Goal: Transaction & Acquisition: Obtain resource

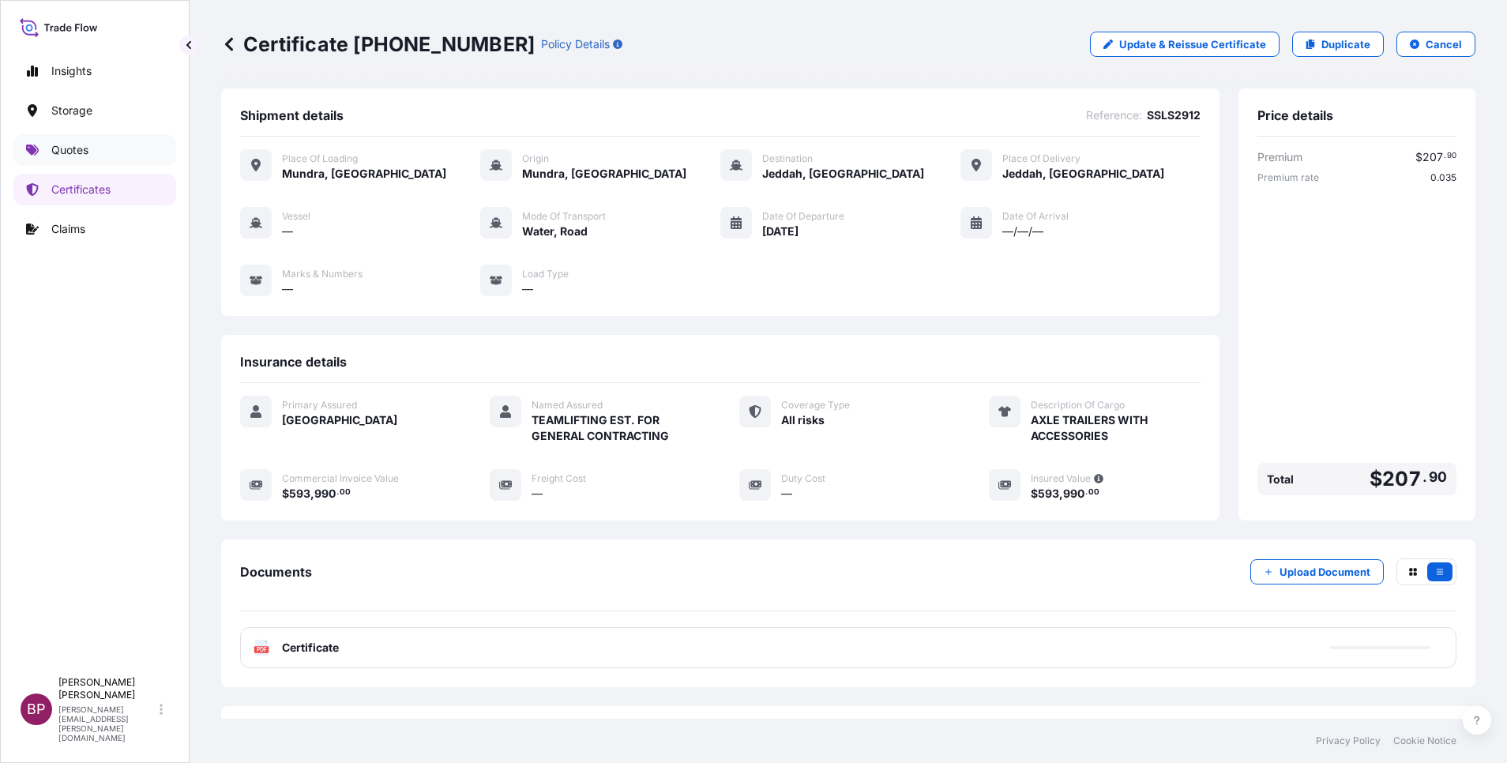
click at [81, 151] on p "Quotes" at bounding box center [69, 150] width 37 height 16
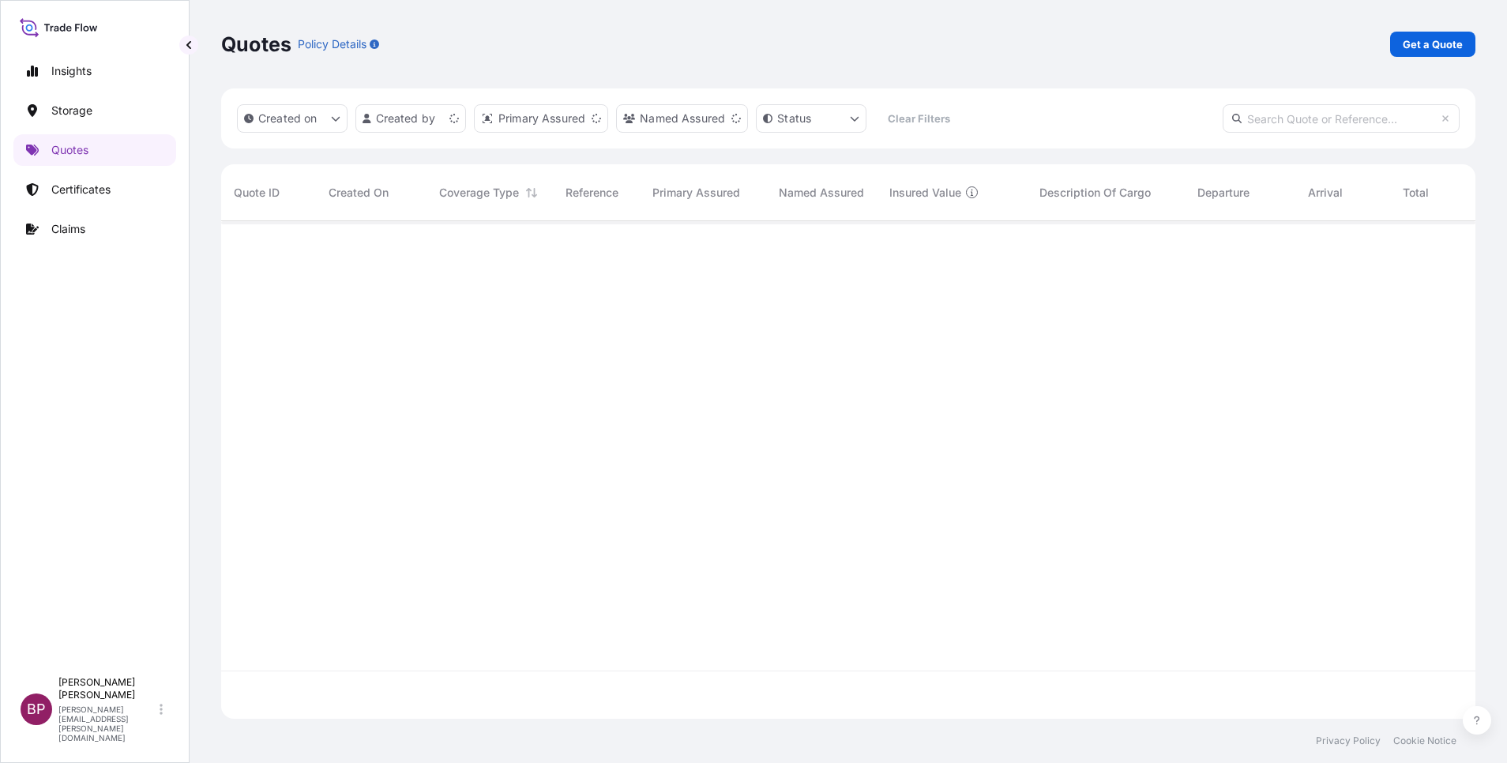
scroll to position [488, 1236]
click at [1431, 39] on p "Get a Quote" at bounding box center [1433, 44] width 60 height 16
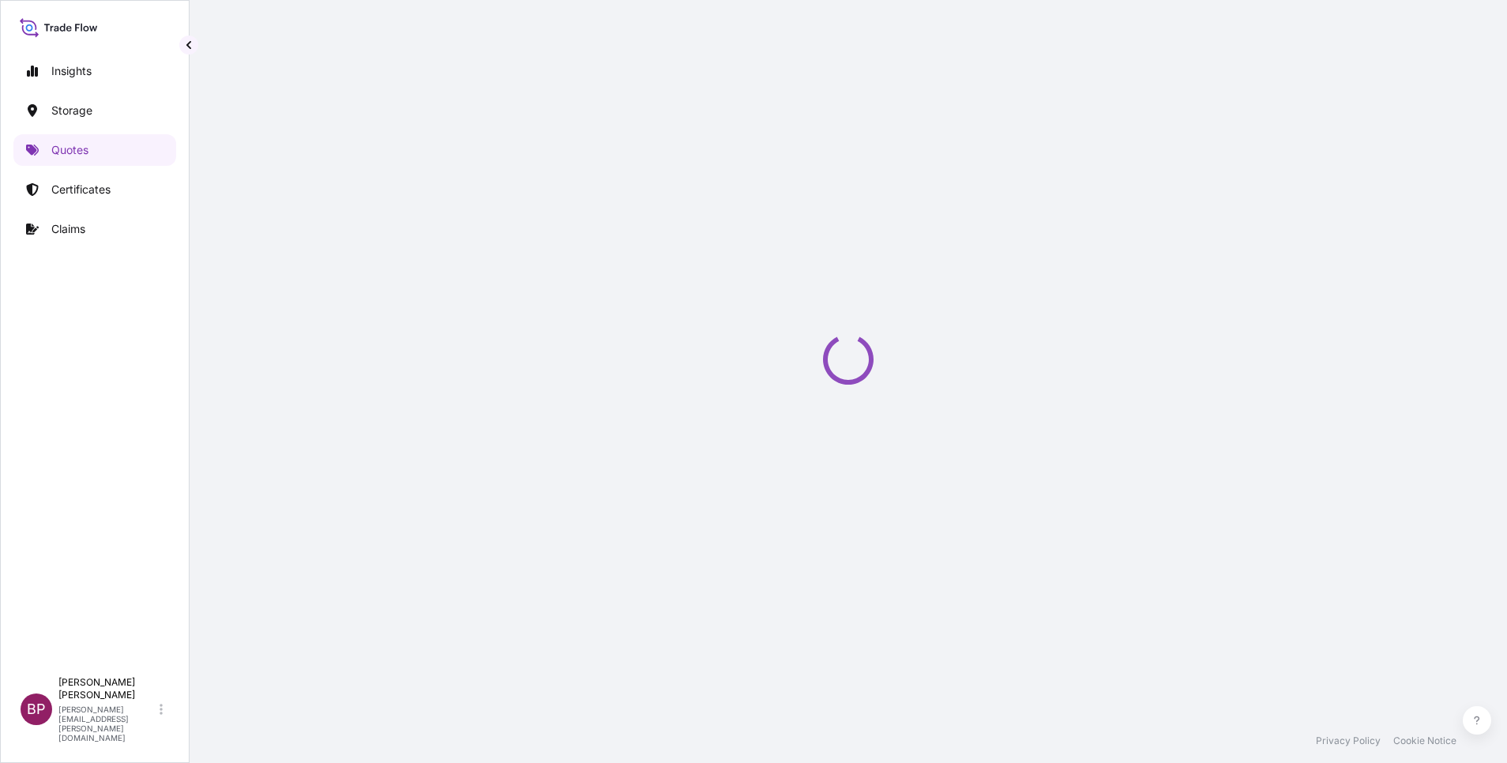
scroll to position [25, 0]
select select "Water"
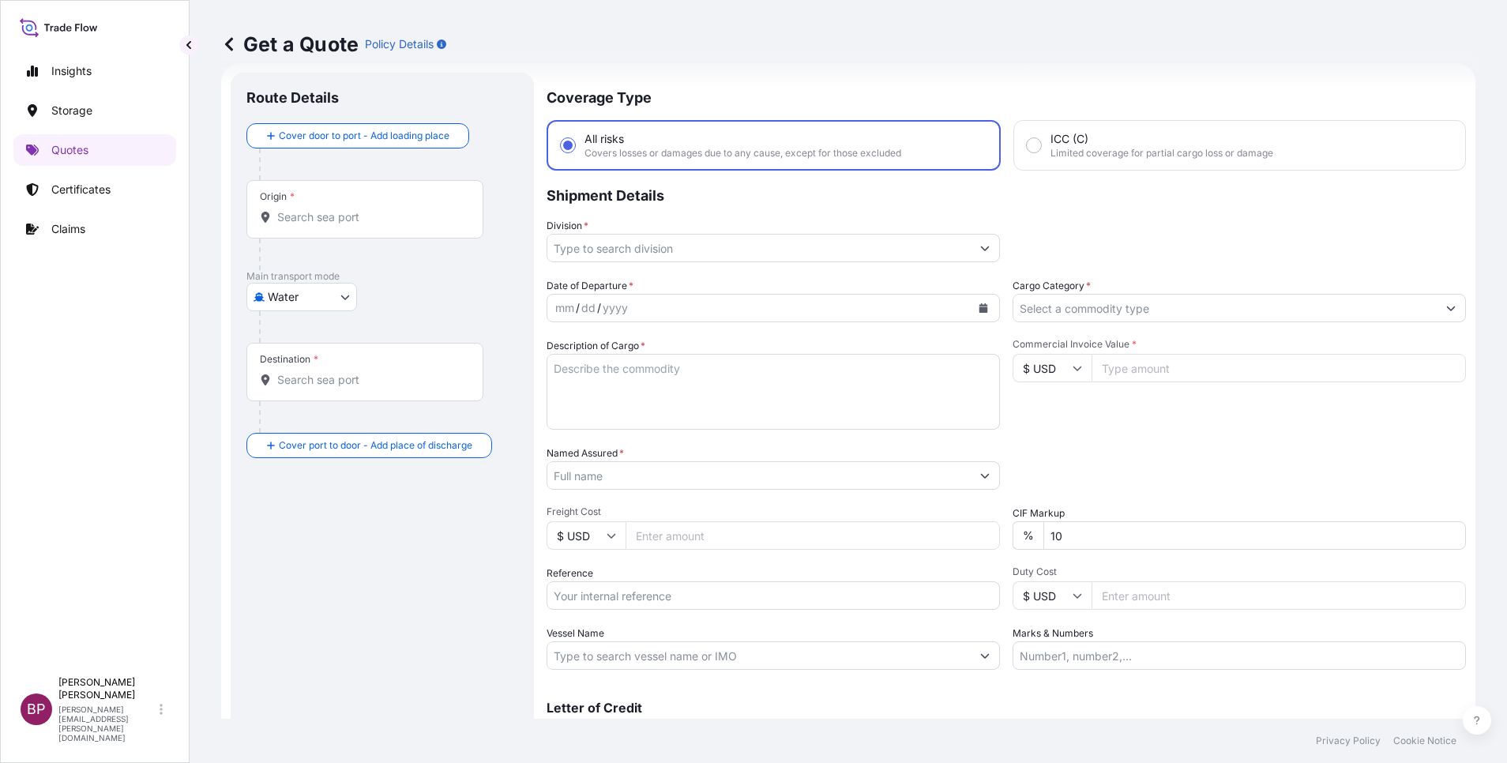
drag, startPoint x: 1156, startPoint y: 373, endPoint x: 1178, endPoint y: 370, distance: 22.3
click at [1156, 370] on input "Commercial Invoice Value *" at bounding box center [1279, 368] width 374 height 28
paste input "54325"
type input "54325"
click at [1175, 314] on input "Cargo Category *" at bounding box center [1224, 308] width 423 height 28
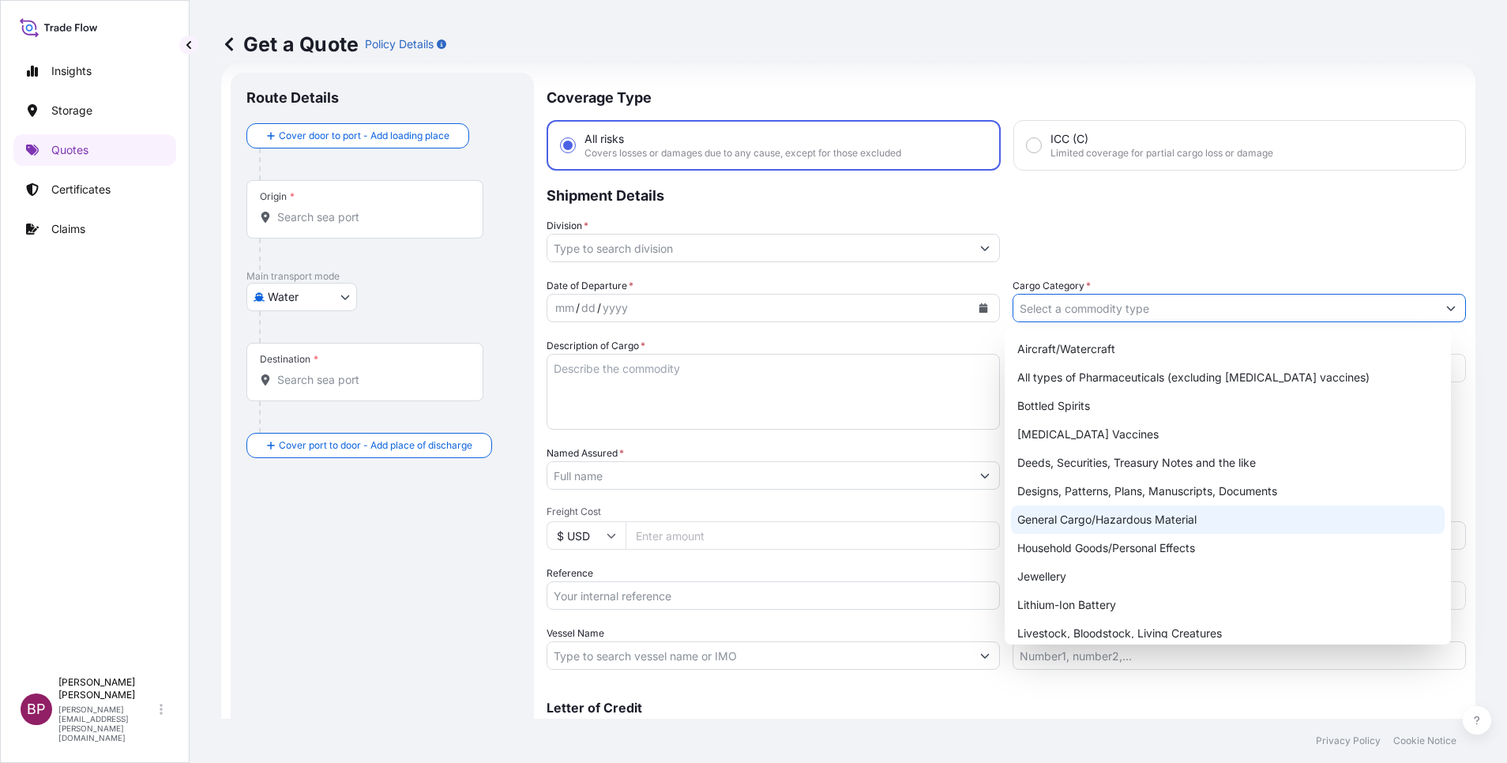
click at [1128, 520] on div "General Cargo/Hazardous Material" at bounding box center [1228, 519] width 434 height 28
type input "General Cargo/Hazardous Material"
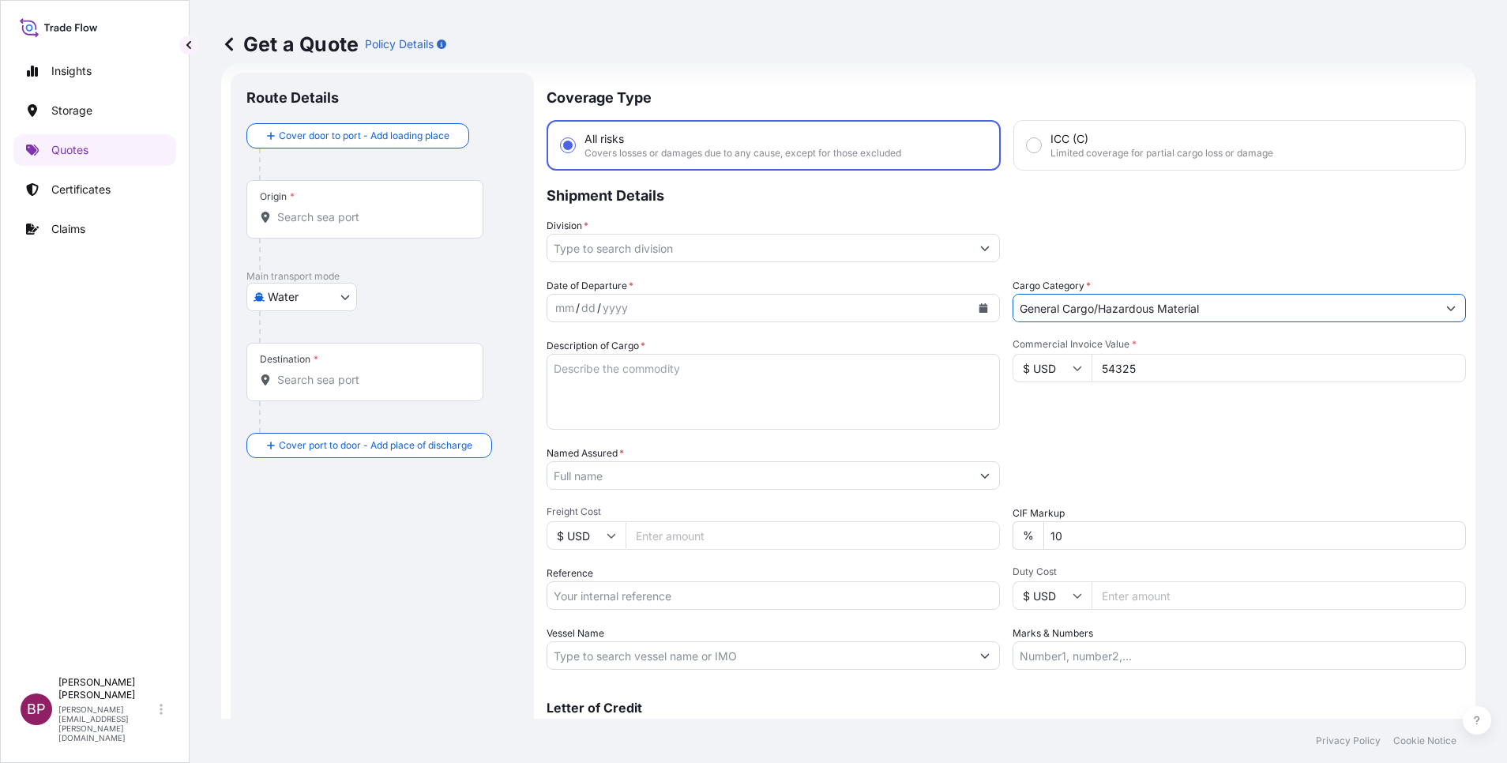
click at [980, 247] on icon "Show suggestions" at bounding box center [984, 247] width 9 height 9
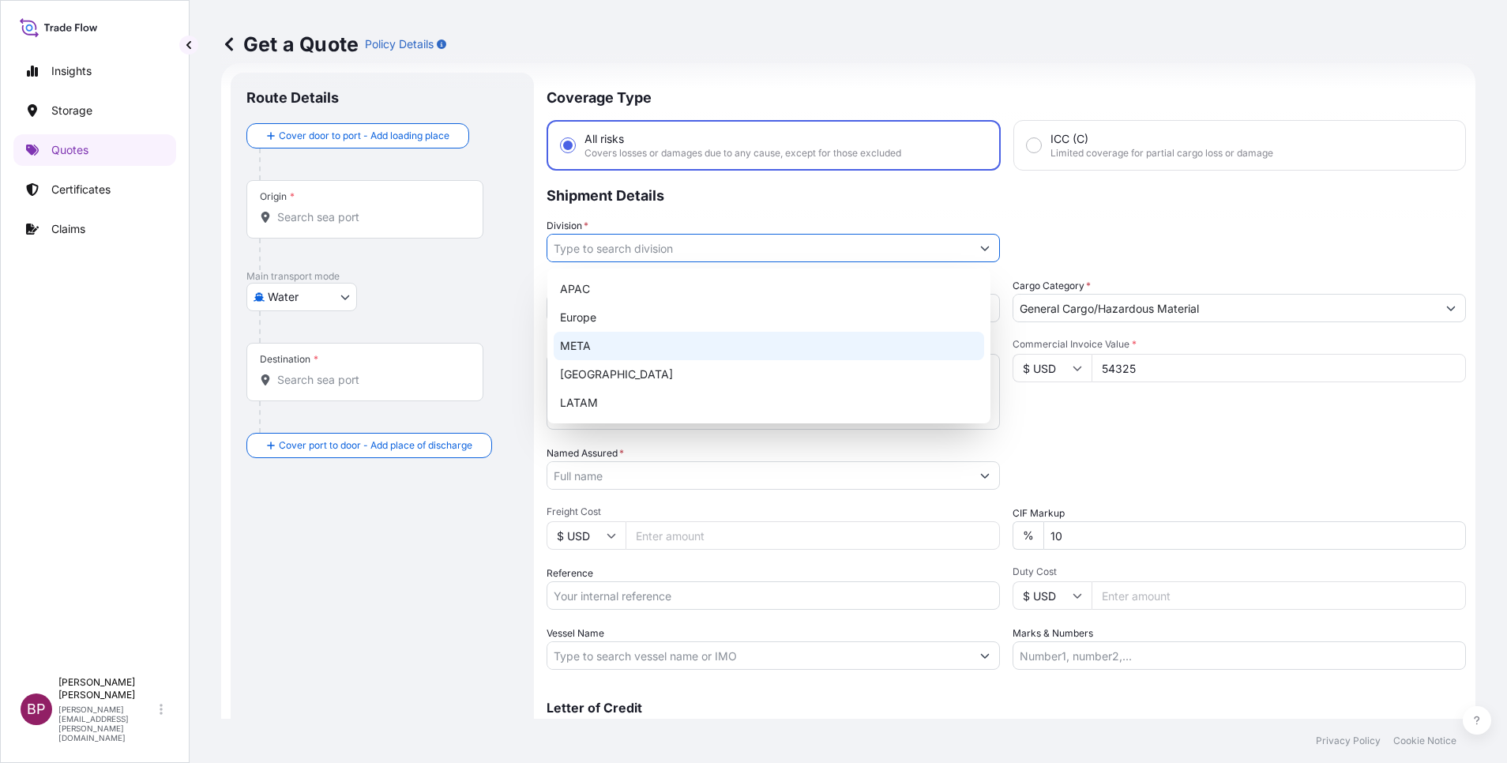
click at [701, 350] on div "META" at bounding box center [769, 346] width 430 height 28
type input "META"
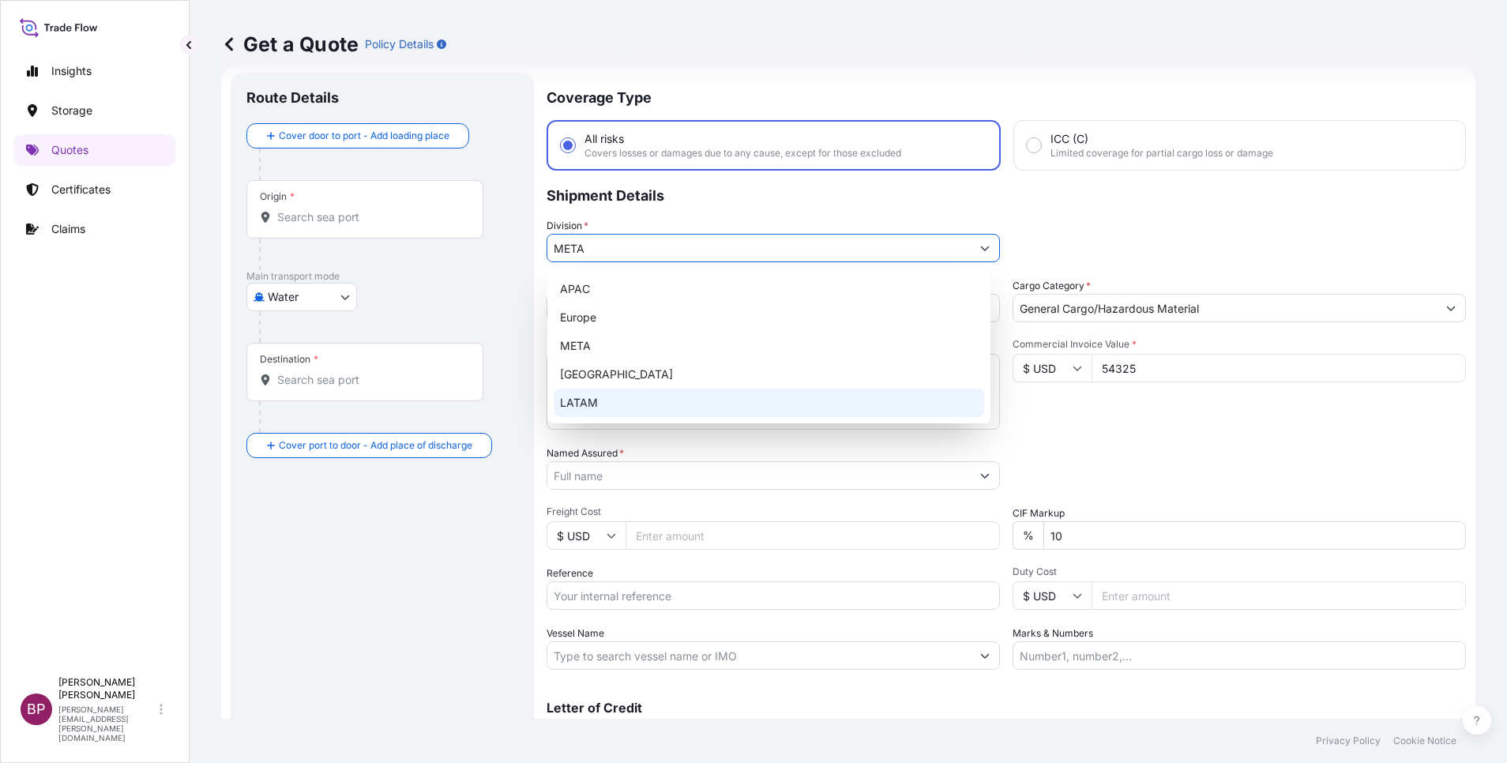
click at [663, 473] on input "Named Assured *" at bounding box center [758, 475] width 423 height 28
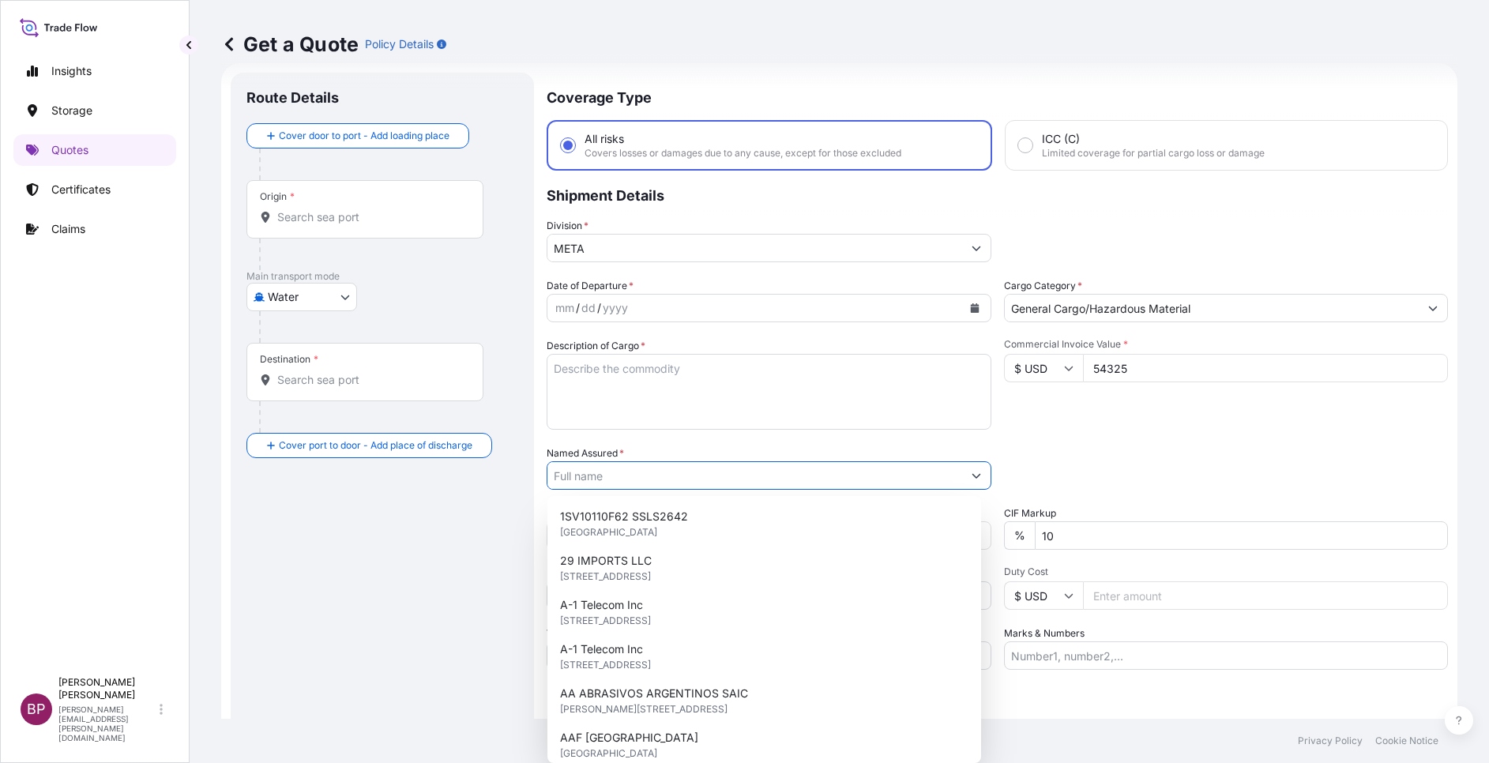
click at [701, 398] on textarea "Description of Cargo *" at bounding box center [769, 392] width 445 height 76
paste textarea "[DEMOGRAPHIC_DATA] Optical Meter"
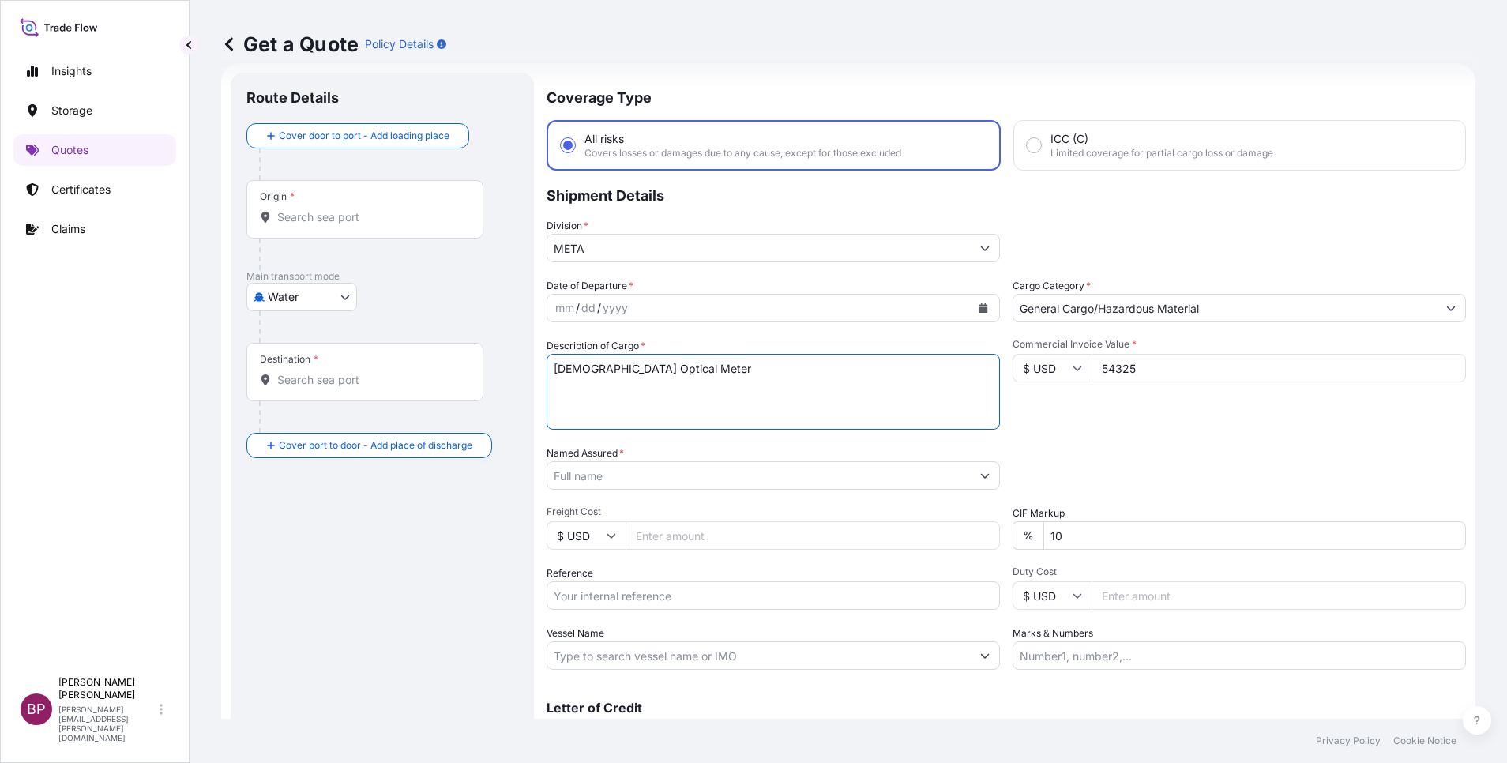
type textarea "[DEMOGRAPHIC_DATA] Optical Meter"
drag, startPoint x: 656, startPoint y: 598, endPoint x: 711, endPoint y: 605, distance: 55.0
click at [656, 598] on input "Reference" at bounding box center [773, 595] width 453 height 28
paste input "AWB:7054193694 SSLS2947"
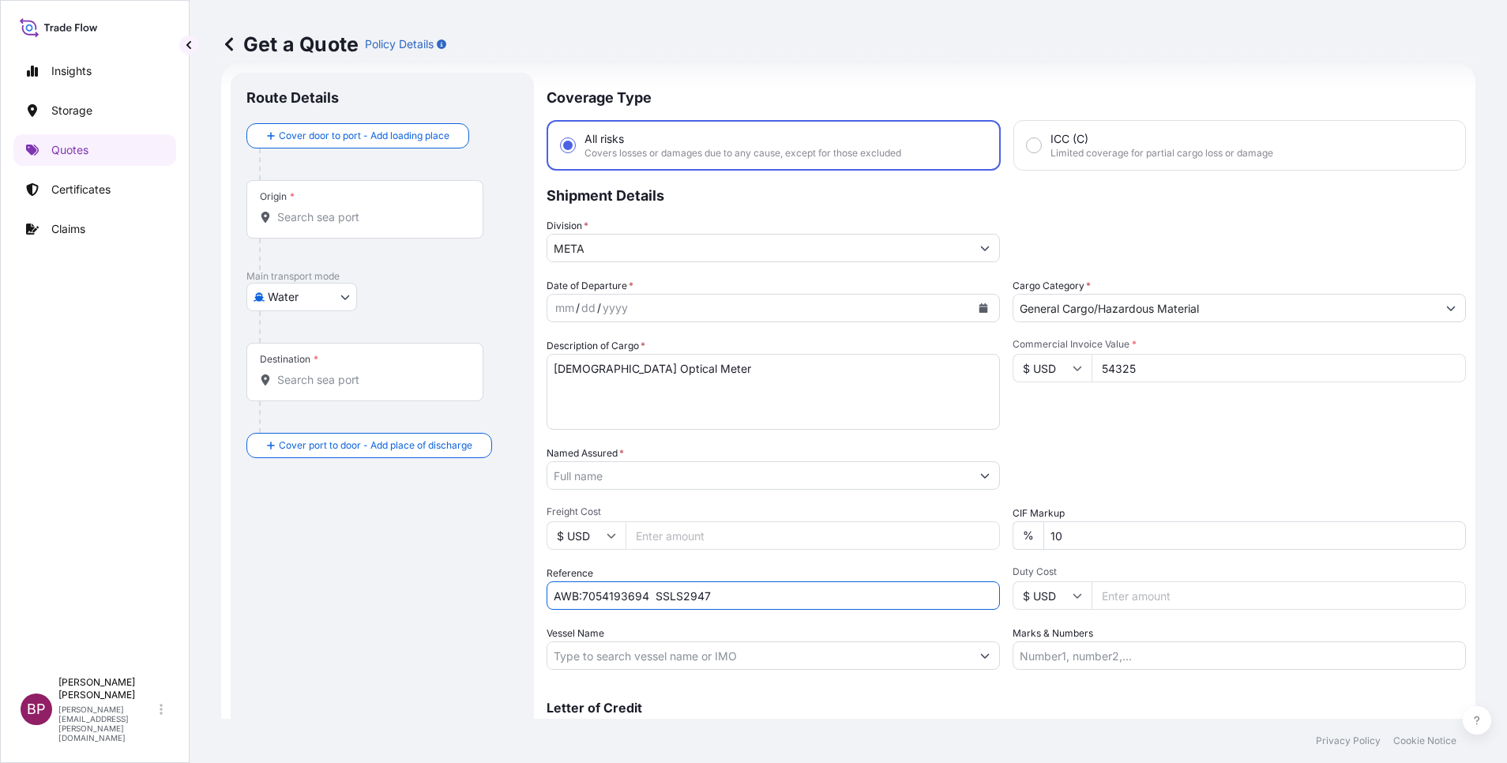
type input "AWB:7054193694 SSLS2947"
click at [705, 477] on input "Named Assured *" at bounding box center [758, 475] width 423 height 28
paste input "GCC Electrical Testing Laboratory HQ"
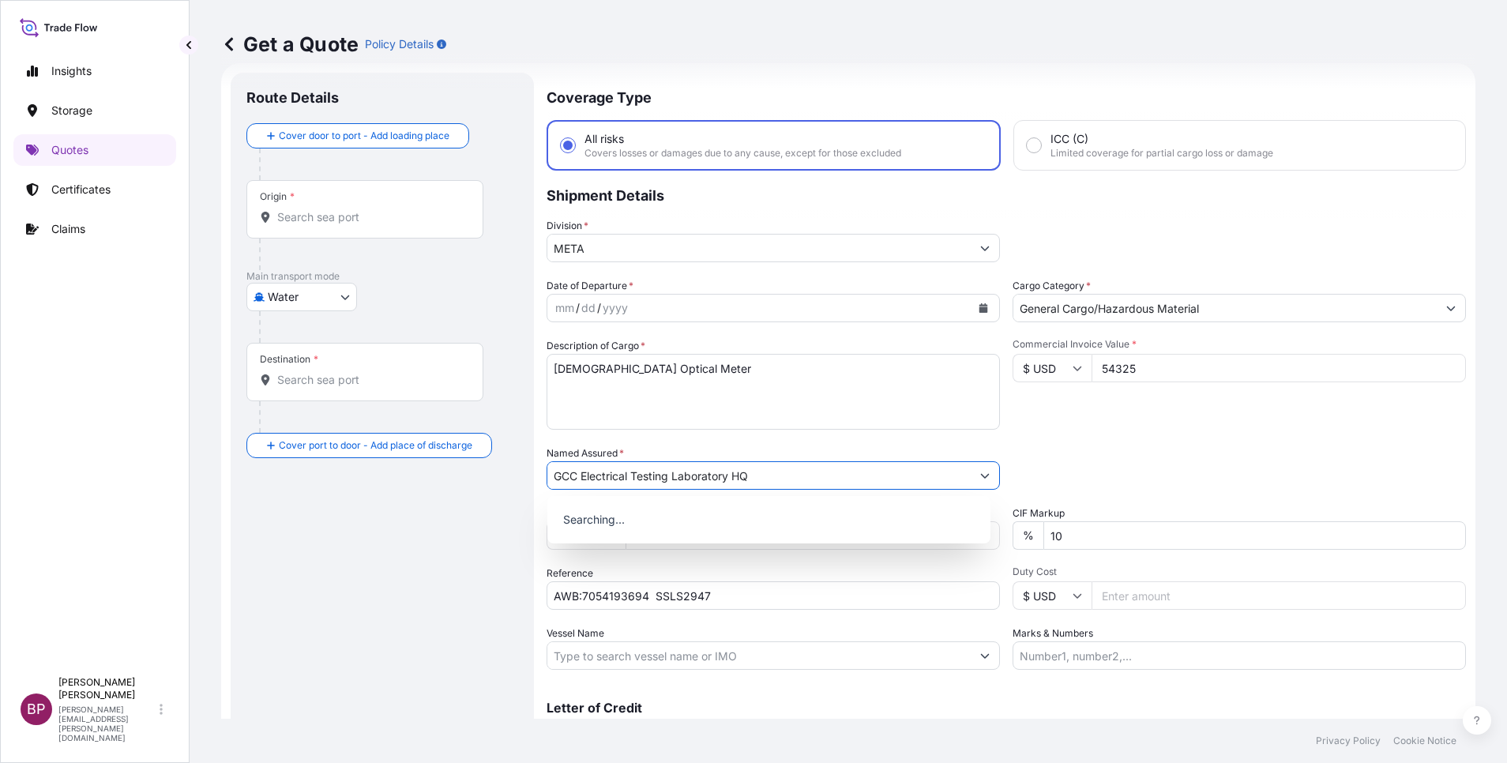
type input "GCC Electrical Testing Laboratory HQ"
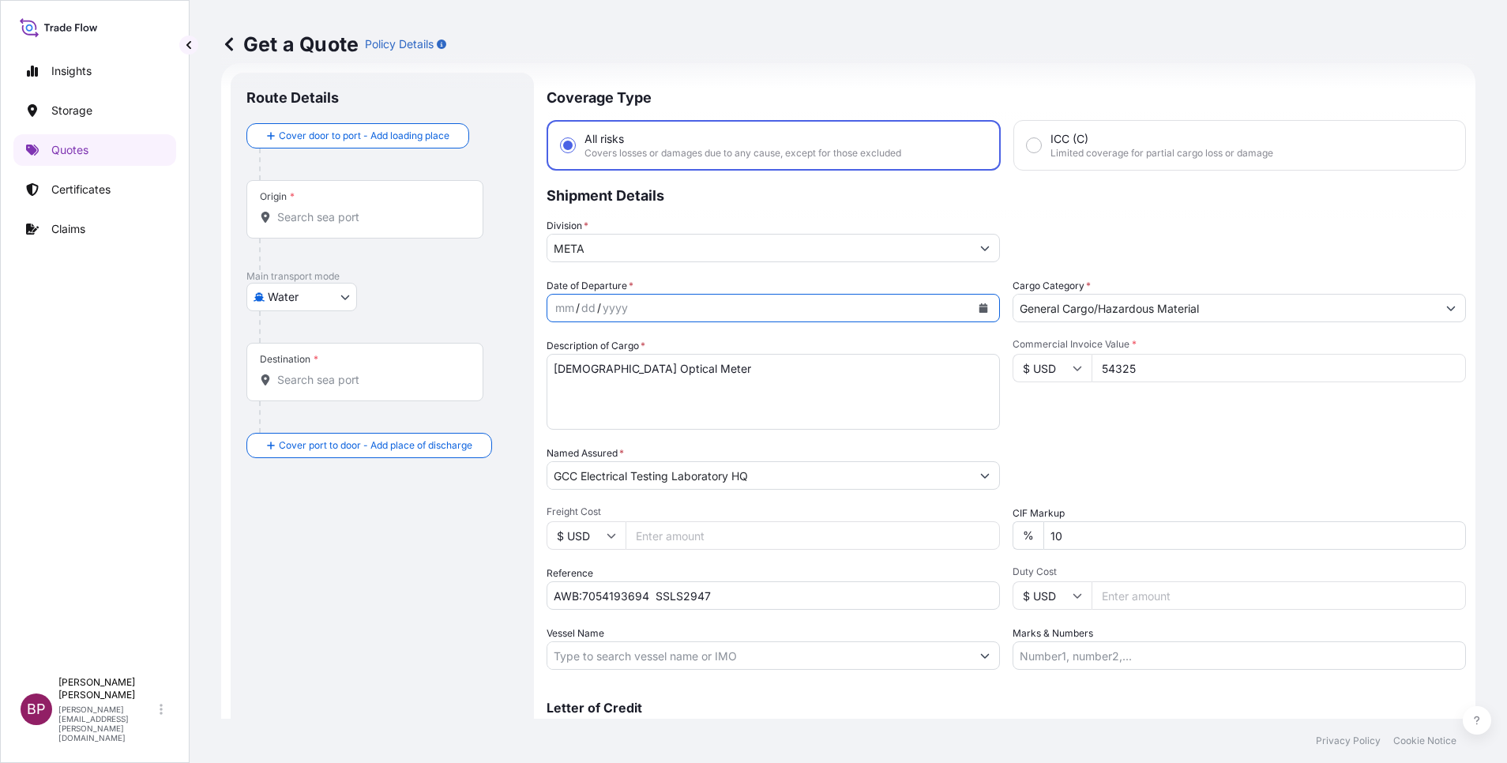
click at [979, 304] on icon "Calendar" at bounding box center [983, 307] width 9 height 9
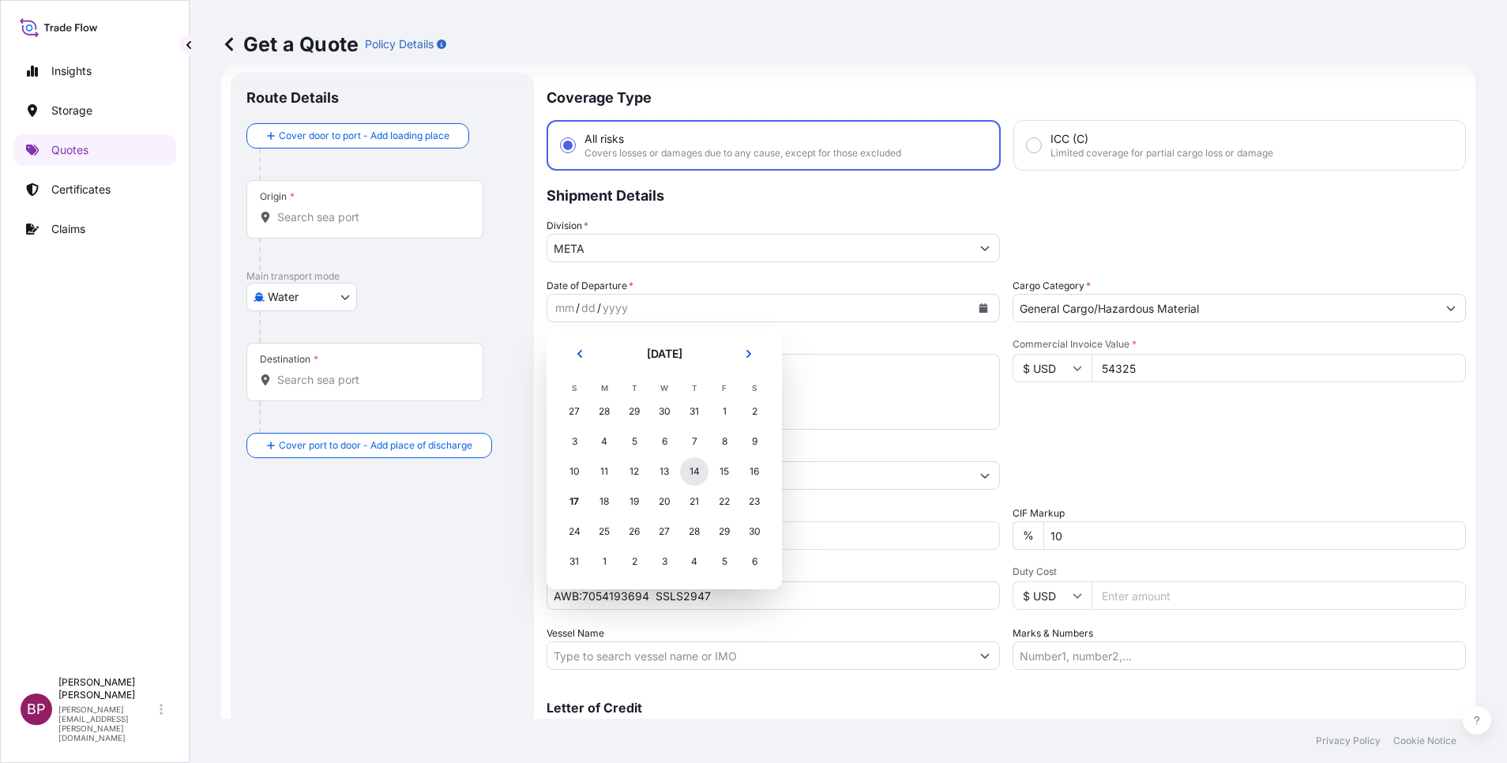
click at [692, 475] on div "14" at bounding box center [694, 471] width 28 height 28
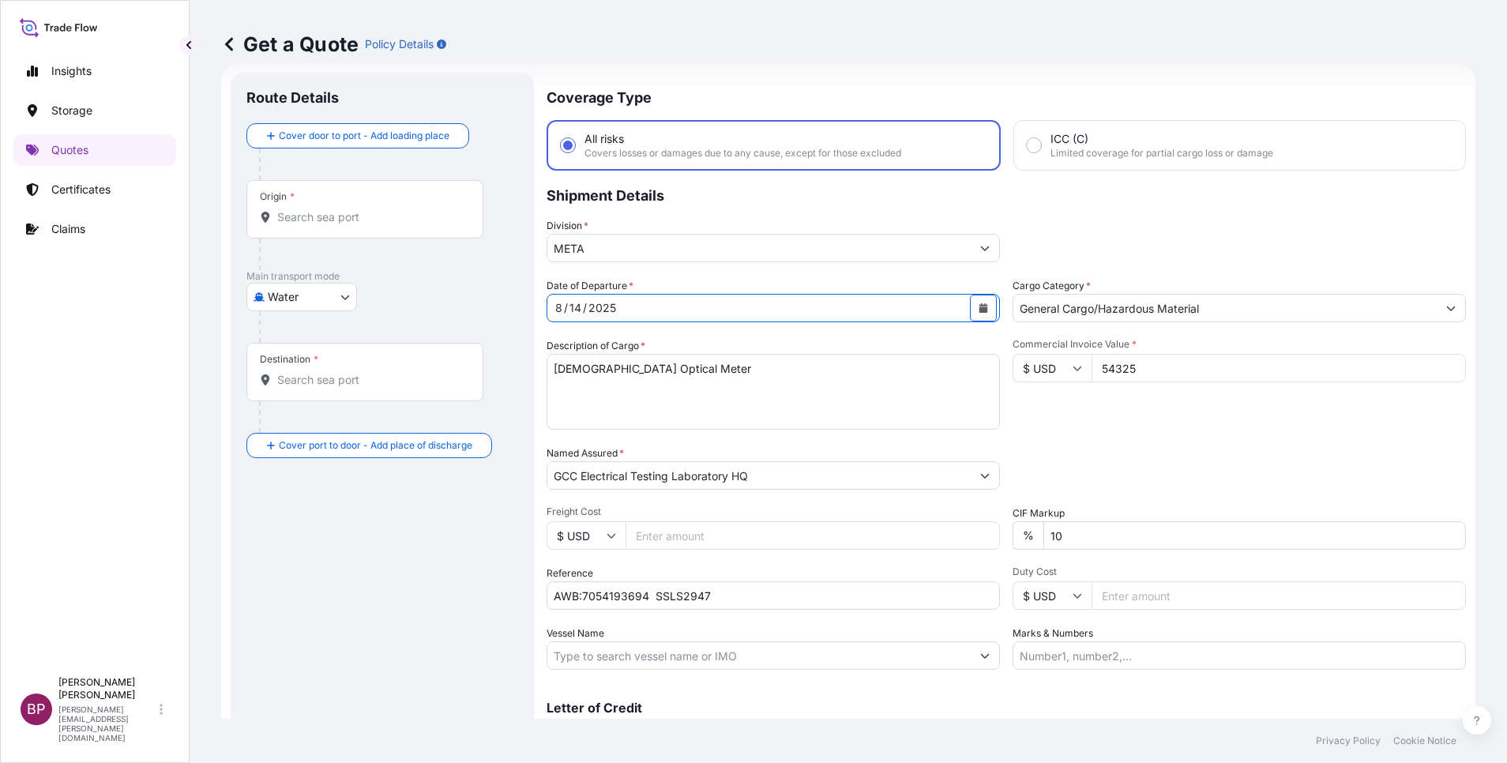
click at [313, 297] on body "Insights Storage Quotes Certificates Claims BP [PERSON_NAME] Kurian [EMAIL_ADDR…" at bounding box center [753, 381] width 1507 height 763
click at [303, 333] on div "Air" at bounding box center [302, 338] width 98 height 28
select select "Air"
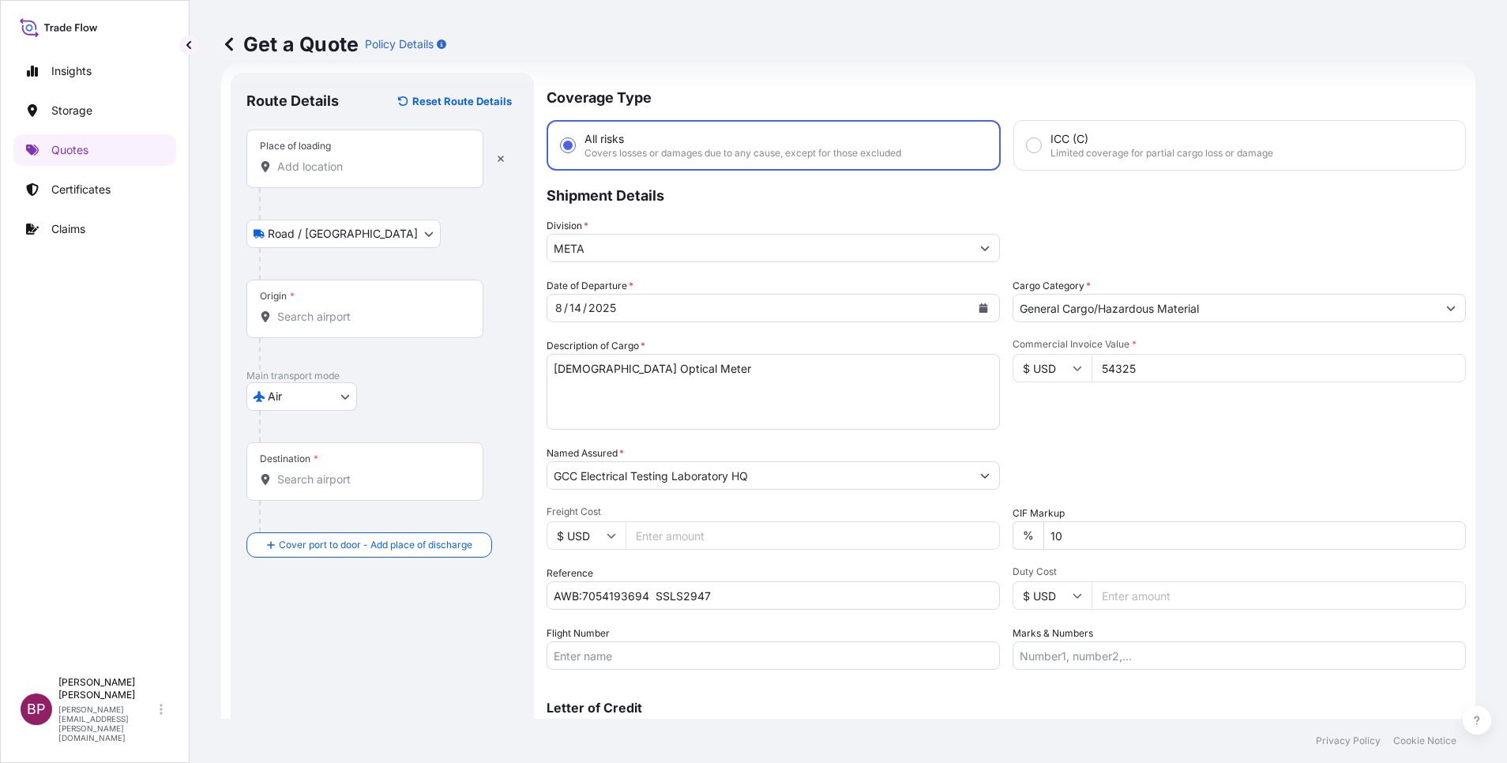
drag, startPoint x: 326, startPoint y: 169, endPoint x: 330, endPoint y: 181, distance: 12.5
click at [326, 170] on input "Place of loading" at bounding box center [370, 167] width 186 height 16
paste input "[GEOGRAPHIC_DATA]"
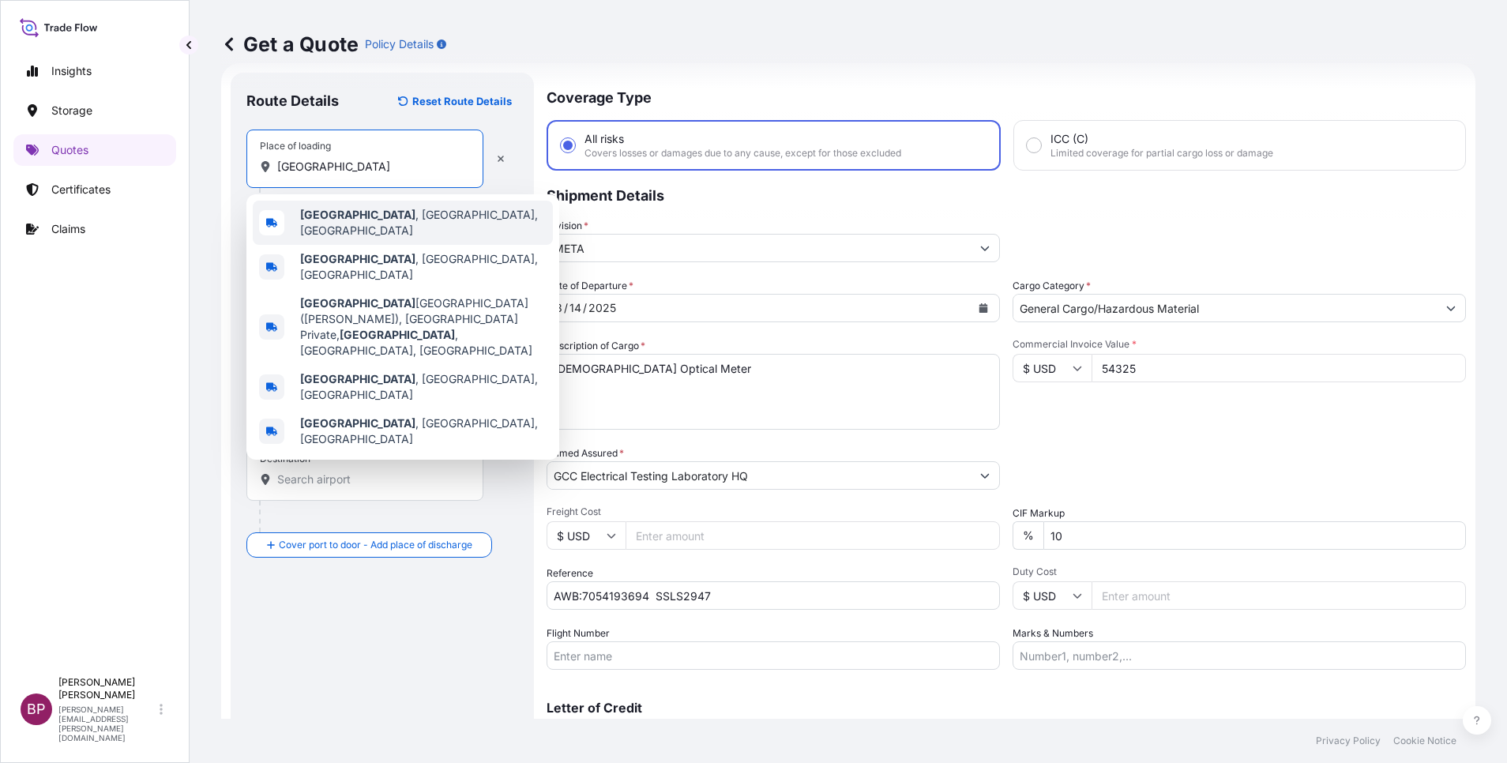
click at [379, 225] on span "[GEOGRAPHIC_DATA] , [GEOGRAPHIC_DATA], [GEOGRAPHIC_DATA]" at bounding box center [423, 223] width 246 height 32
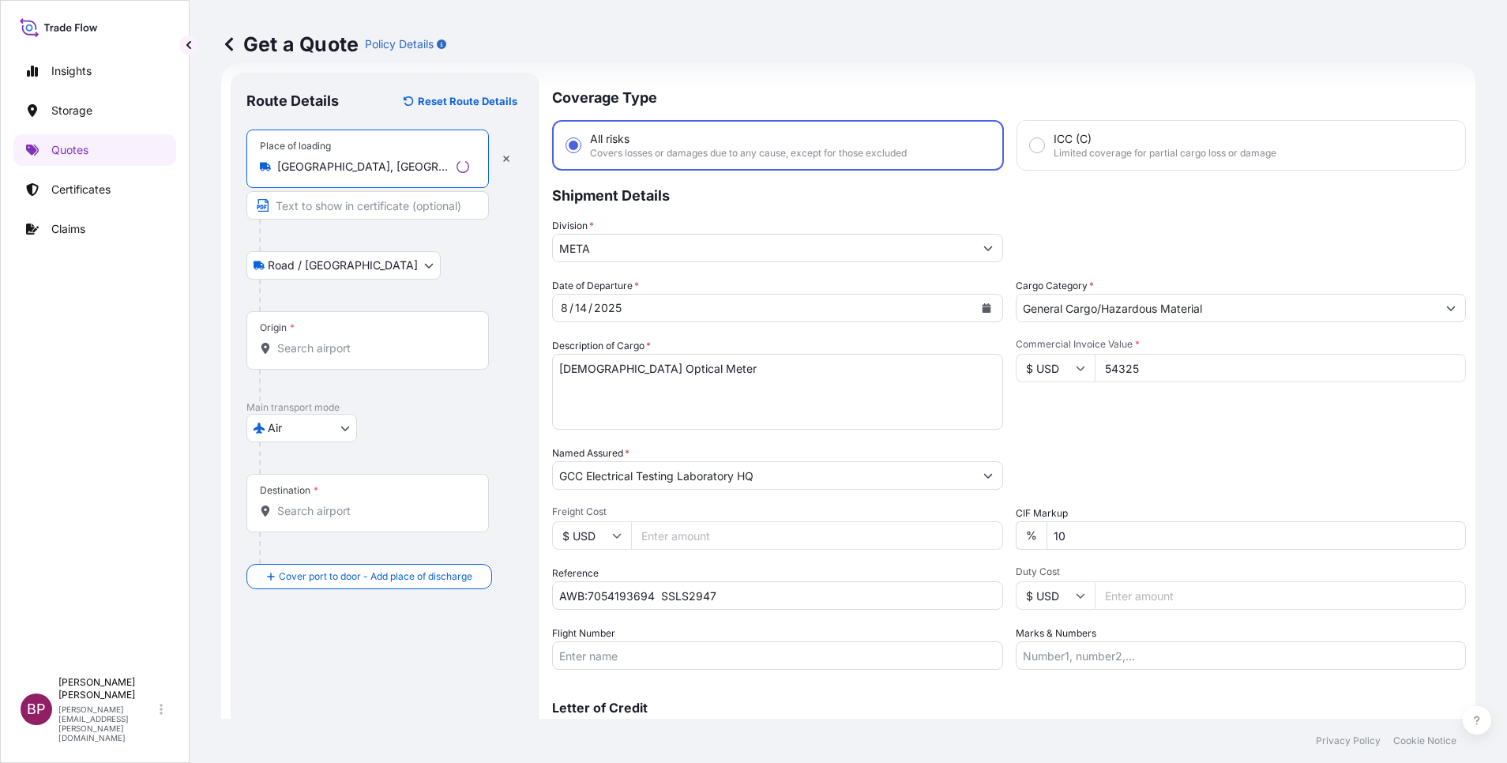
type input "[GEOGRAPHIC_DATA], [GEOGRAPHIC_DATA], [GEOGRAPHIC_DATA]"
click at [341, 346] on input "Origin *" at bounding box center [373, 348] width 192 height 16
paste input "[GEOGRAPHIC_DATA]"
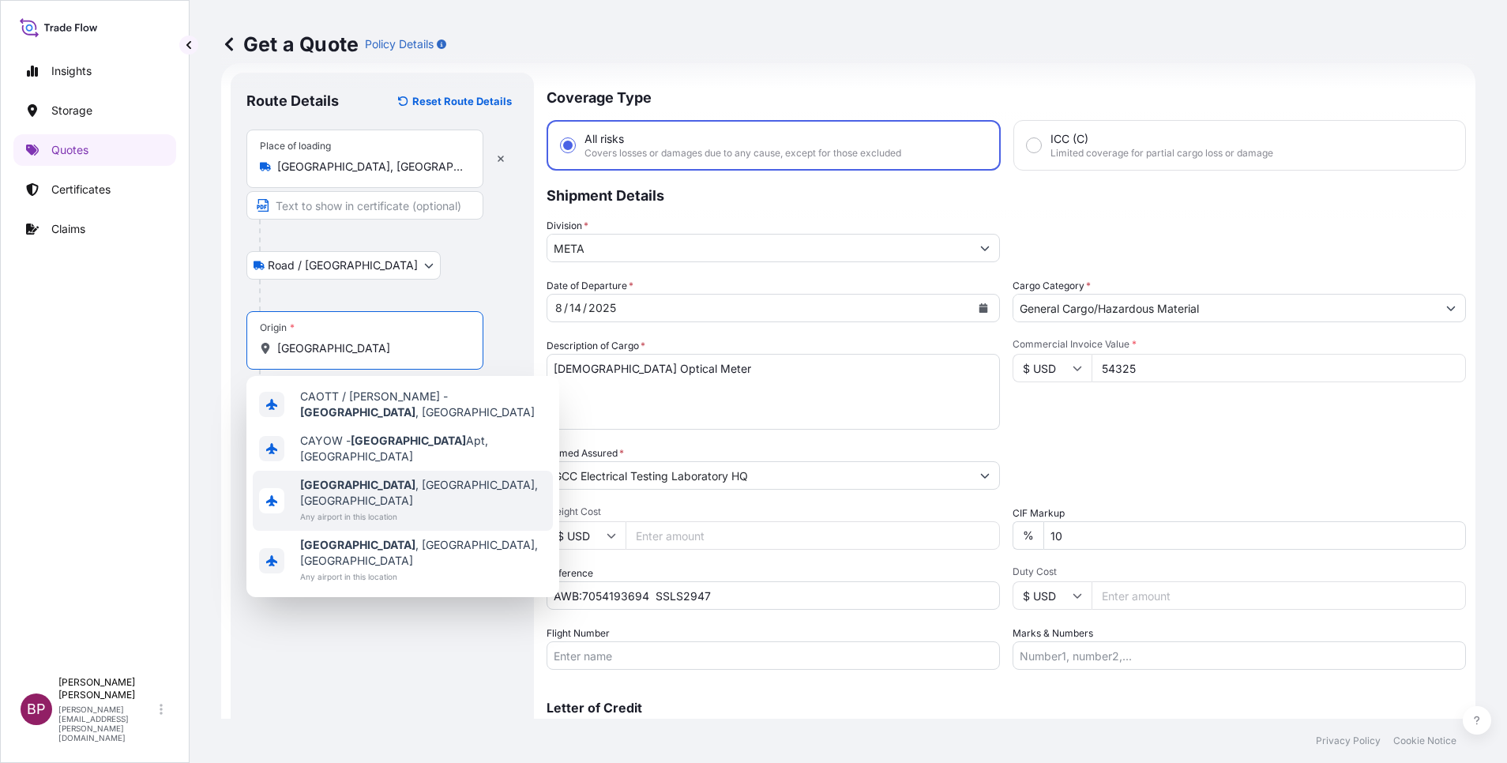
click at [395, 509] on span "Any airport in this location" at bounding box center [423, 517] width 246 height 16
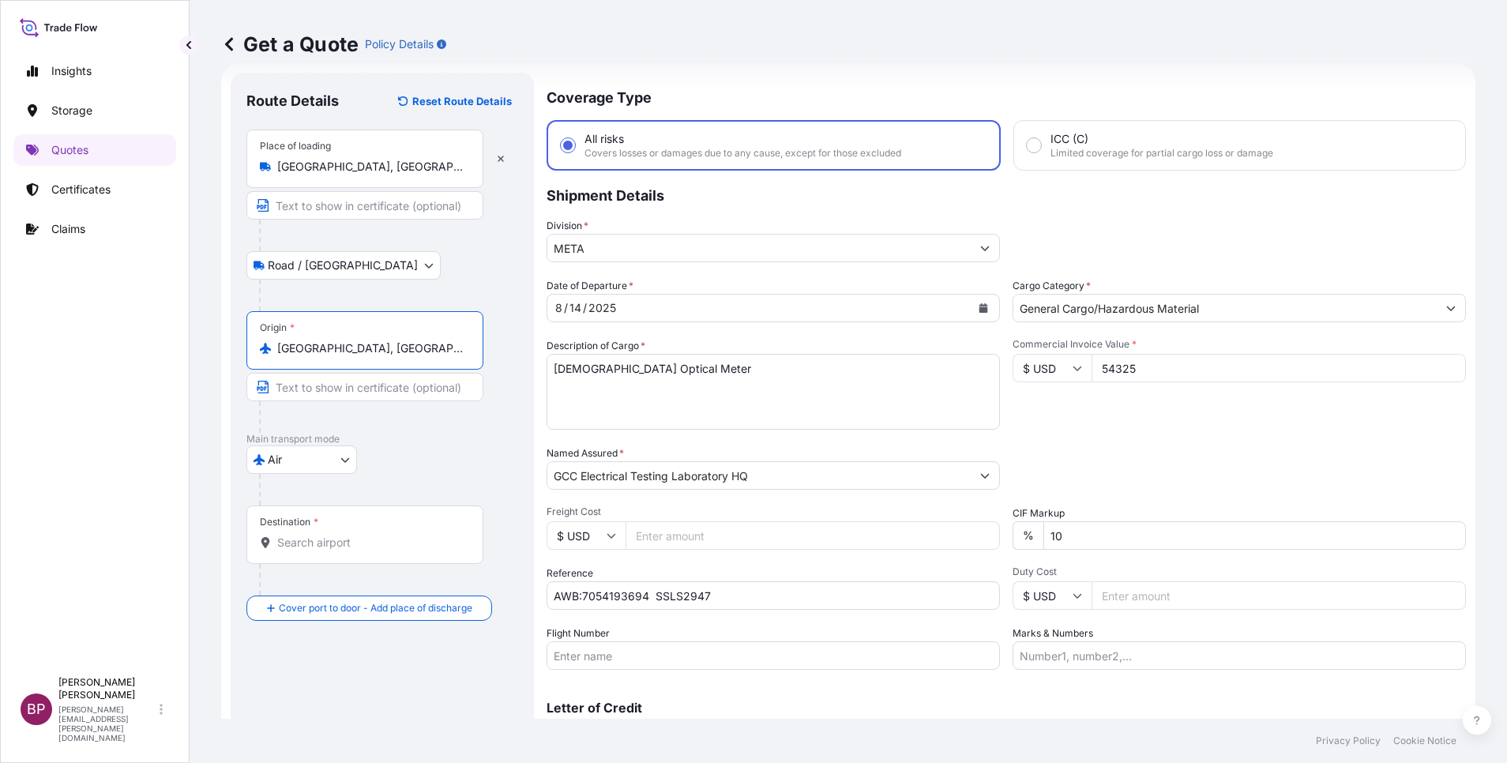
type input "[GEOGRAPHIC_DATA], [GEOGRAPHIC_DATA], [GEOGRAPHIC_DATA]"
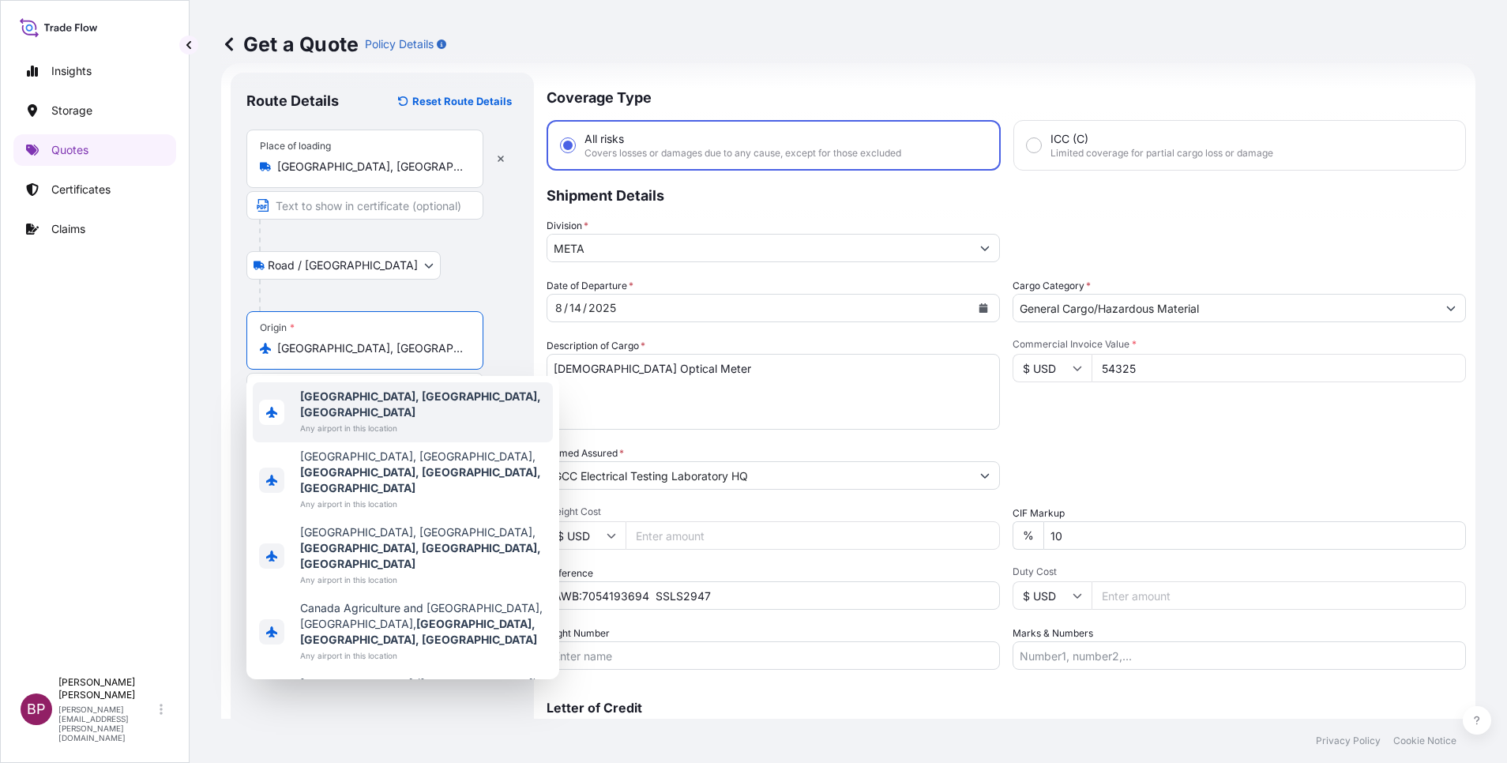
click at [460, 275] on div "Road / [GEOGRAPHIC_DATA] / Inland" at bounding box center [382, 265] width 272 height 28
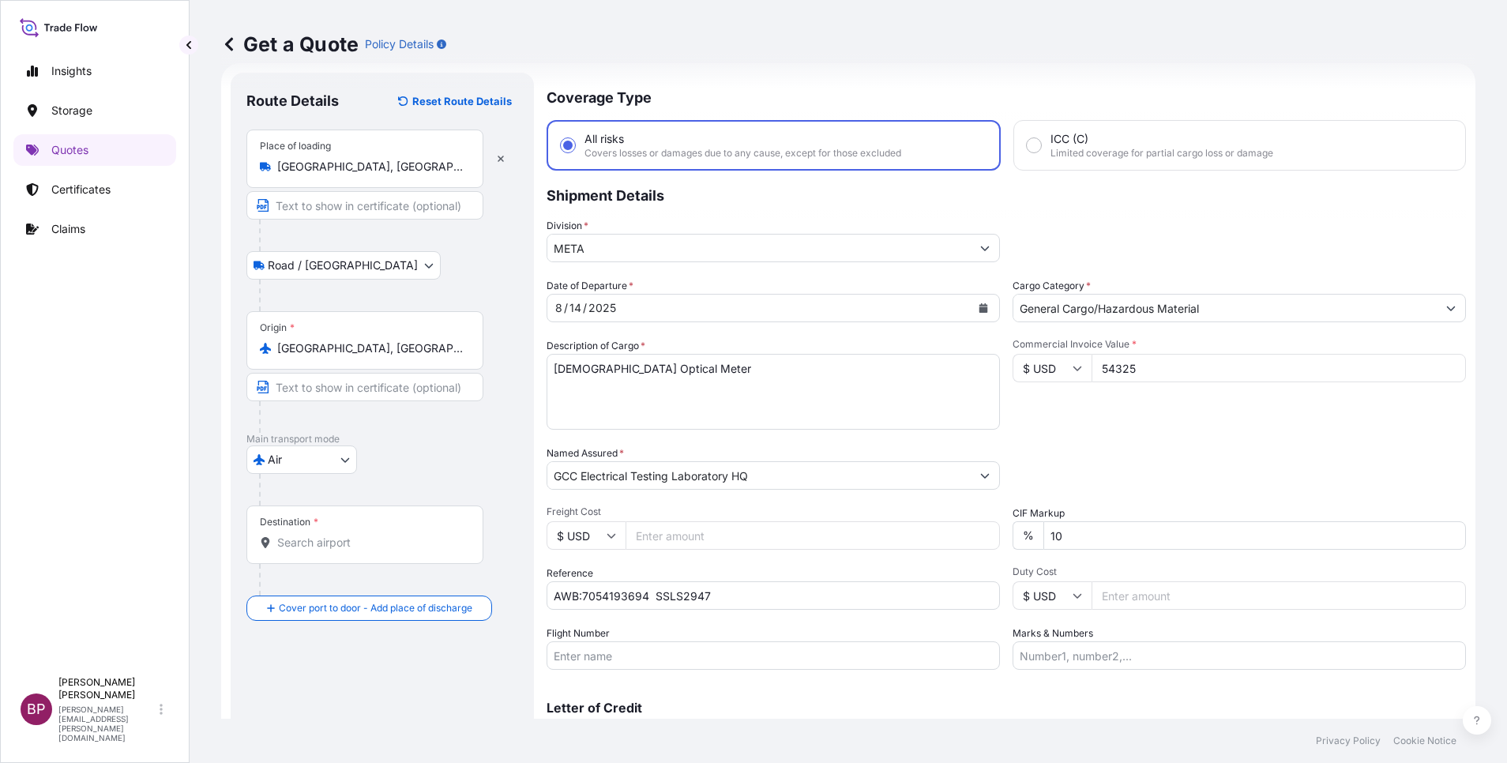
scroll to position [103, 0]
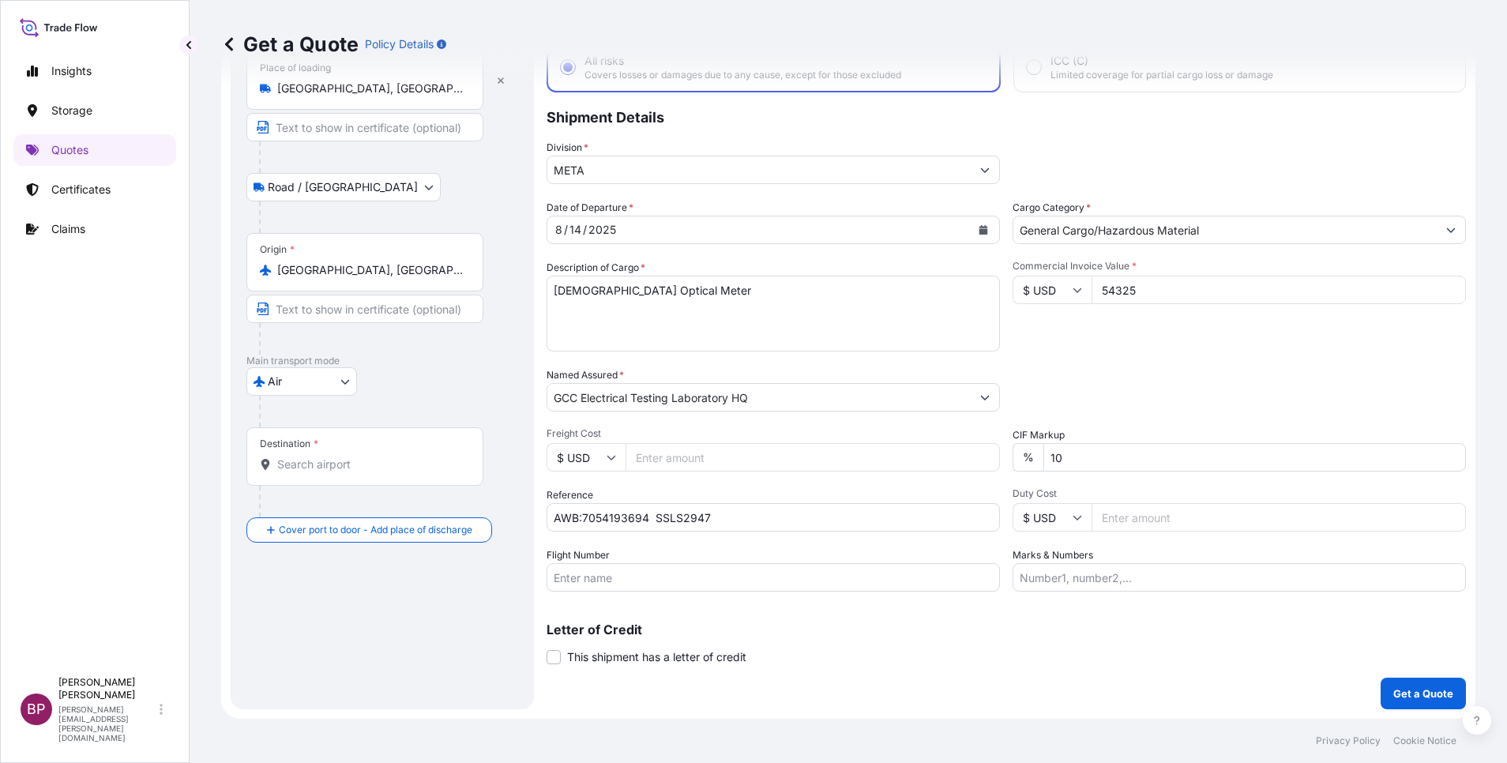
click at [377, 468] on input "Destination *" at bounding box center [370, 465] width 186 height 16
paste input "Dammam"
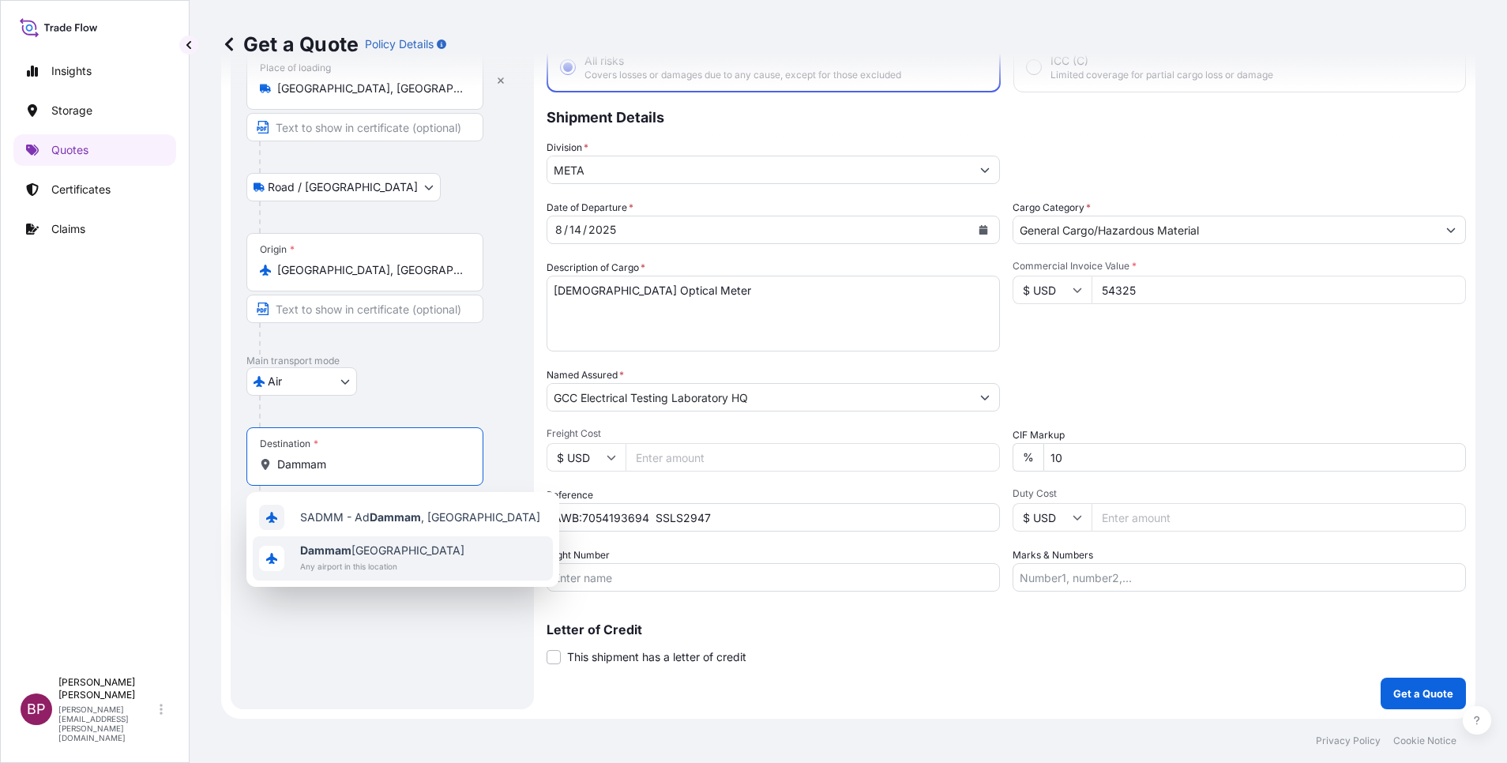
click at [408, 552] on span "Dammam [GEOGRAPHIC_DATA]" at bounding box center [382, 551] width 164 height 16
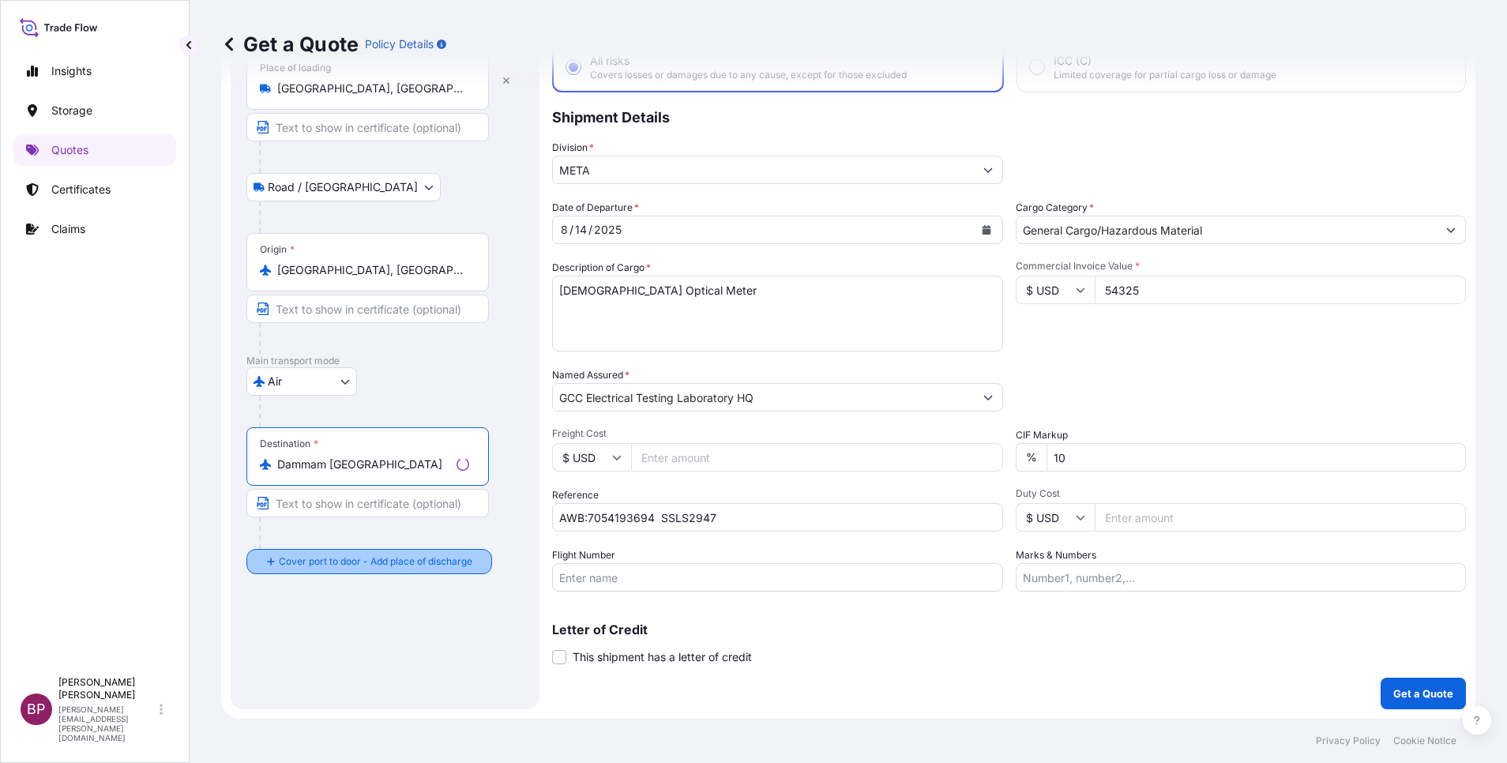
type input "Dammam [GEOGRAPHIC_DATA]"
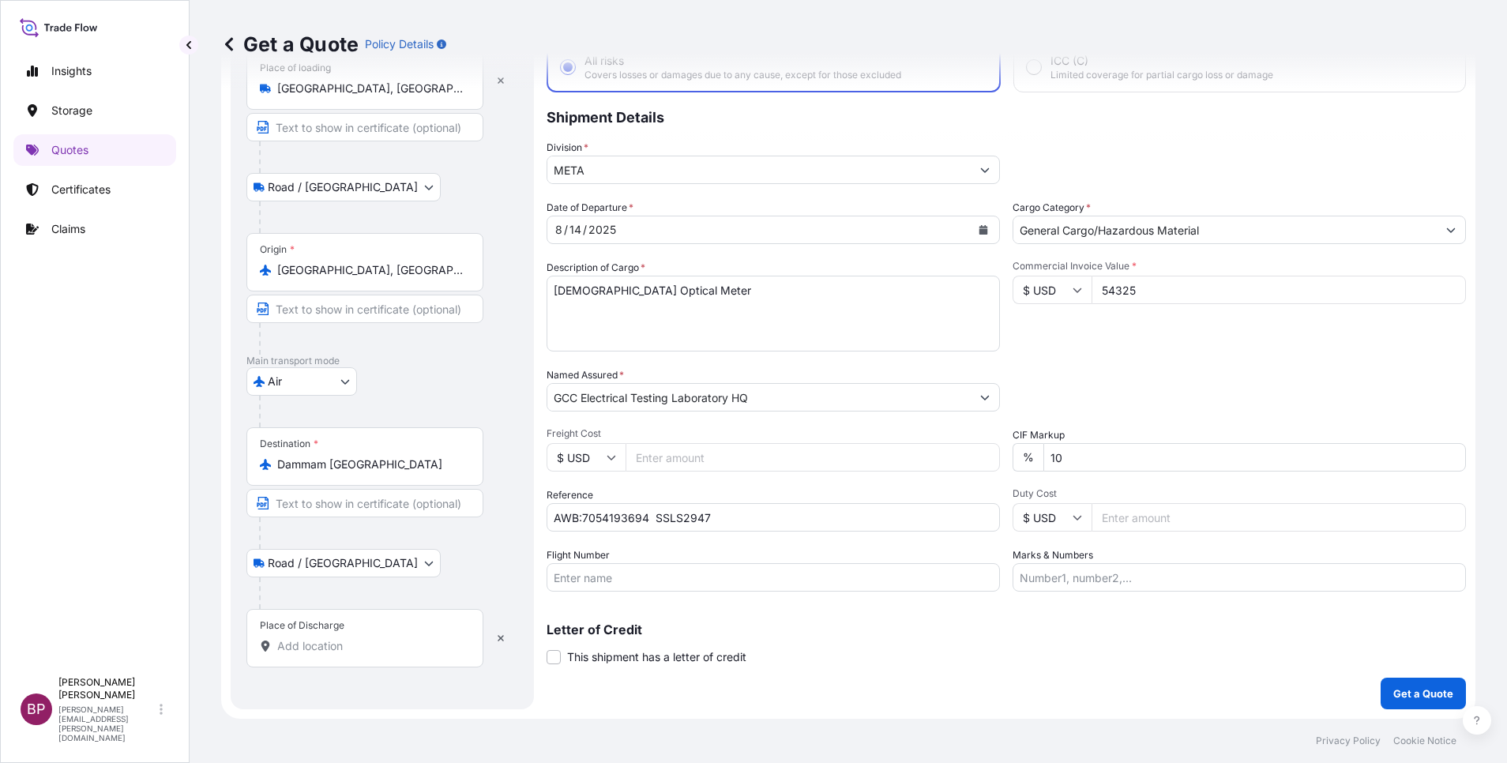
click at [361, 658] on div "Place of Discharge" at bounding box center [364, 638] width 237 height 58
click at [361, 654] on input "Place of Discharge" at bounding box center [370, 646] width 186 height 16
paste input "Dammam"
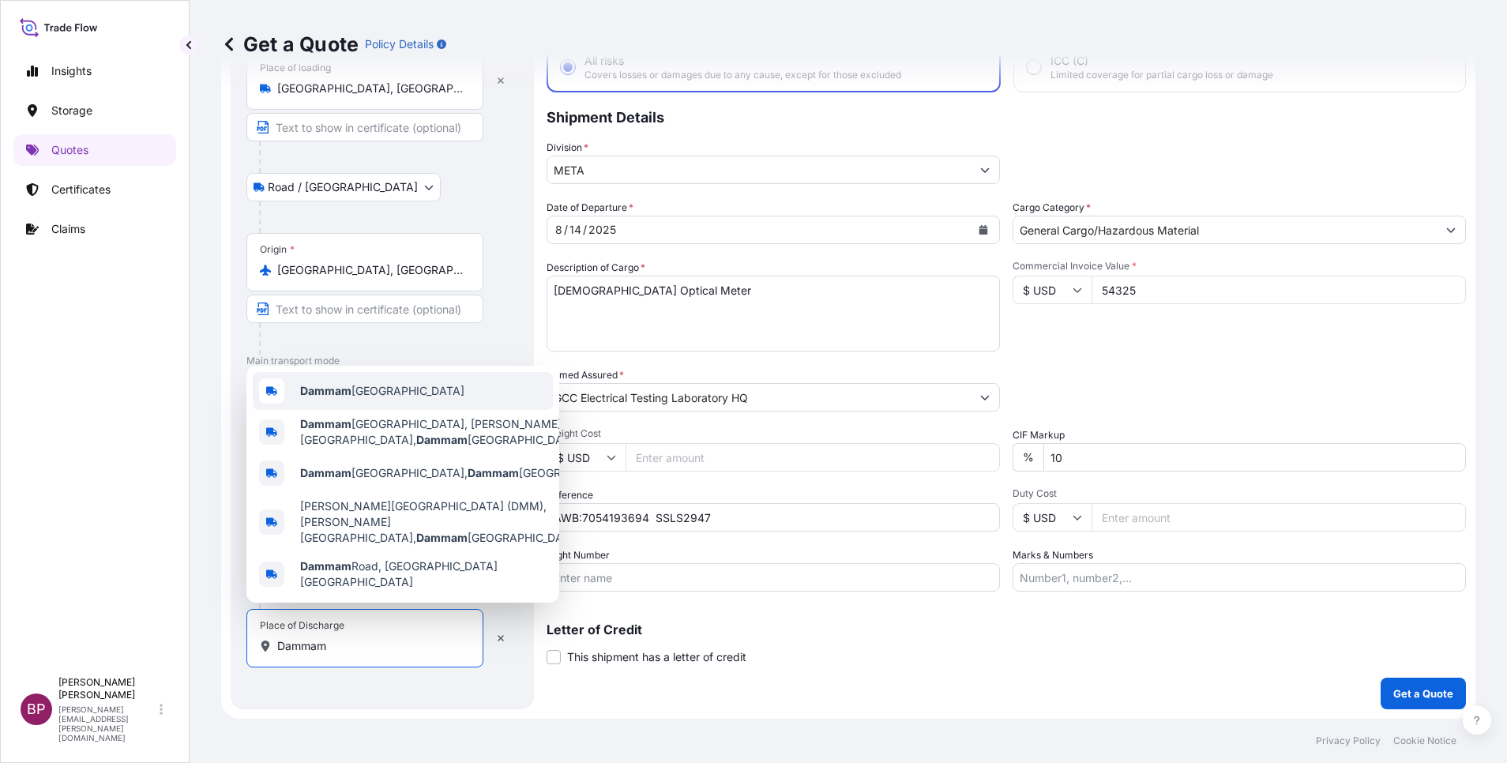
click at [375, 399] on span "Dammam [GEOGRAPHIC_DATA]" at bounding box center [382, 391] width 164 height 16
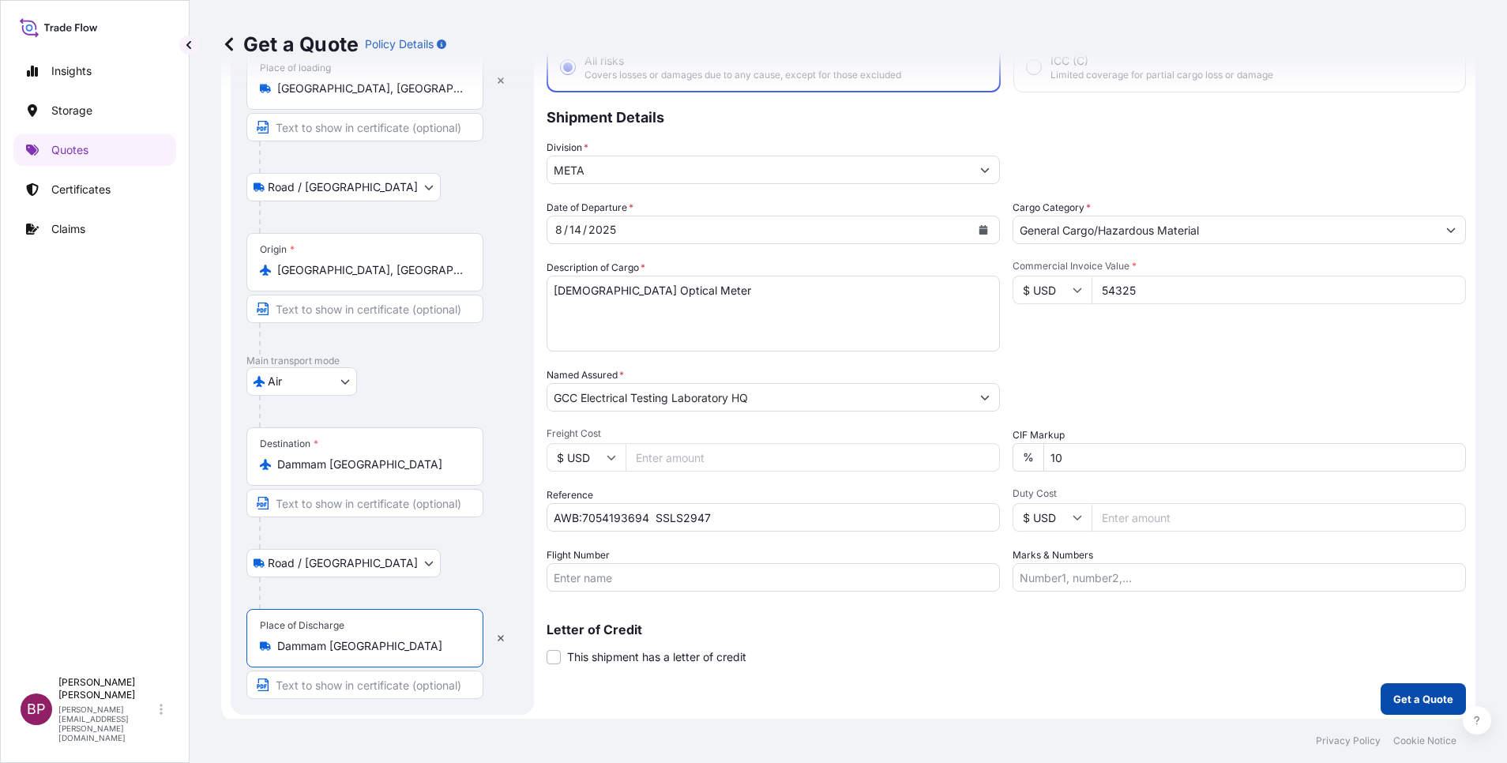
type input "Dammam [GEOGRAPHIC_DATA]"
click at [1418, 703] on p "Get a Quote" at bounding box center [1423, 699] width 60 height 16
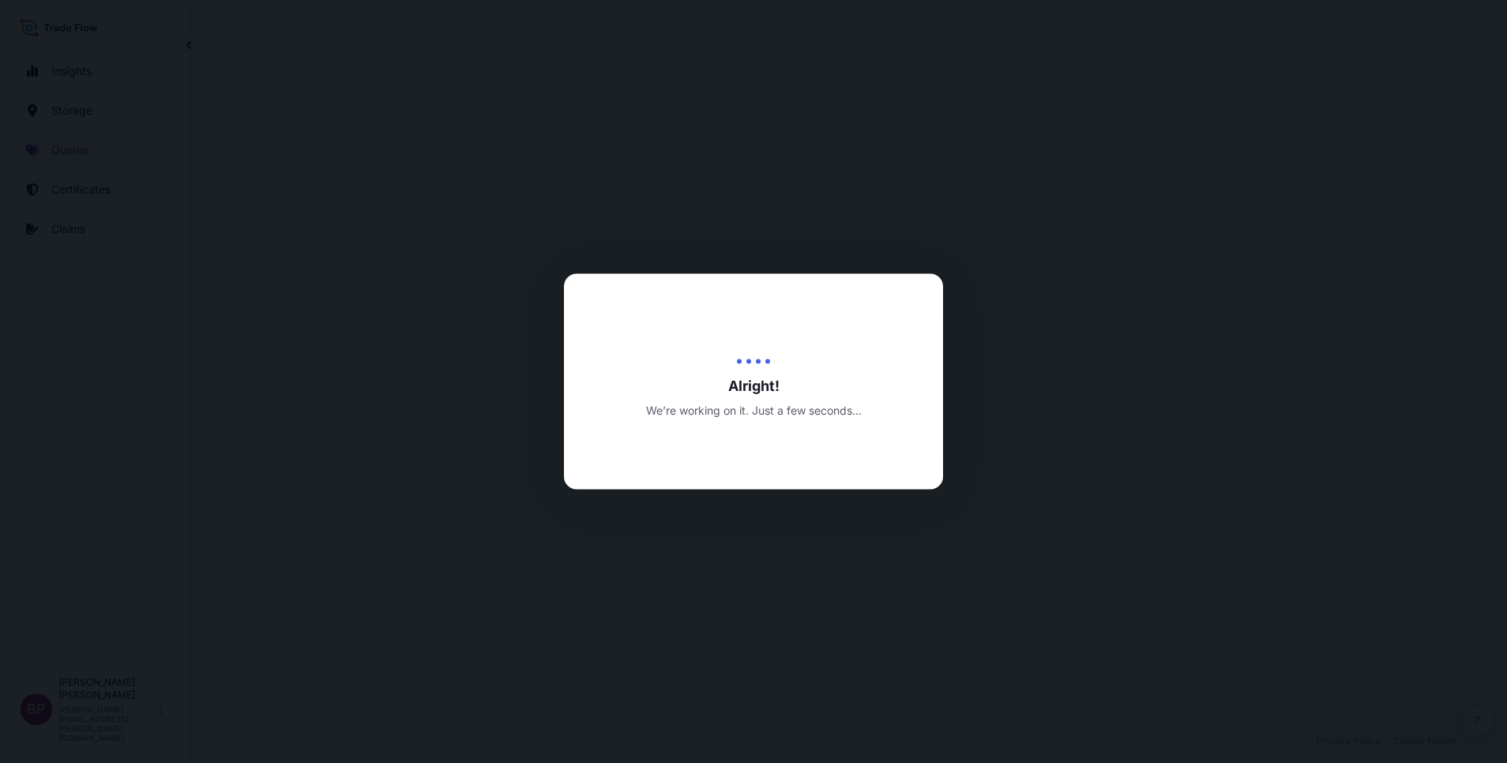
select select "Road / [GEOGRAPHIC_DATA]"
select select "Air"
select select "Road / [GEOGRAPHIC_DATA]"
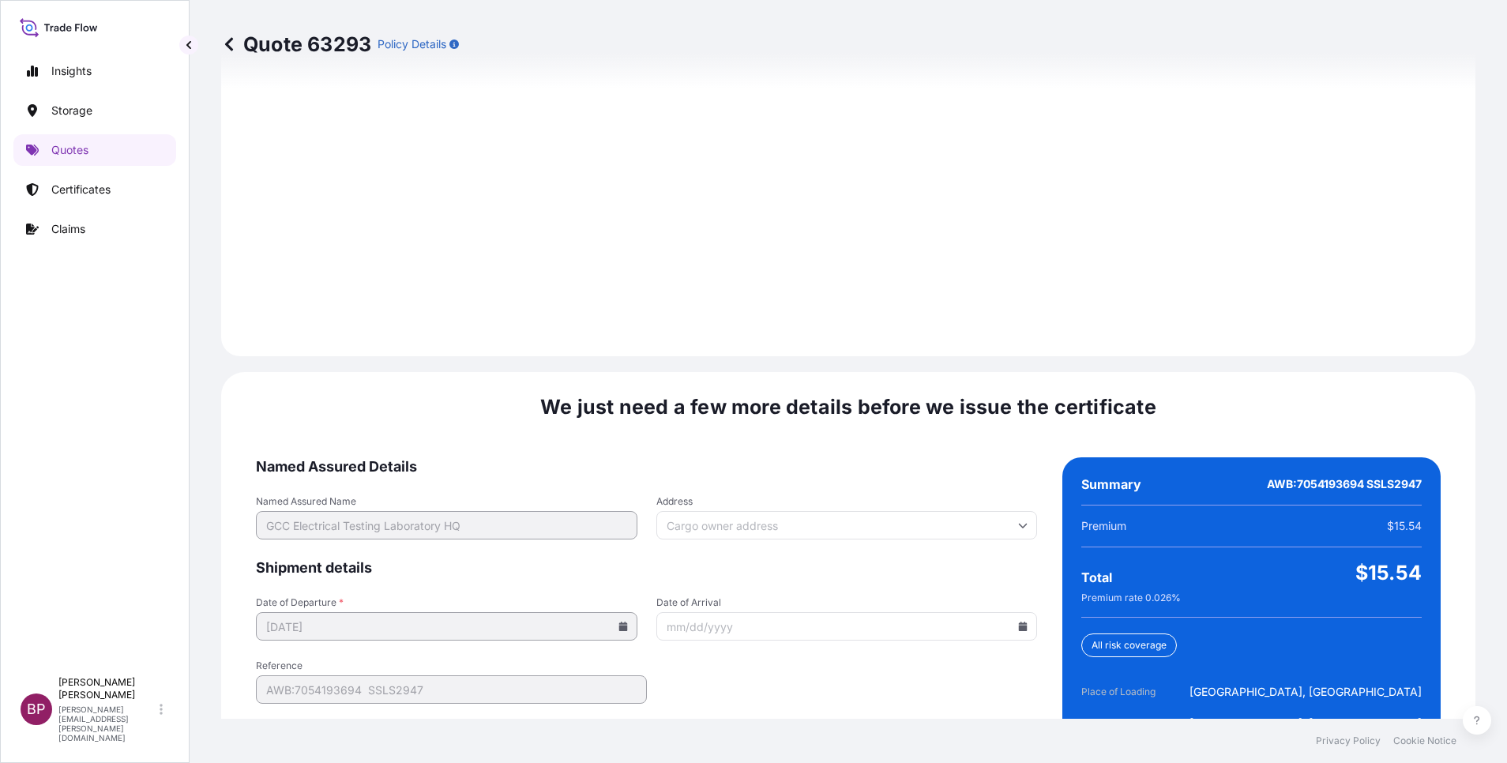
scroll to position [2341, 0]
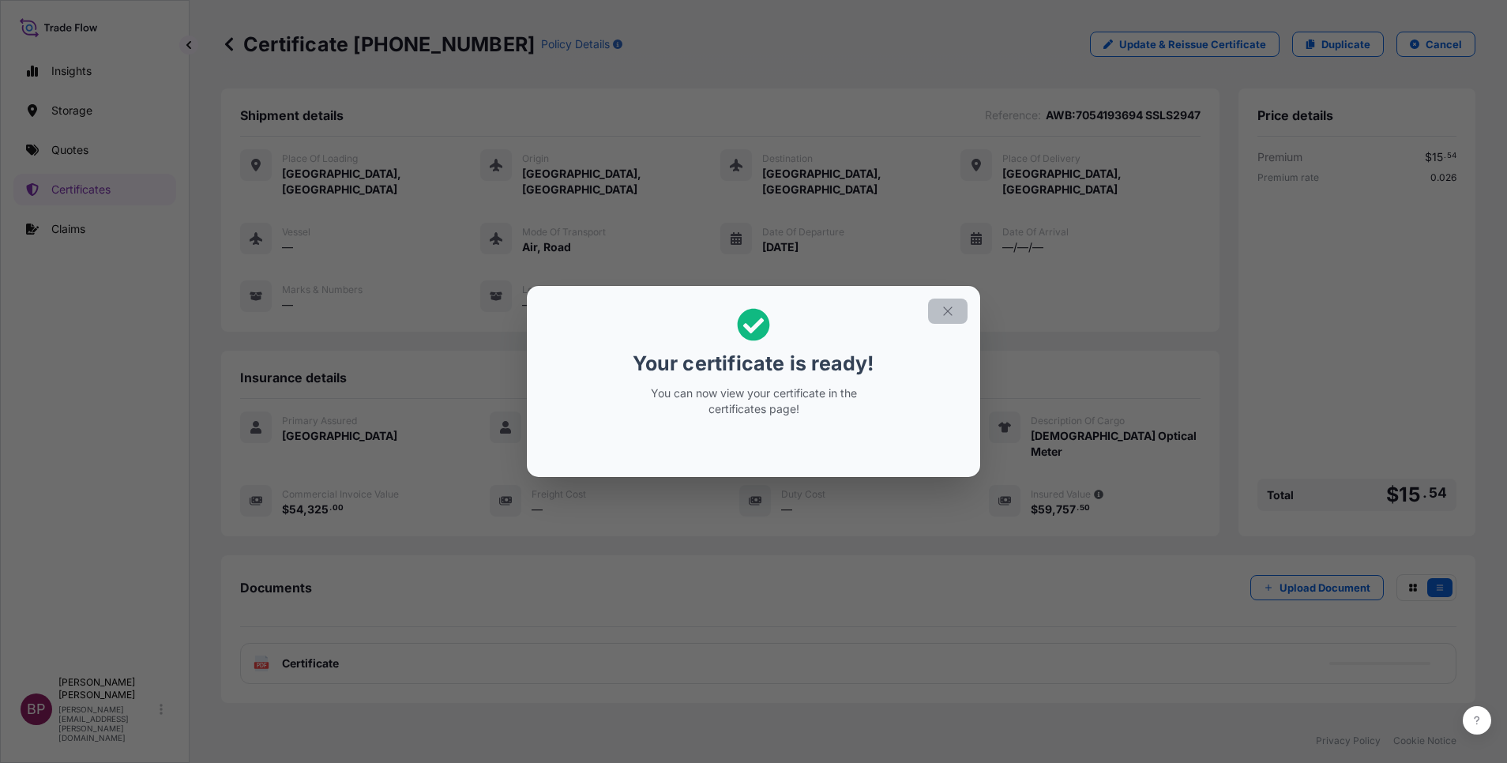
click at [950, 314] on icon "button" at bounding box center [948, 311] width 14 height 14
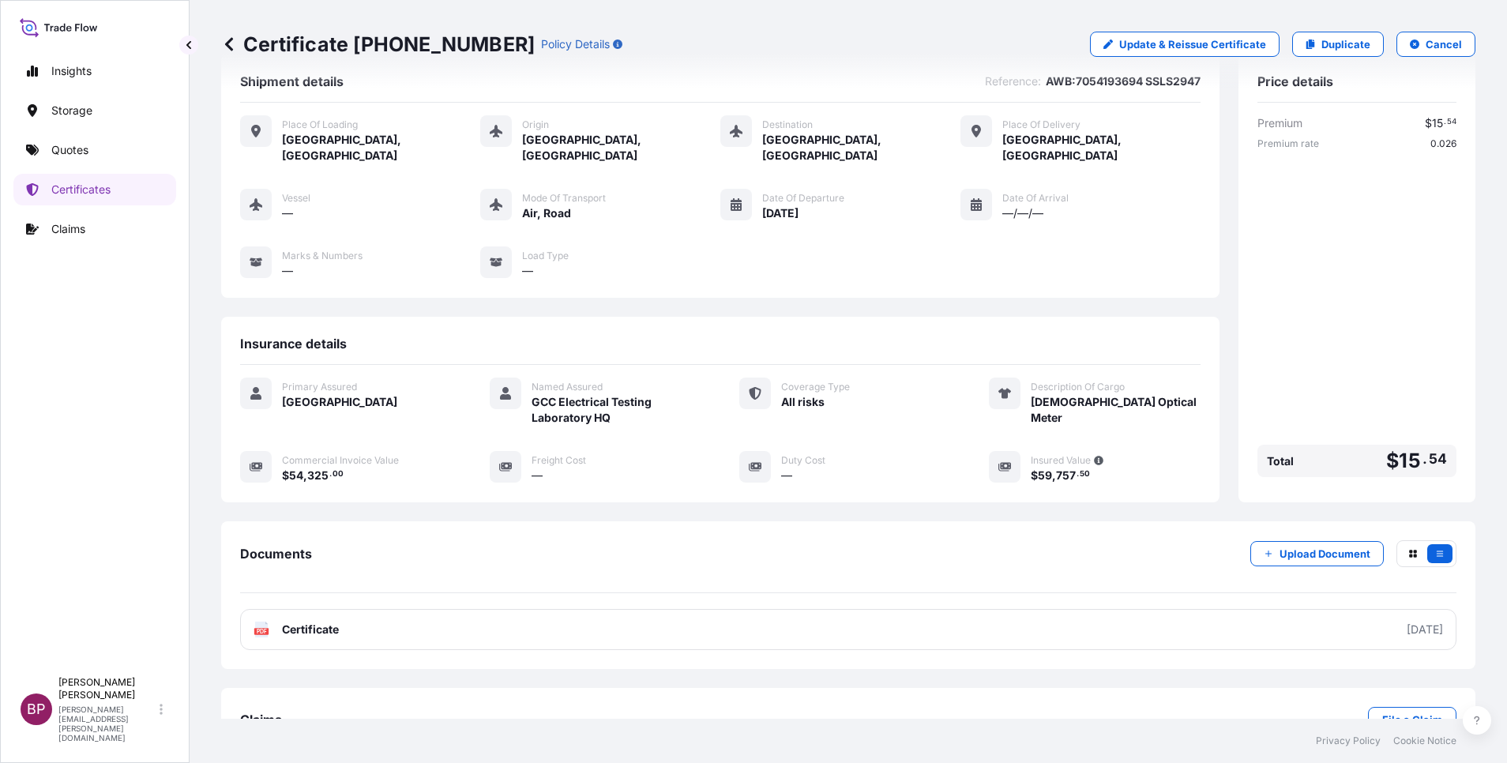
scroll to position [67, 0]
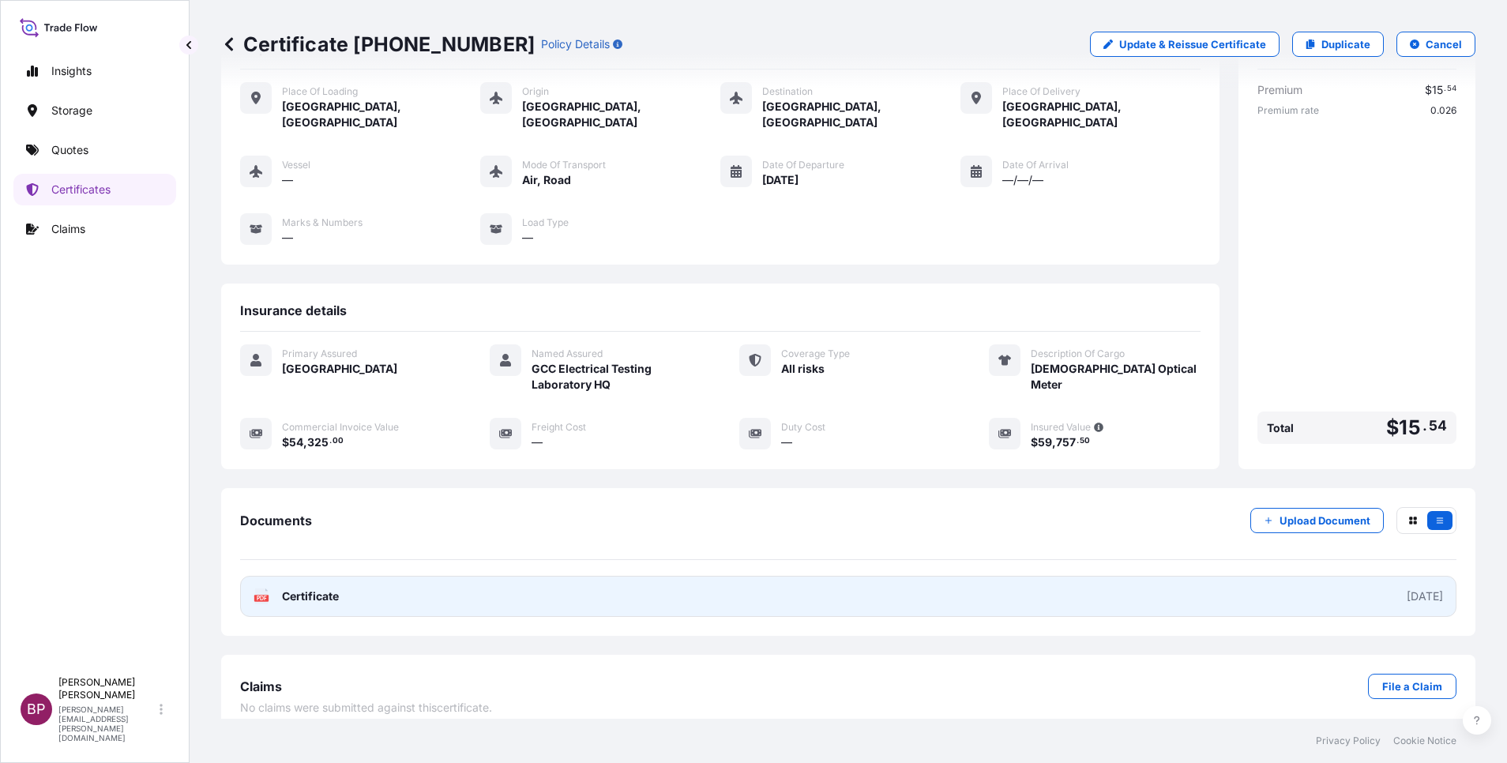
click at [332, 588] on span "Certificate" at bounding box center [310, 596] width 57 height 16
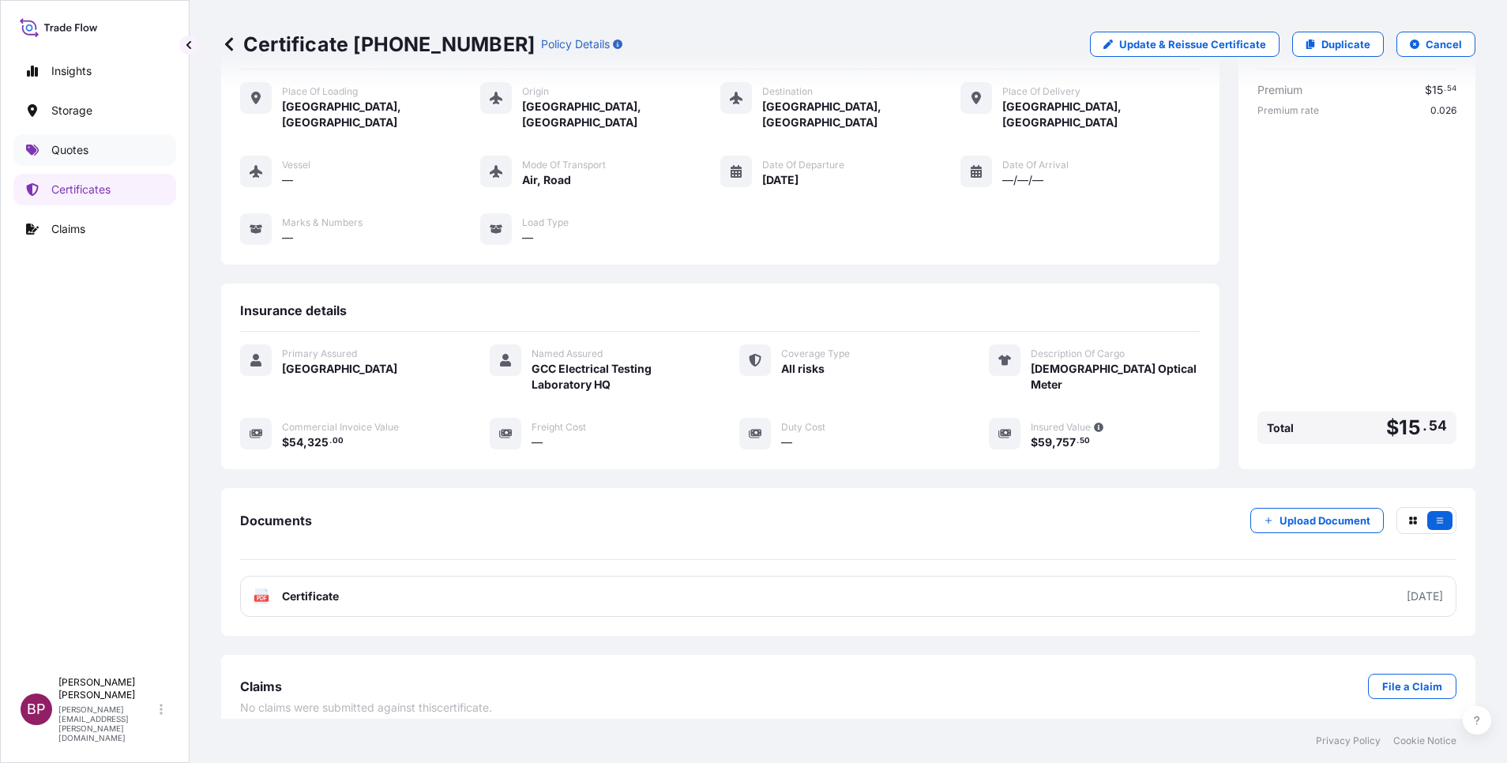
click at [73, 145] on p "Quotes" at bounding box center [69, 150] width 37 height 16
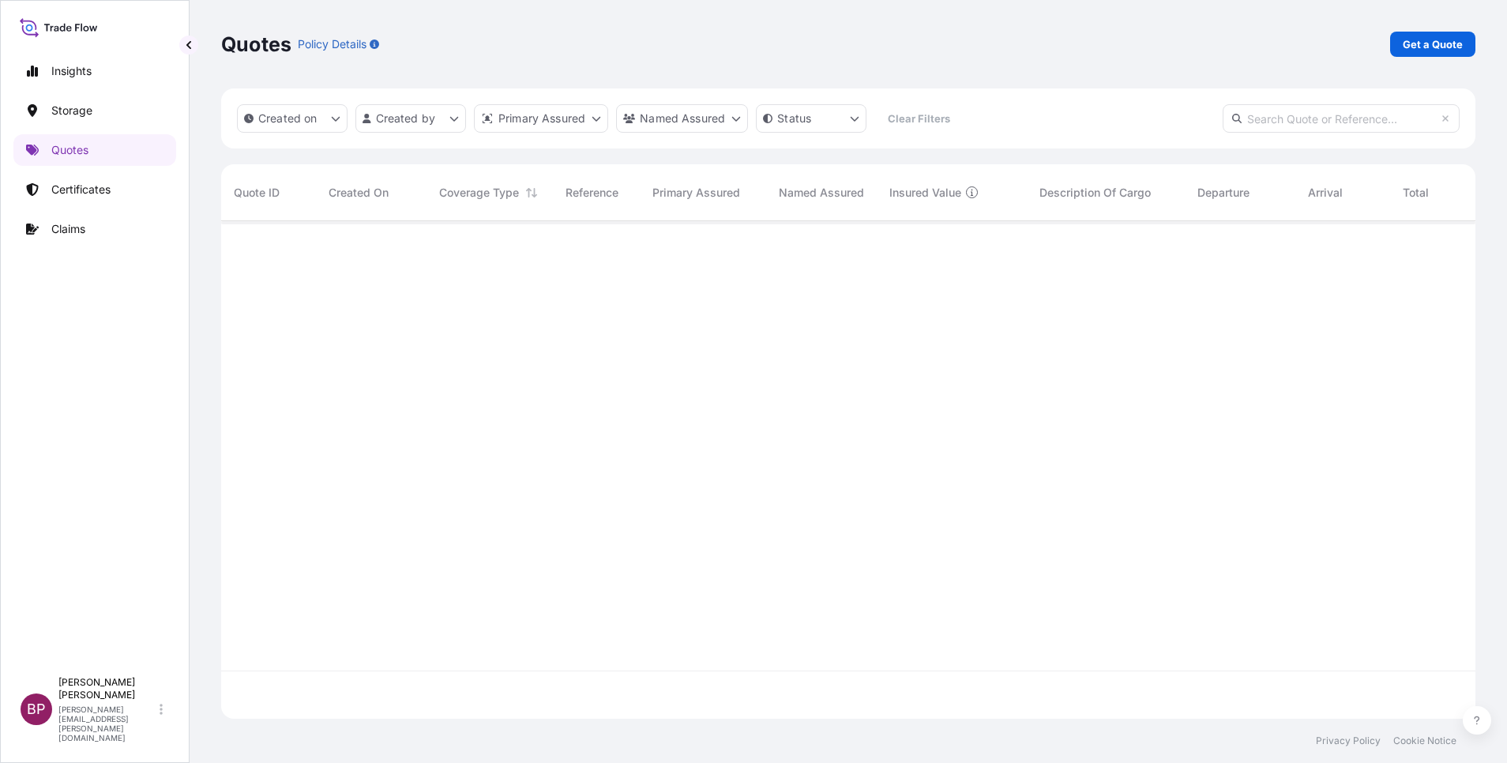
scroll to position [488, 1236]
click at [1422, 42] on p "Get a Quote" at bounding box center [1433, 44] width 60 height 16
select select "Water"
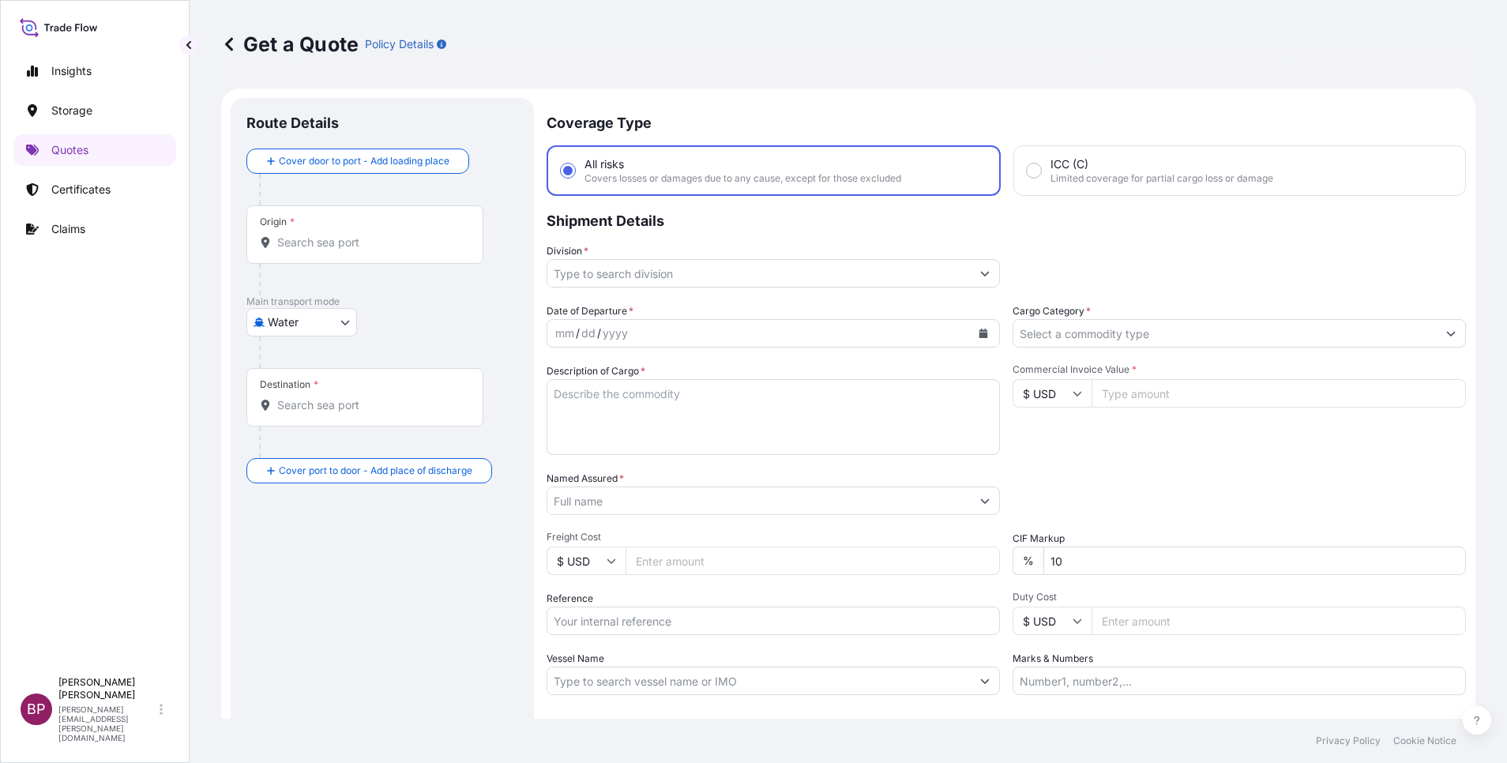
scroll to position [25, 0]
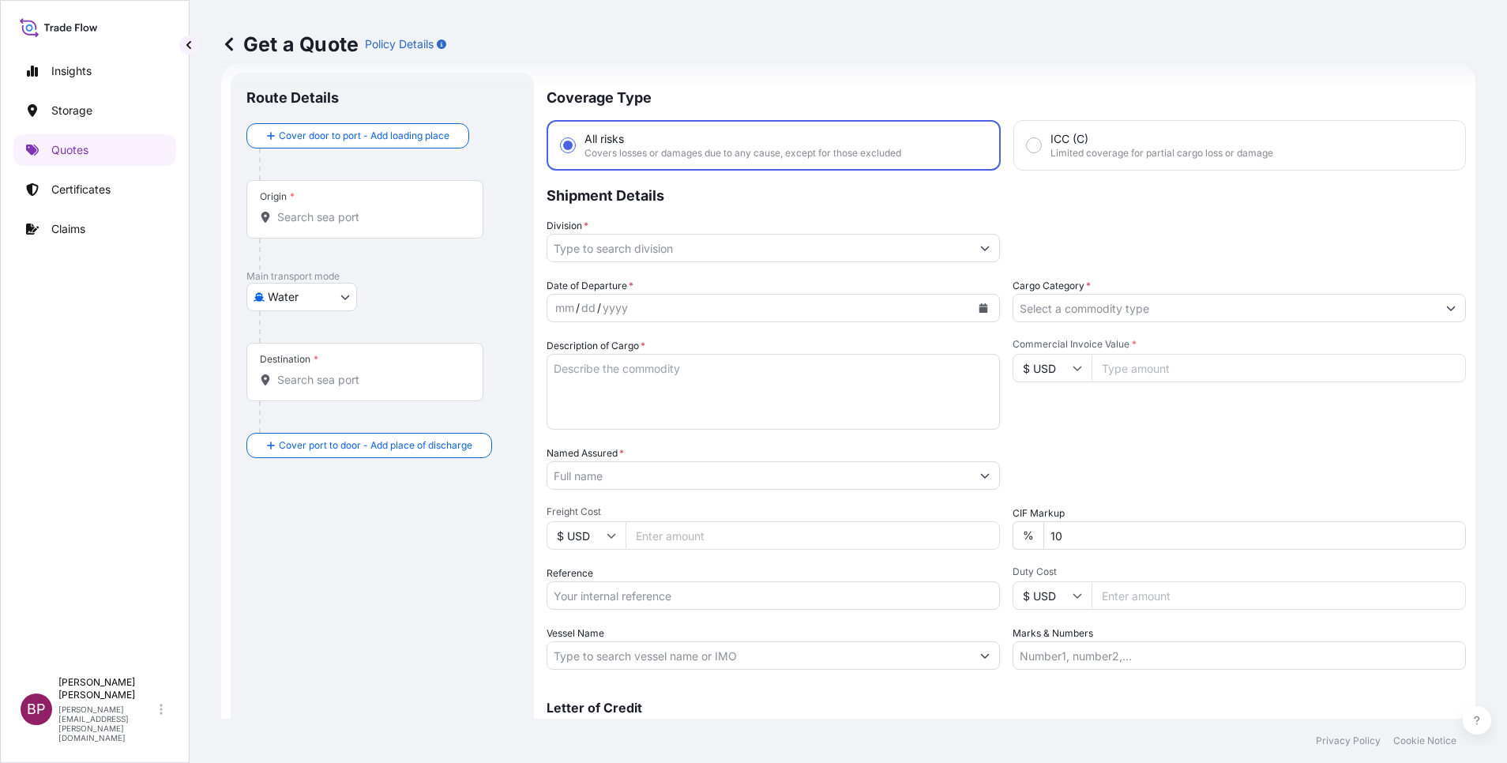
click at [1115, 313] on input "Cargo Category *" at bounding box center [1224, 308] width 423 height 28
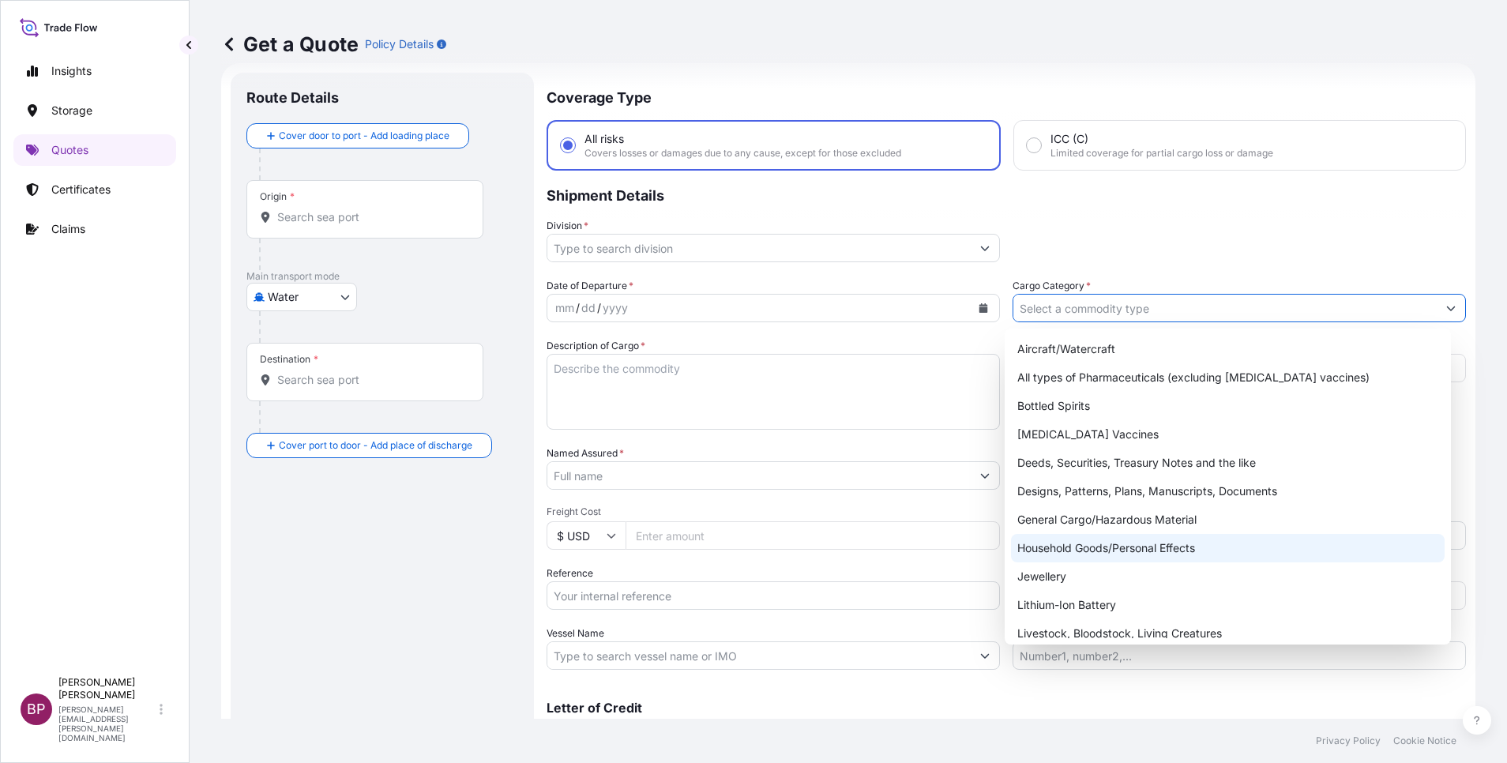
click at [1103, 547] on div "Household Goods/Personal Effects" at bounding box center [1228, 548] width 434 height 28
type input "Household Goods/Personal Effects"
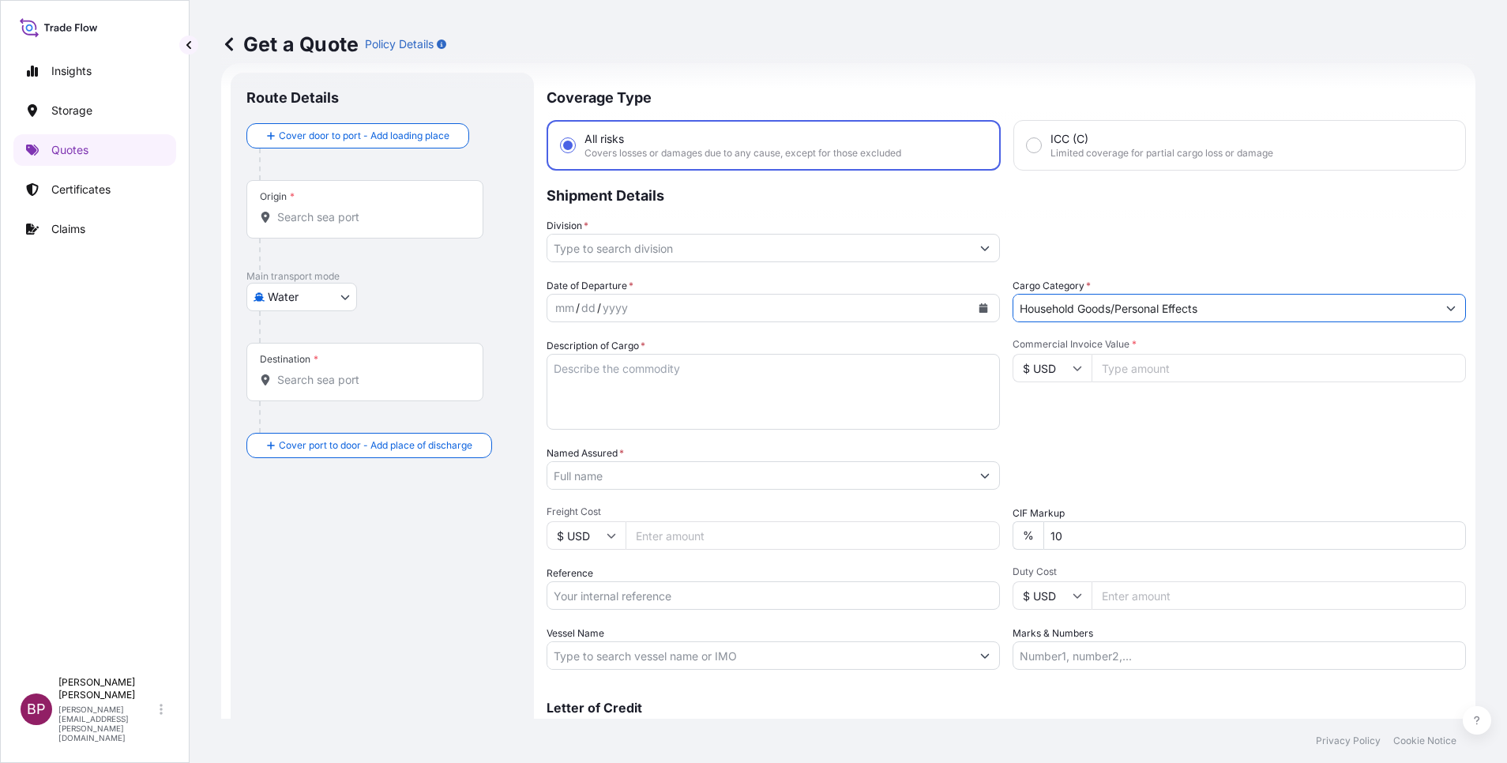
click at [980, 248] on icon "Show suggestions" at bounding box center [984, 247] width 9 height 9
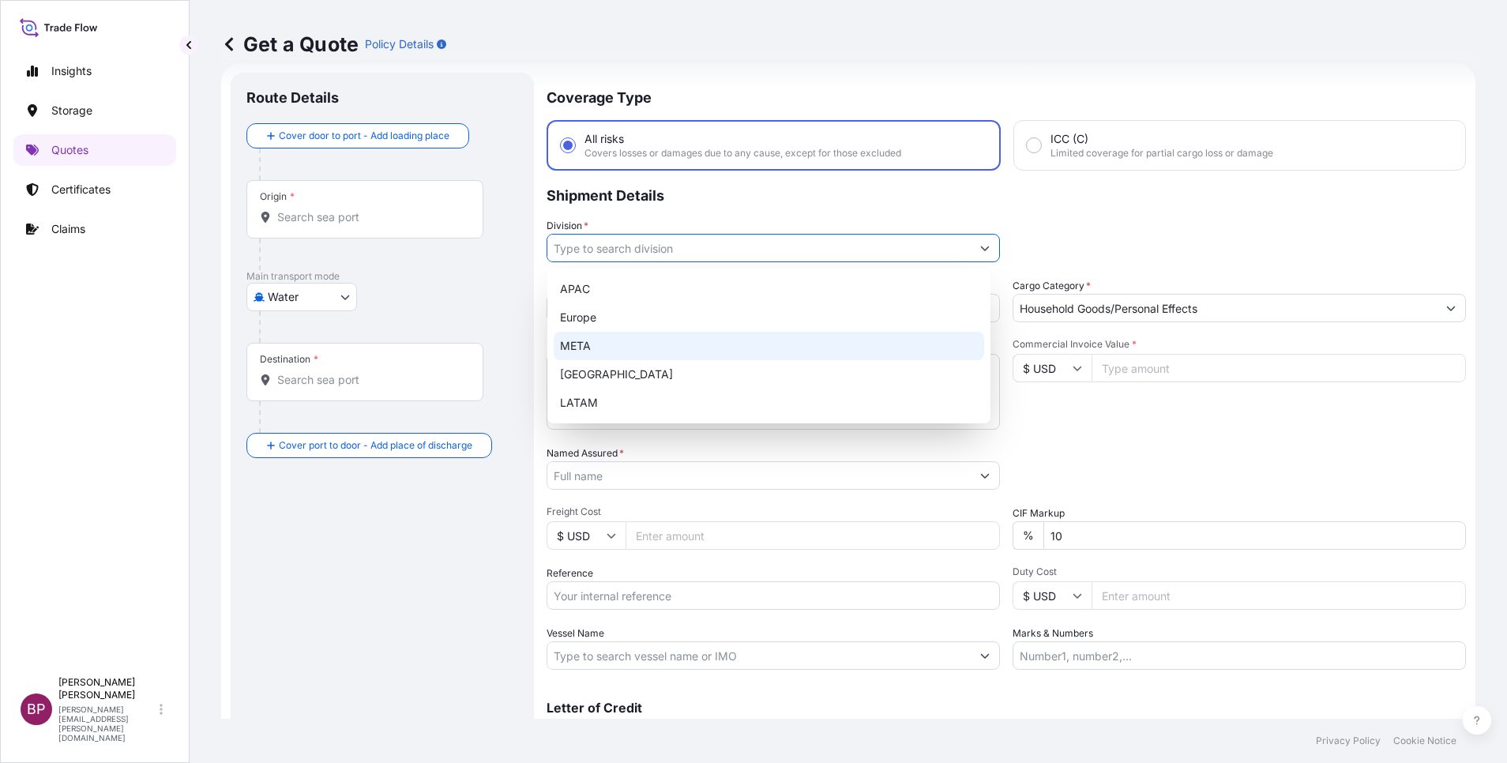
click at [715, 346] on div "META" at bounding box center [769, 346] width 430 height 28
type input "META"
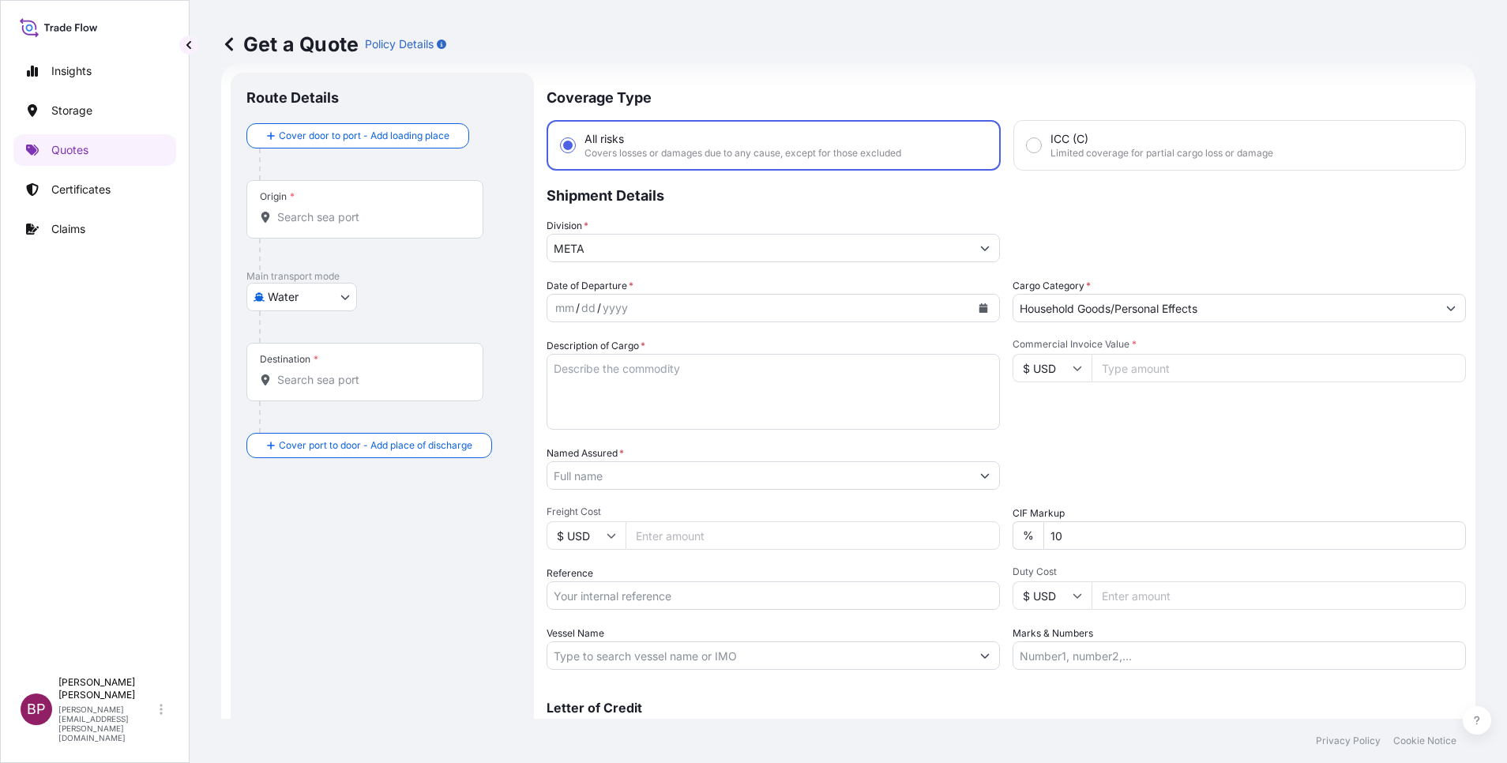
drag, startPoint x: 1139, startPoint y: 367, endPoint x: 1091, endPoint y: 422, distance: 72.7
click at [1137, 367] on input "Commercial Invoice Value *" at bounding box center [1279, 368] width 374 height 28
paste input "131116.52"
type input "131116.52"
click at [1040, 451] on div "Packing Category Type to search a container mode Please select a primary mode o…" at bounding box center [1239, 467] width 453 height 44
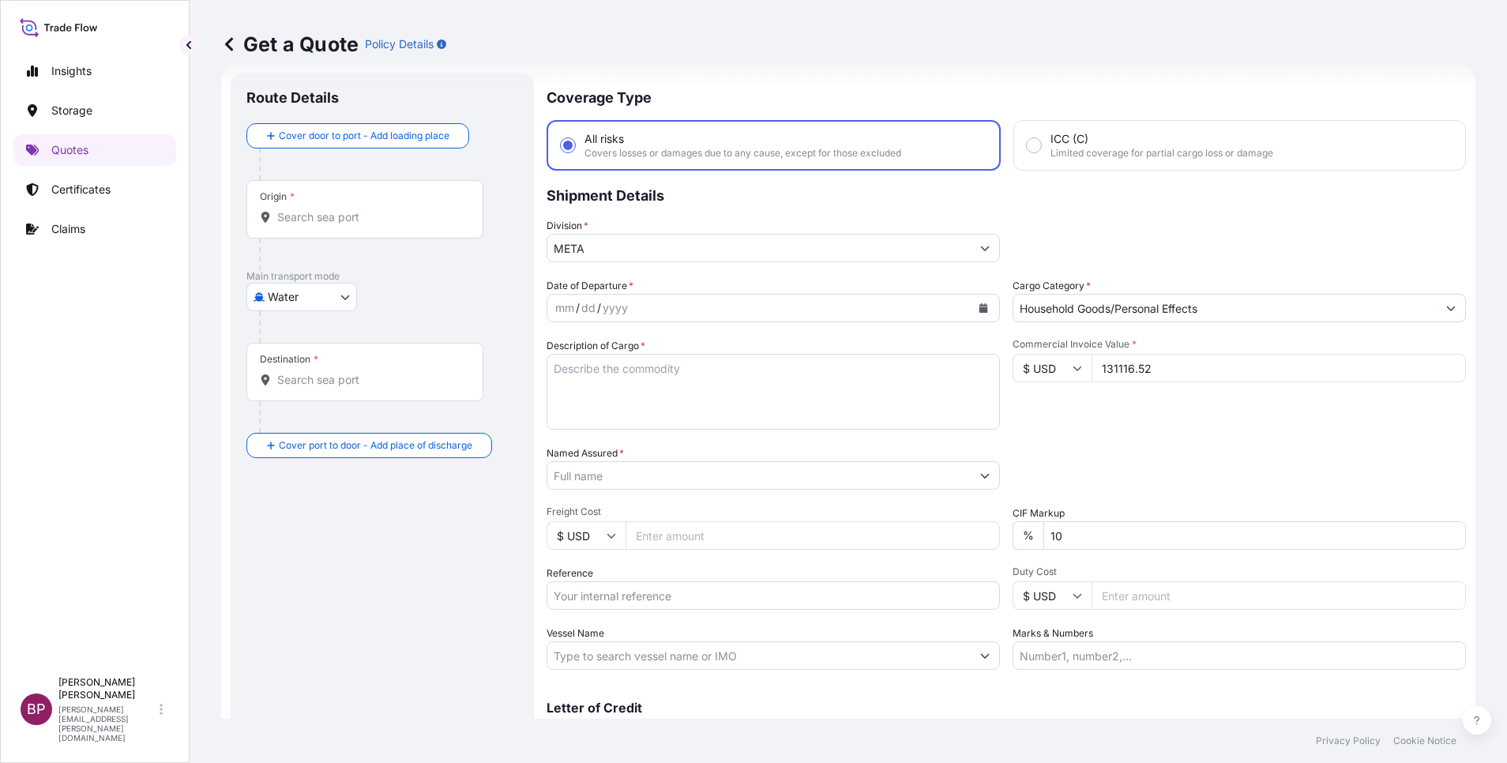
drag, startPoint x: 701, startPoint y: 380, endPoint x: 708, endPoint y: 412, distance: 33.3
click at [701, 378] on textarea "Description of Cargo *" at bounding box center [773, 392] width 453 height 76
paste textarea "Spare Parts Mechanical seals"
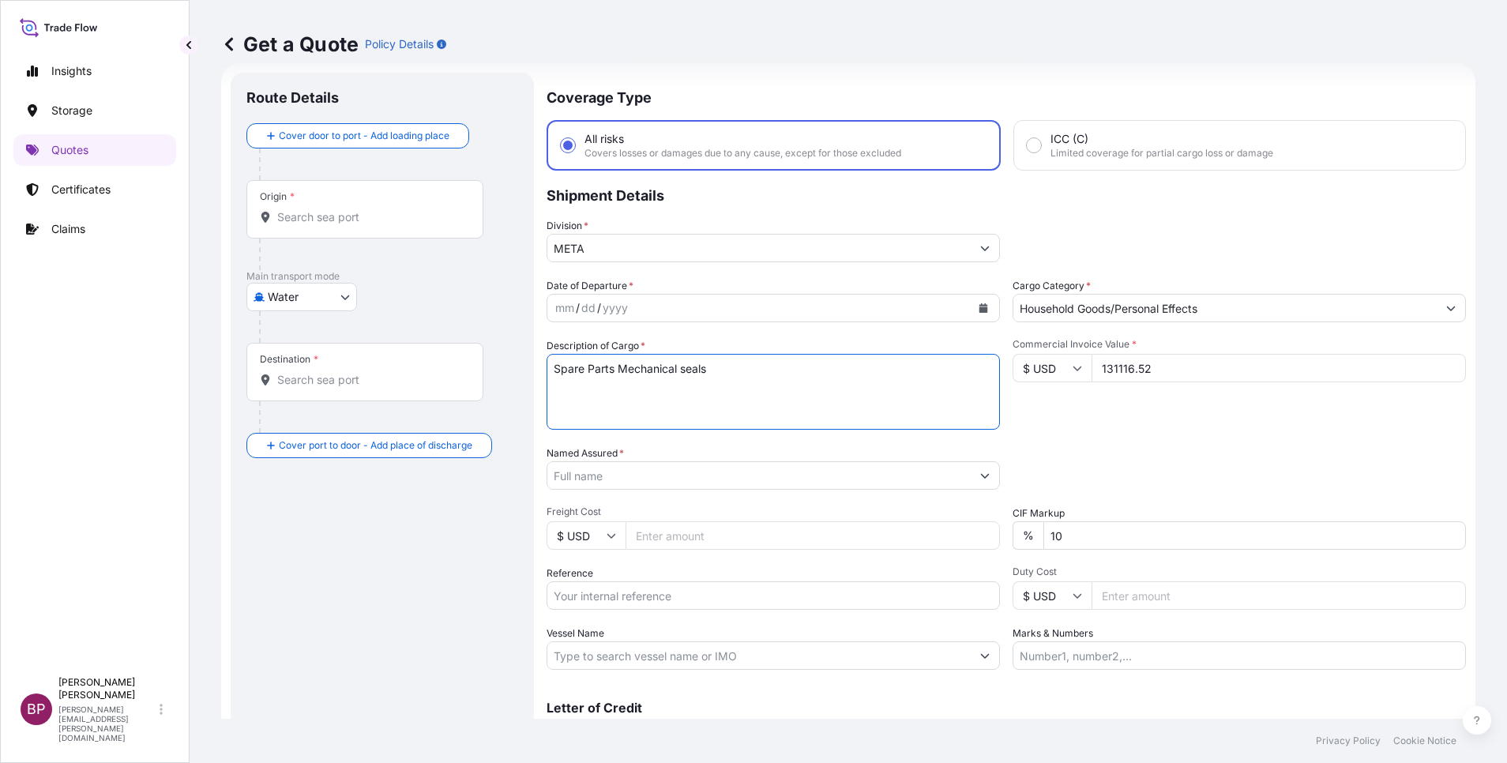
type textarea "Spare Parts Mechanical seals"
click at [621, 592] on input "Reference" at bounding box center [773, 595] width 453 height 28
paste input "SSLS2932"
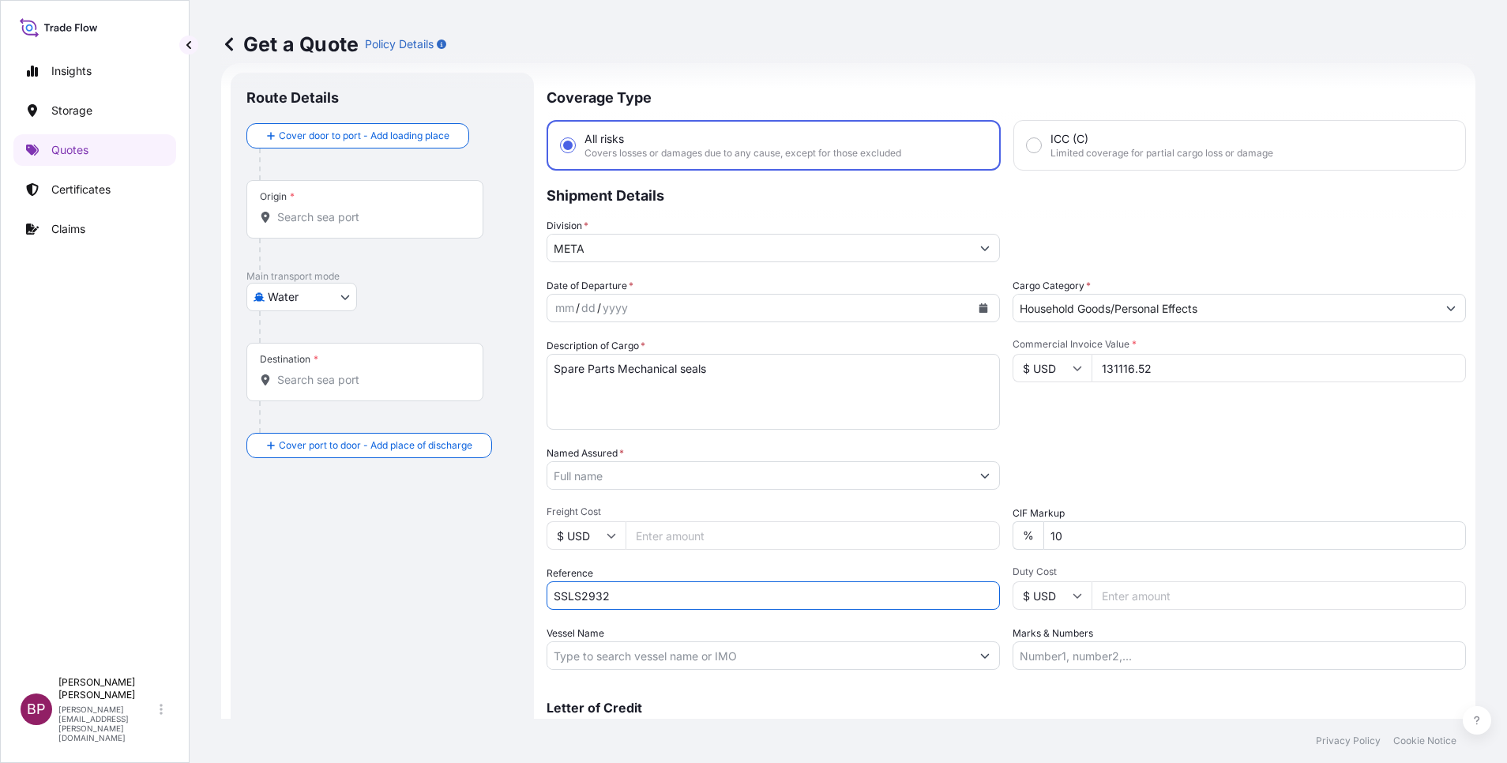
type input "SSLS2932"
click at [729, 484] on input "Named Assured *" at bounding box center [754, 475] width 415 height 28
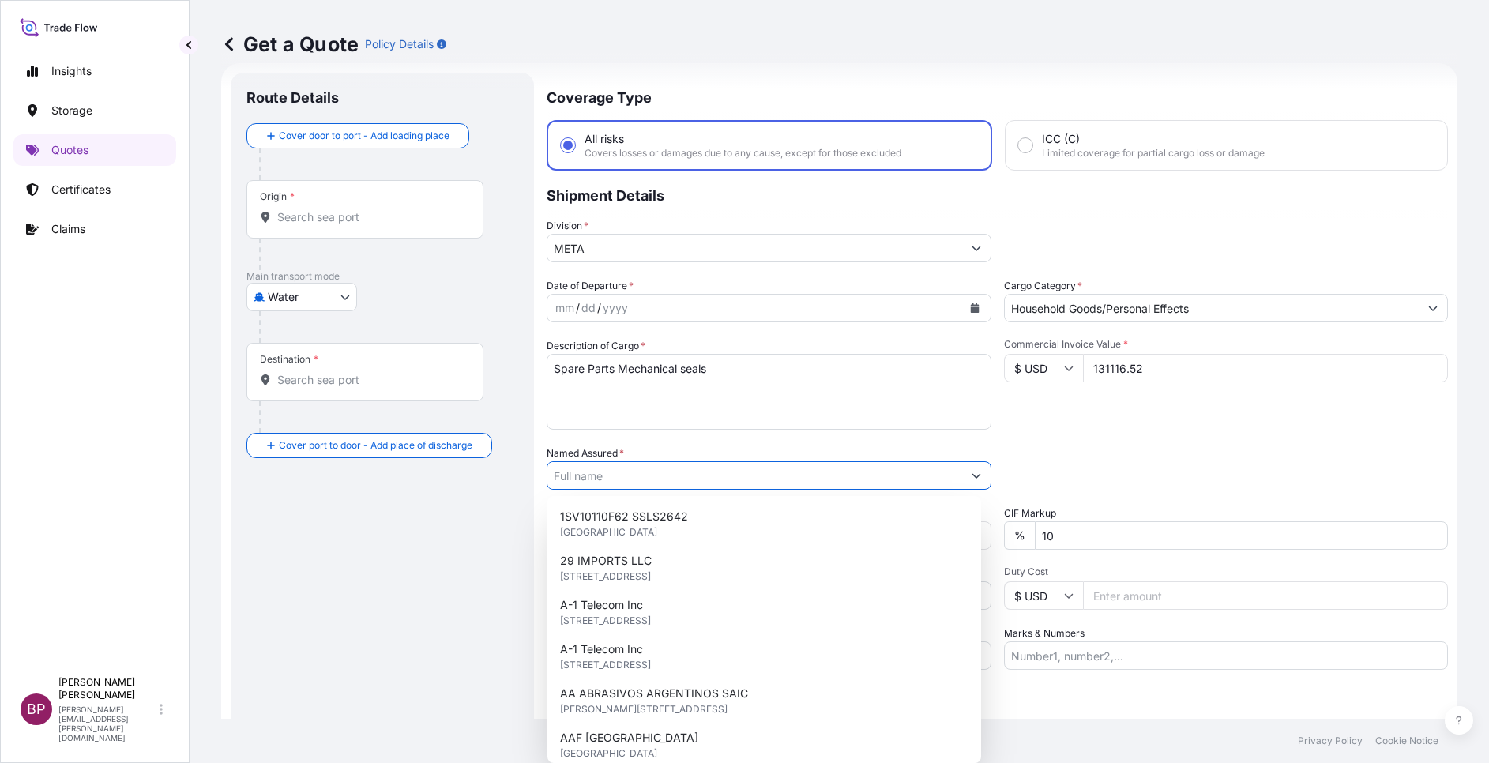
paste input "[PERSON_NAME] & [PERSON_NAME] CO."
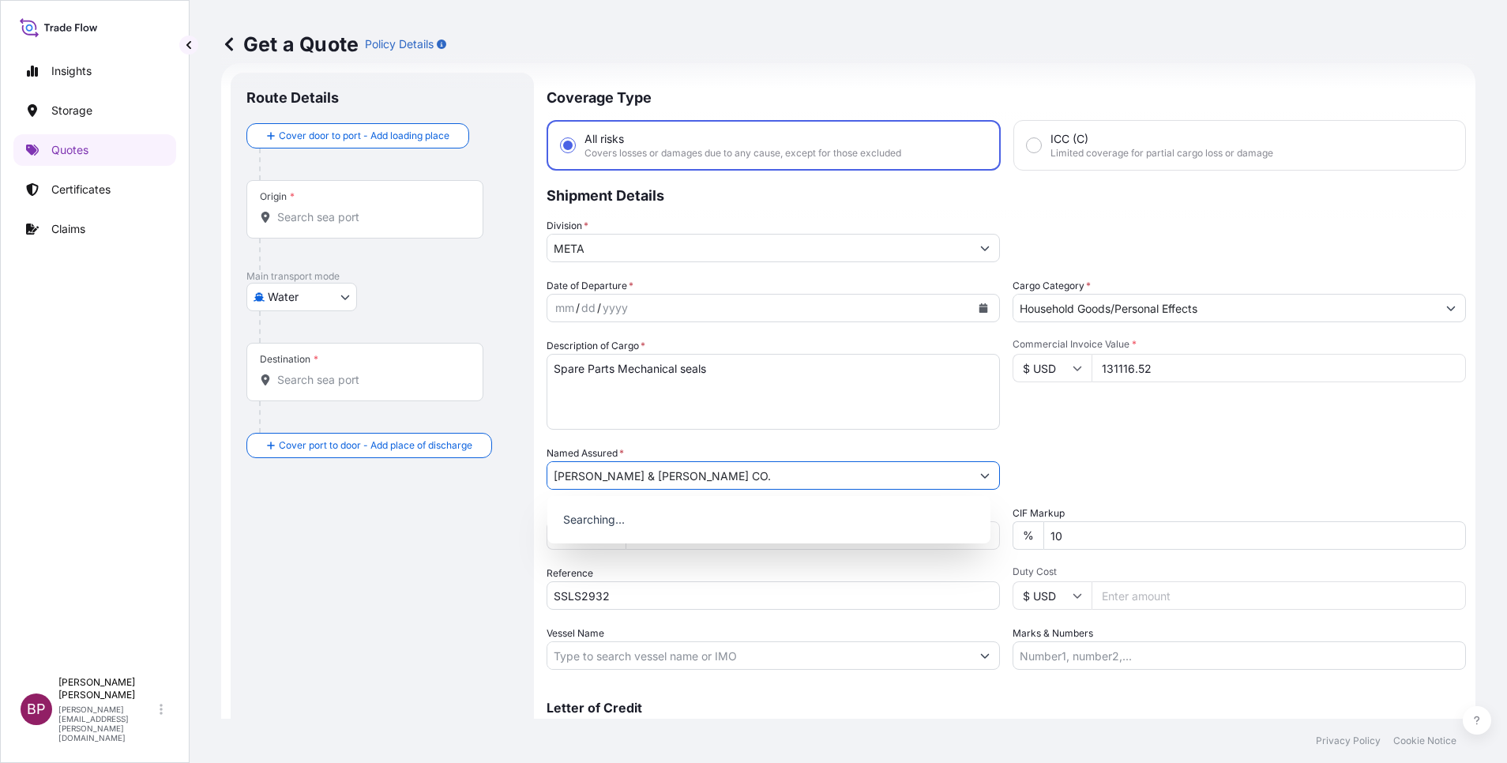
type input "[PERSON_NAME] & [PERSON_NAME] CO."
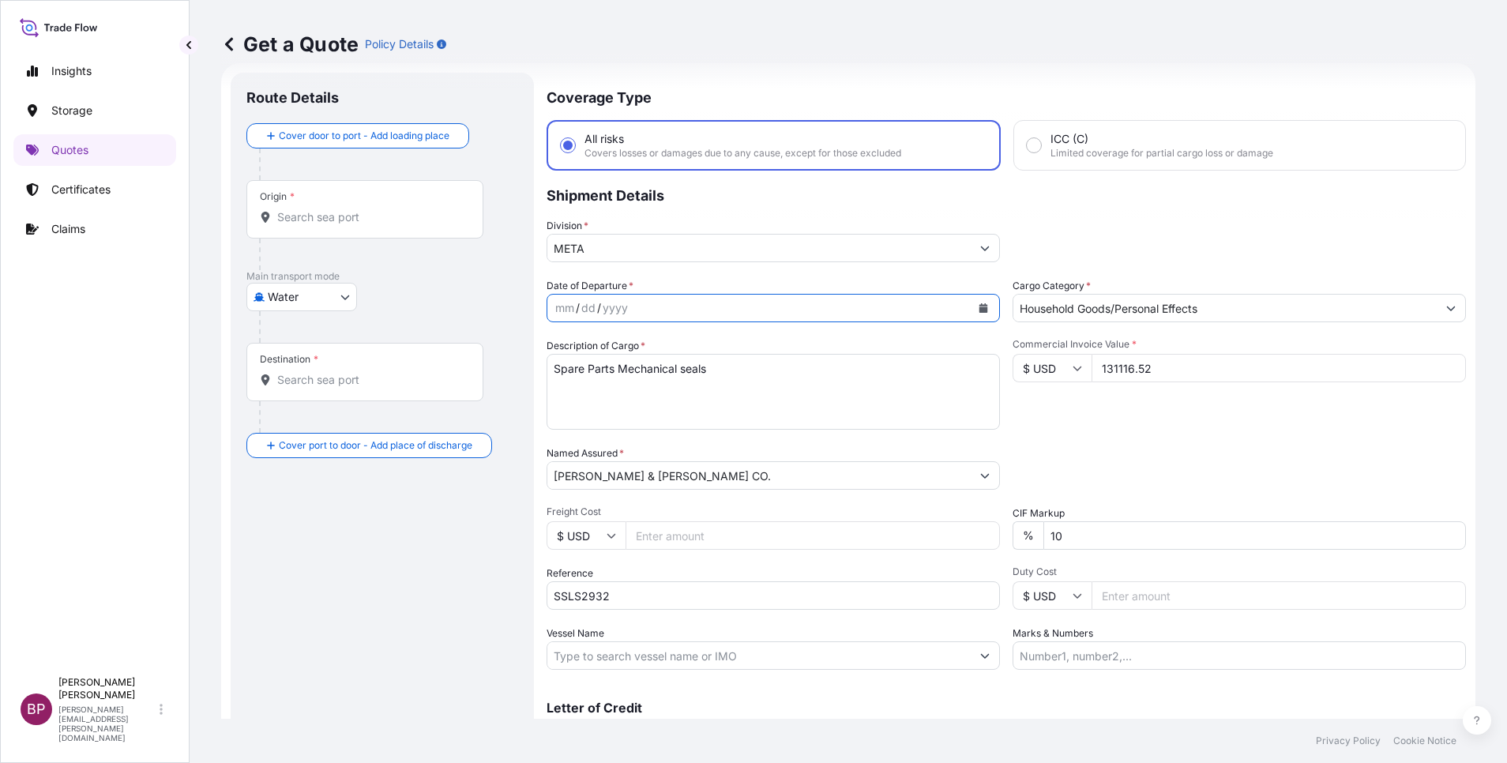
click at [971, 312] on button "Calendar" at bounding box center [983, 307] width 25 height 25
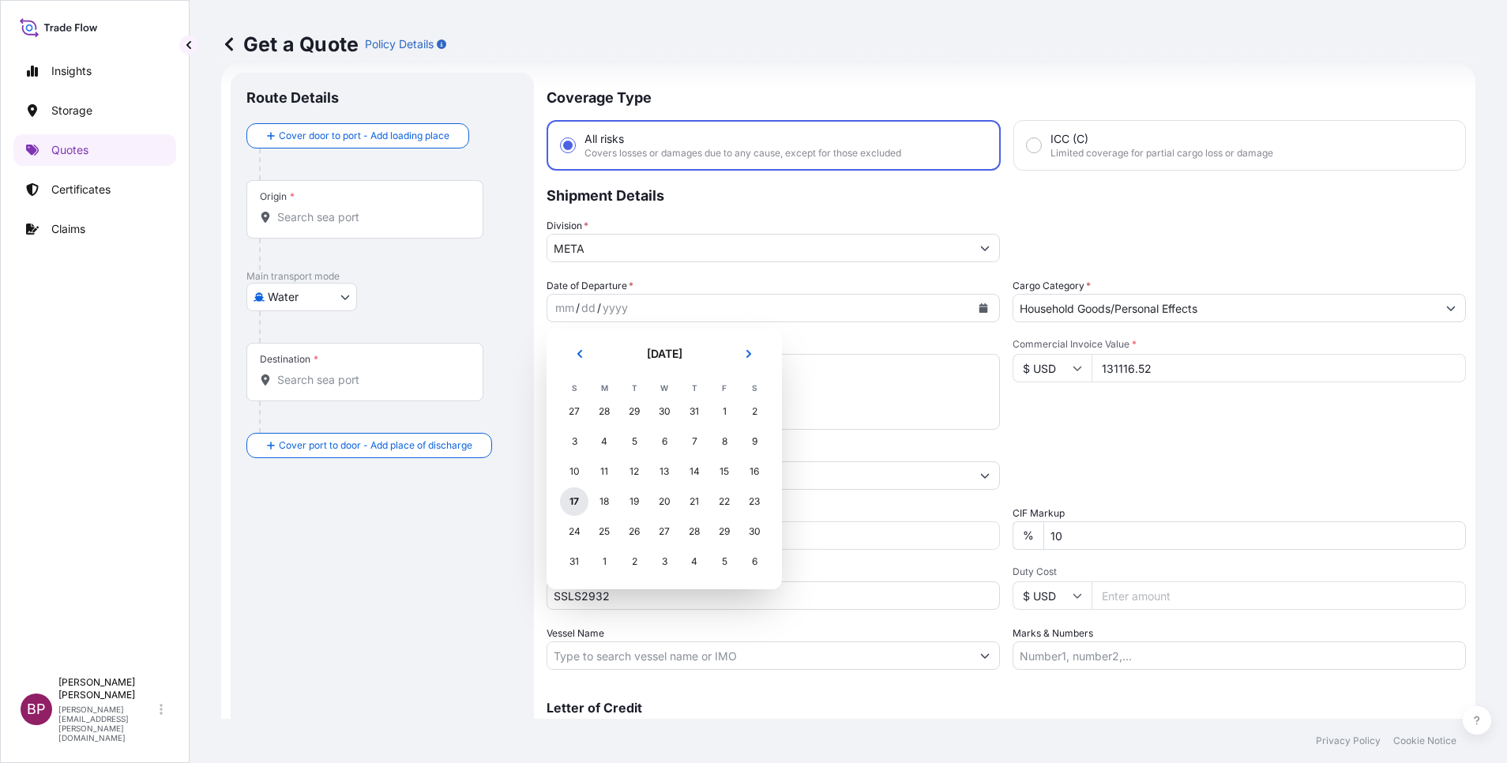
click at [573, 494] on div "17" at bounding box center [574, 501] width 28 height 28
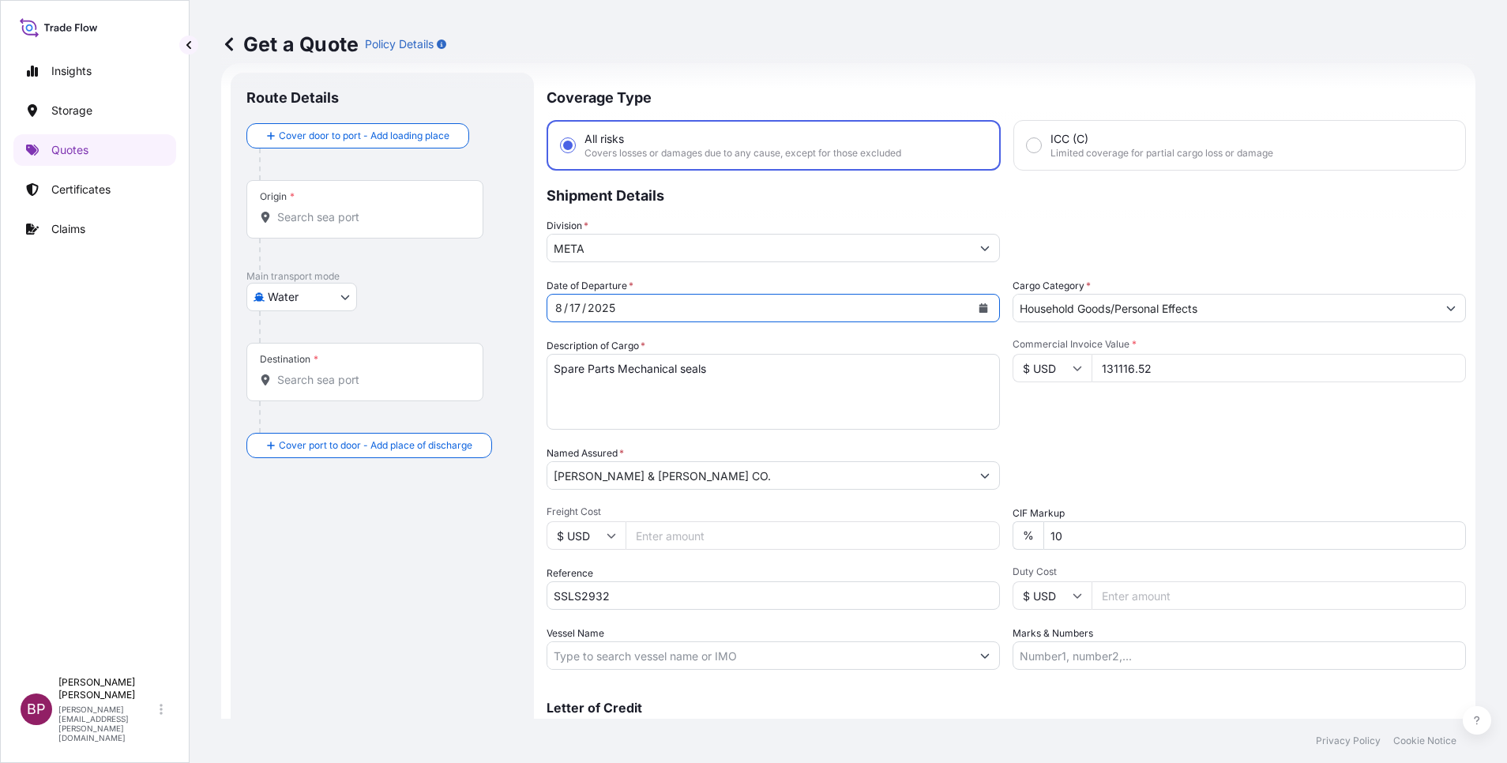
click at [1148, 505] on div "CIF Markup % 10" at bounding box center [1239, 527] width 453 height 44
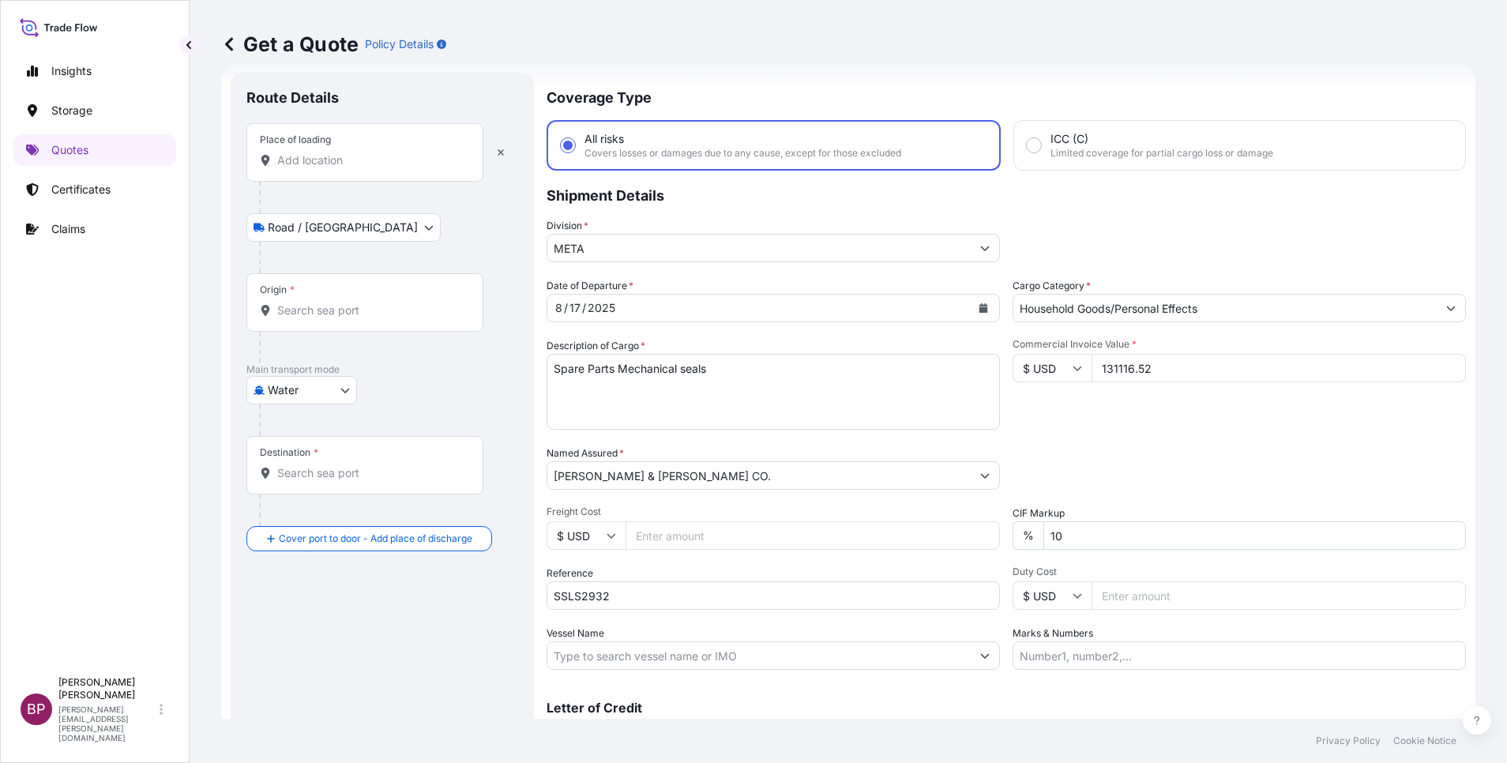
click at [369, 160] on input "Place of loading" at bounding box center [370, 160] width 186 height 16
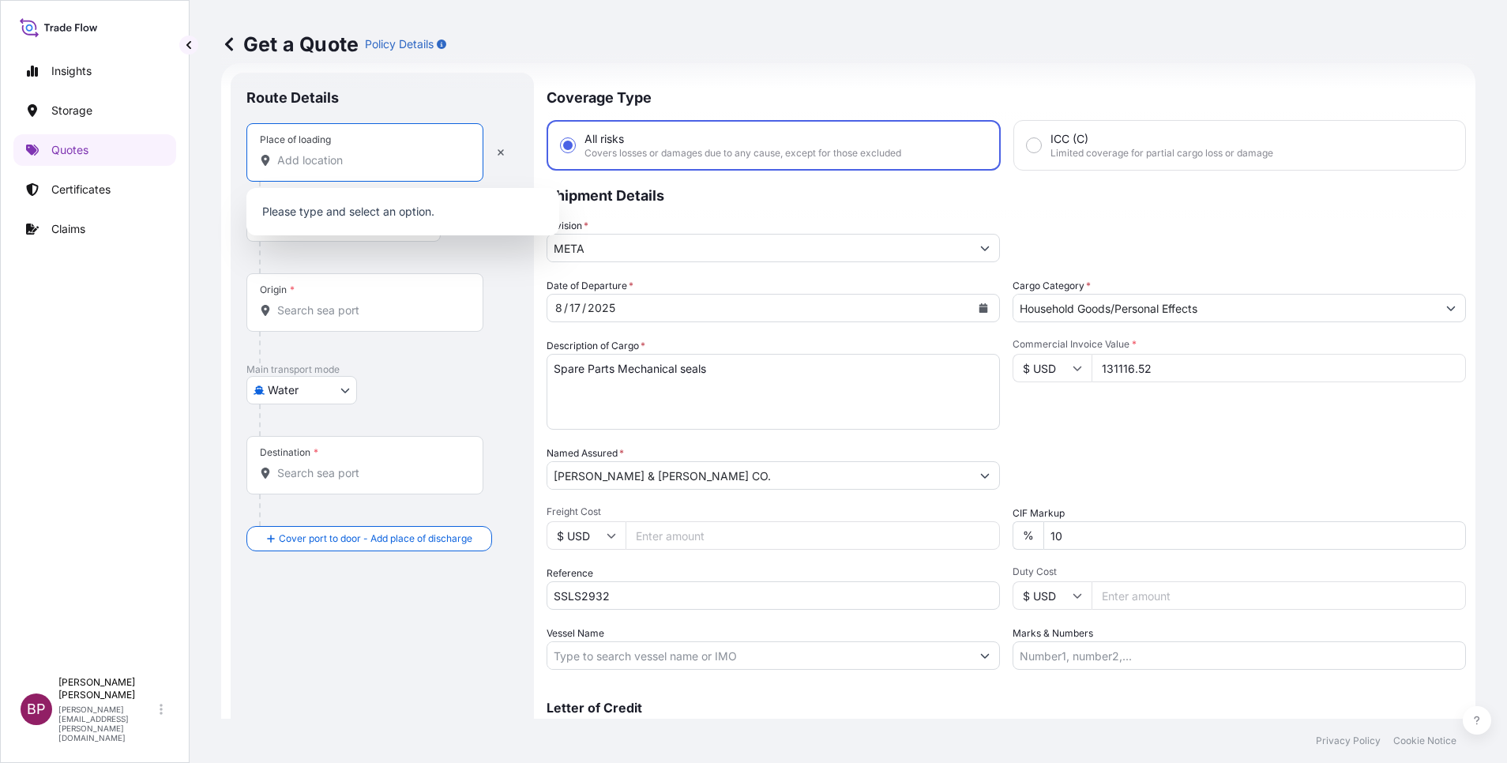
paste input "Eten Lore"
drag, startPoint x: 408, startPoint y: 162, endPoint x: 0, endPoint y: 111, distance: 410.7
click at [73, 121] on div "Insights Storage Quotes Certificates Claims BP [PERSON_NAME] Kurian [EMAIL_ADDR…" at bounding box center [753, 381] width 1507 height 763
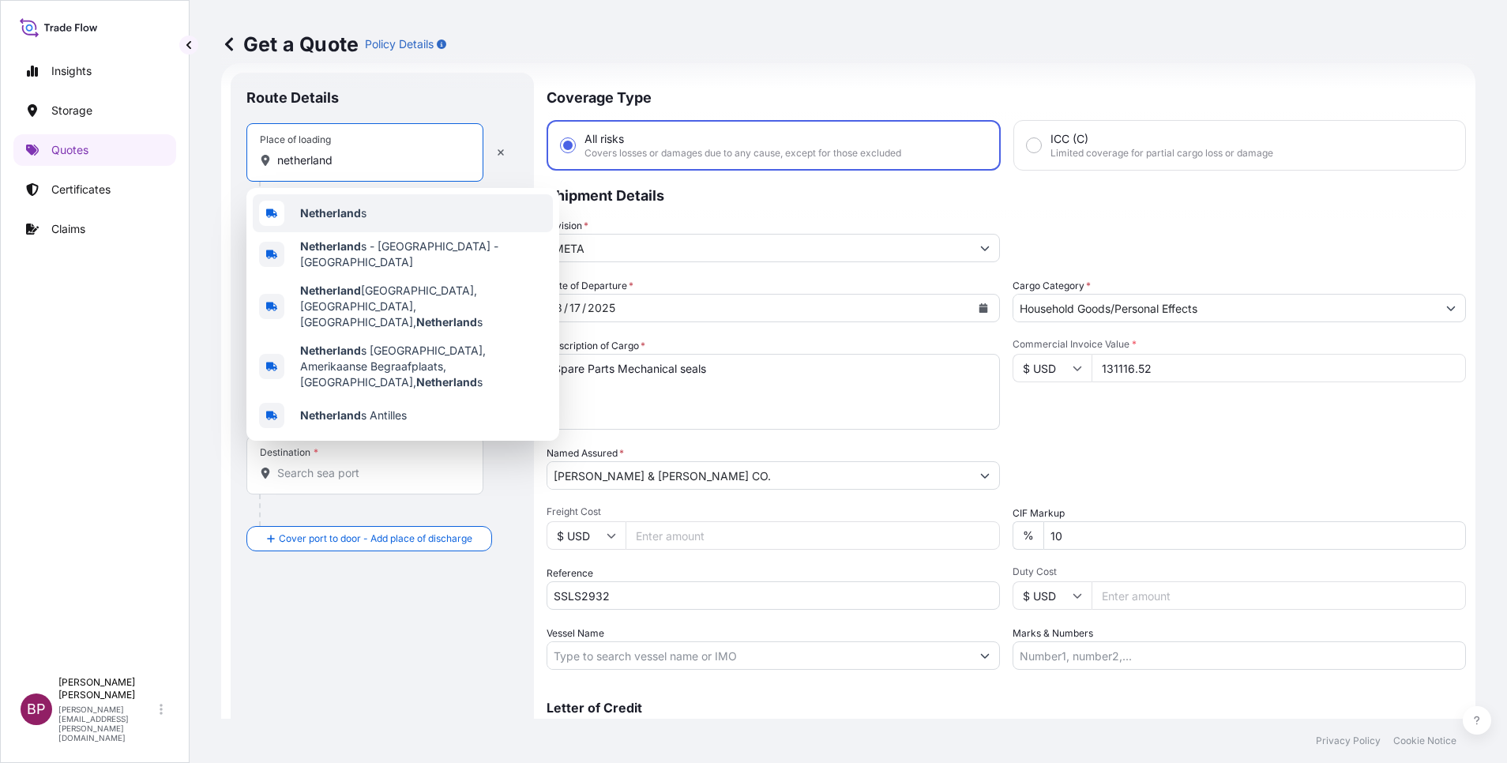
click at [417, 219] on div "Netherland s" at bounding box center [403, 213] width 300 height 38
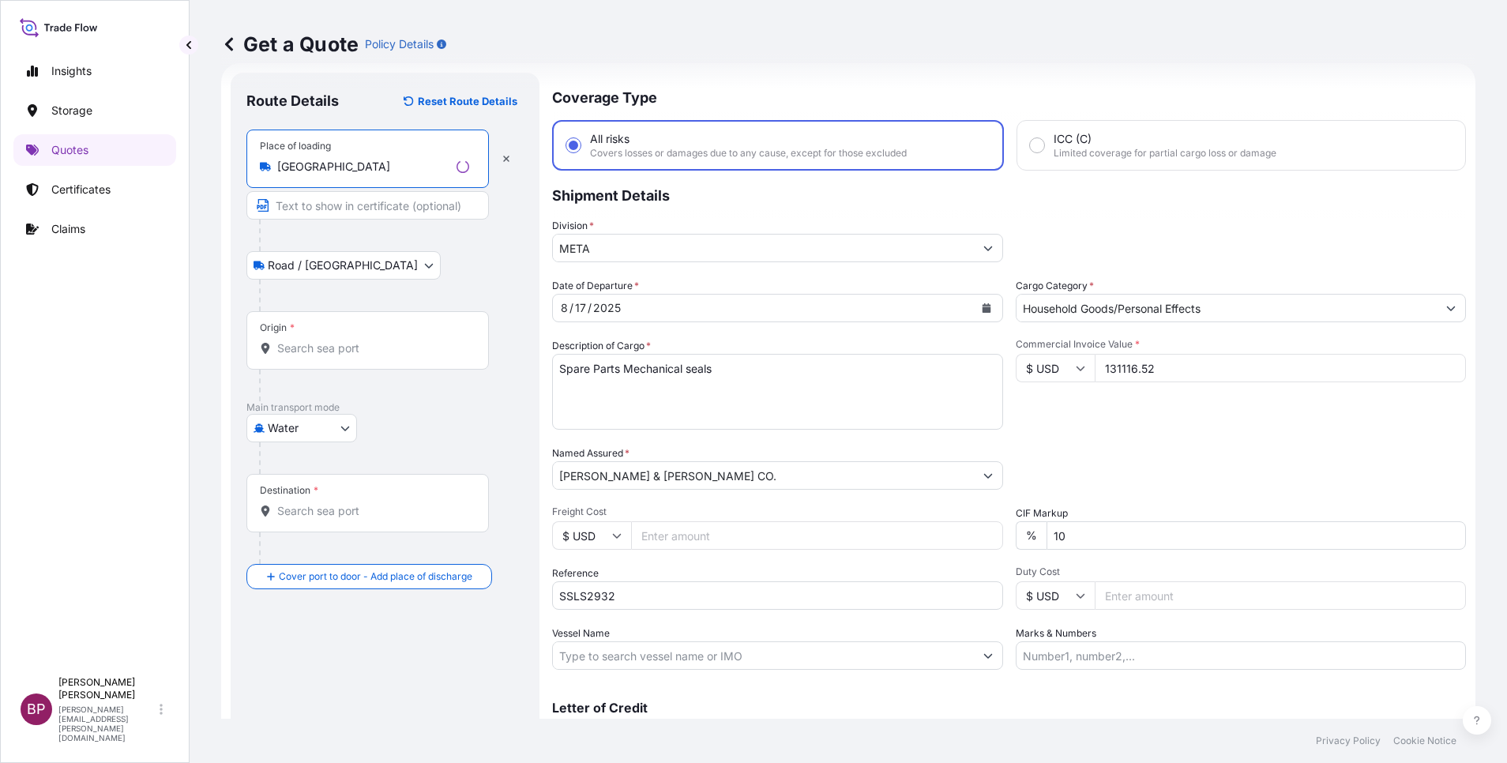
type input "[GEOGRAPHIC_DATA]"
click at [353, 350] on input "Origin *" at bounding box center [373, 348] width 192 height 16
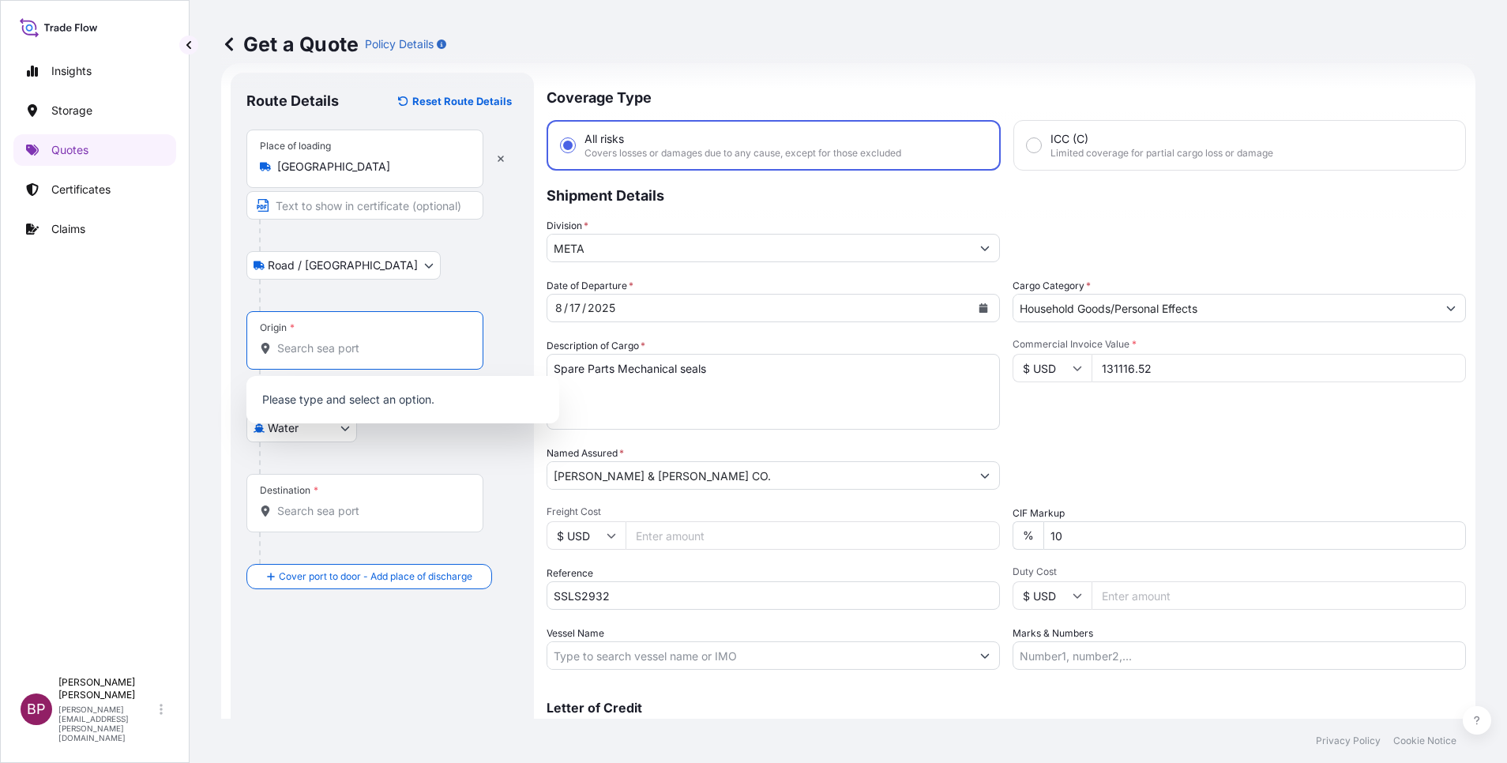
paste input "Eten Lore"
drag, startPoint x: 331, startPoint y: 344, endPoint x: 2, endPoint y: 291, distance: 332.8
click at [34, 306] on div "Insights Storage Quotes Certificates Claims BP [PERSON_NAME] Kurian [EMAIL_ADDR…" at bounding box center [753, 381] width 1507 height 763
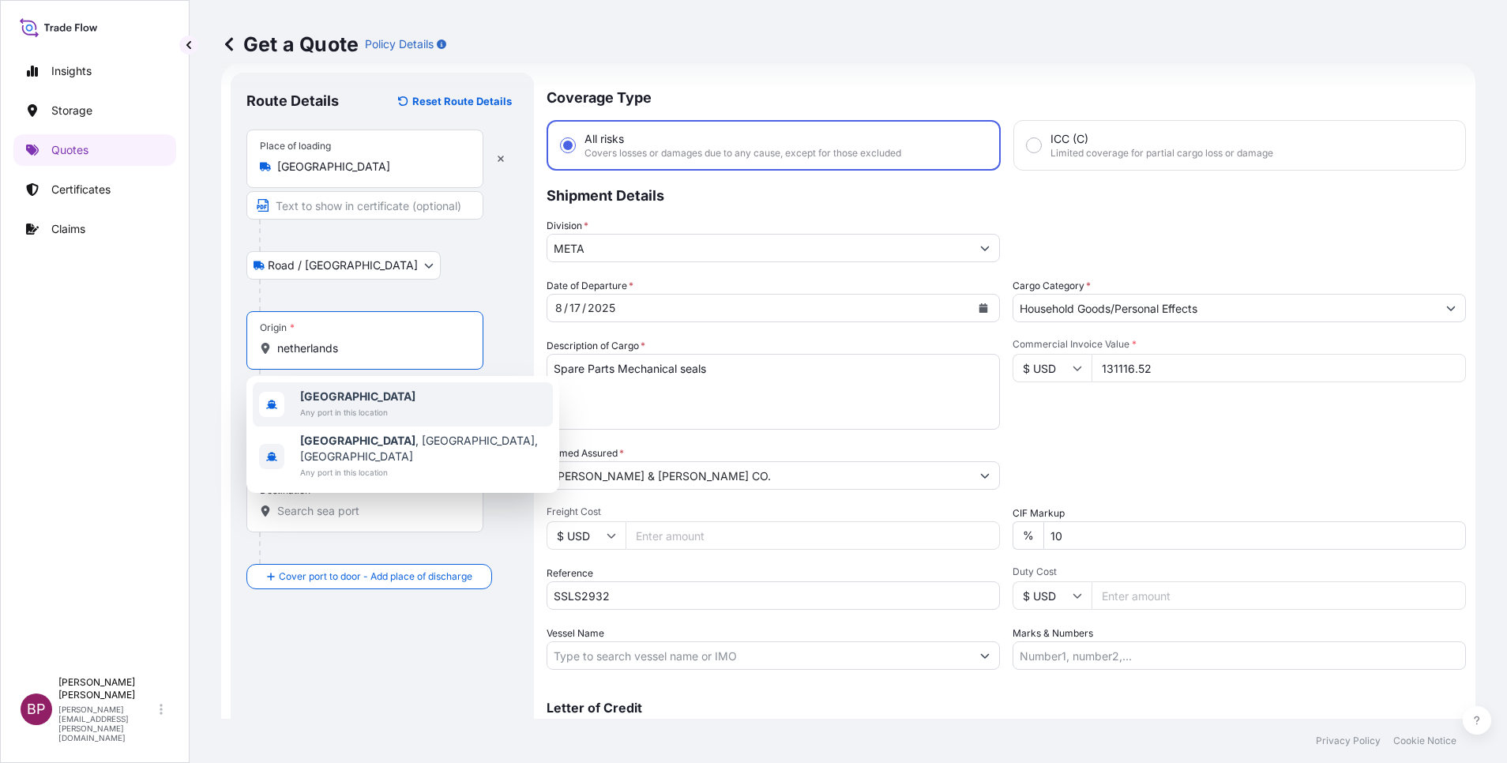
click at [392, 407] on div "Netherlands Any port in this location" at bounding box center [403, 404] width 300 height 44
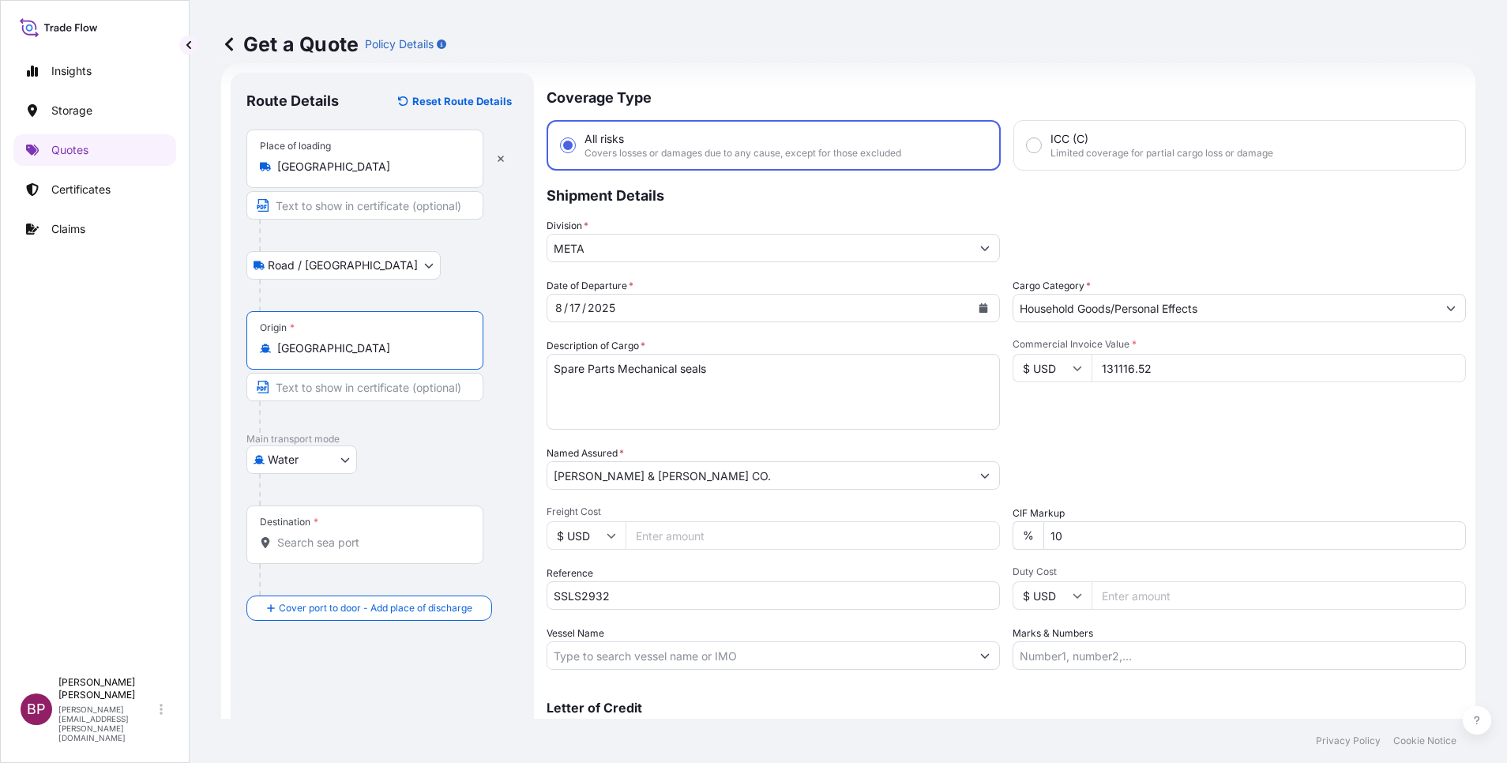
type input "[GEOGRAPHIC_DATA]"
click at [363, 539] on input "Destination *" at bounding box center [370, 543] width 186 height 16
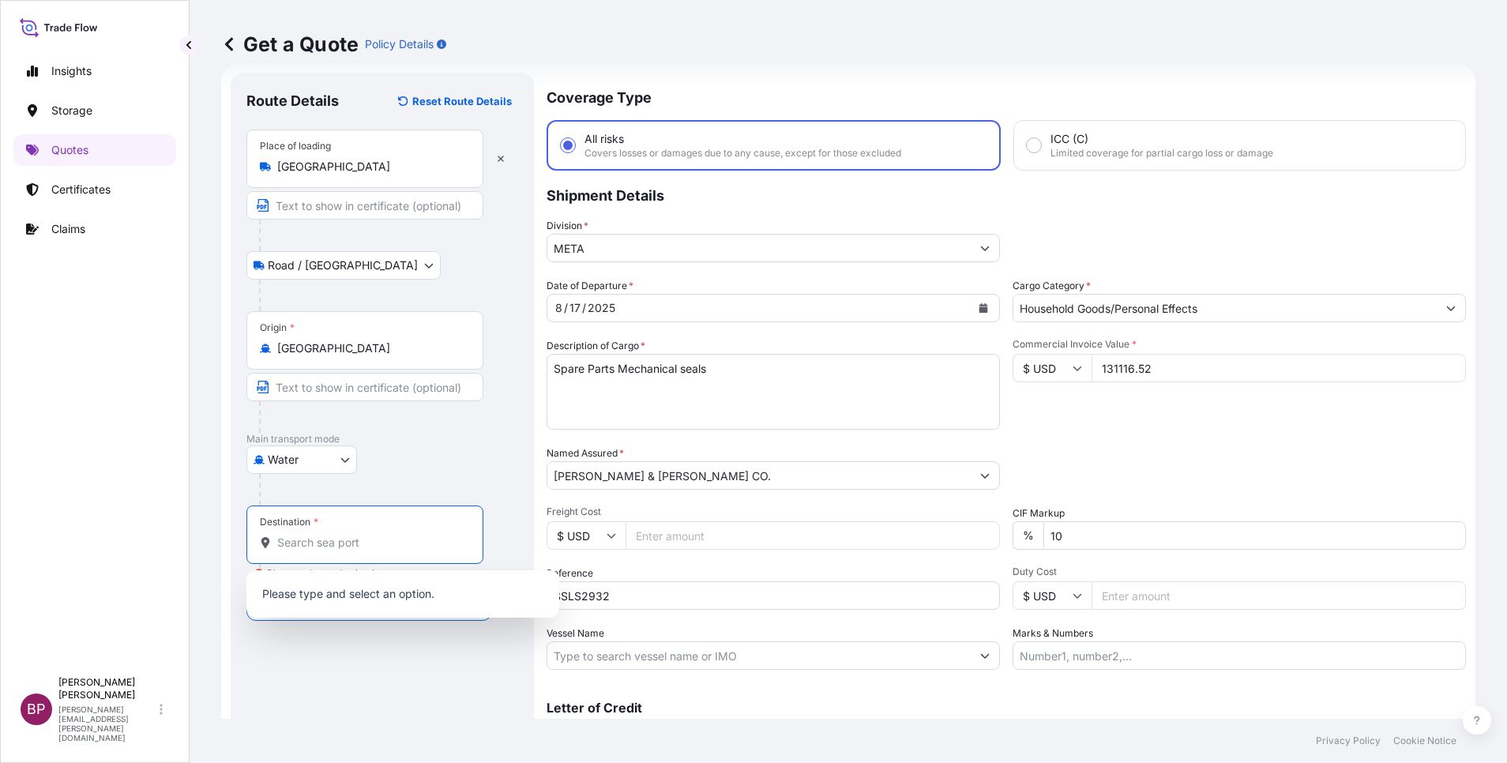
paste input "Dammam"
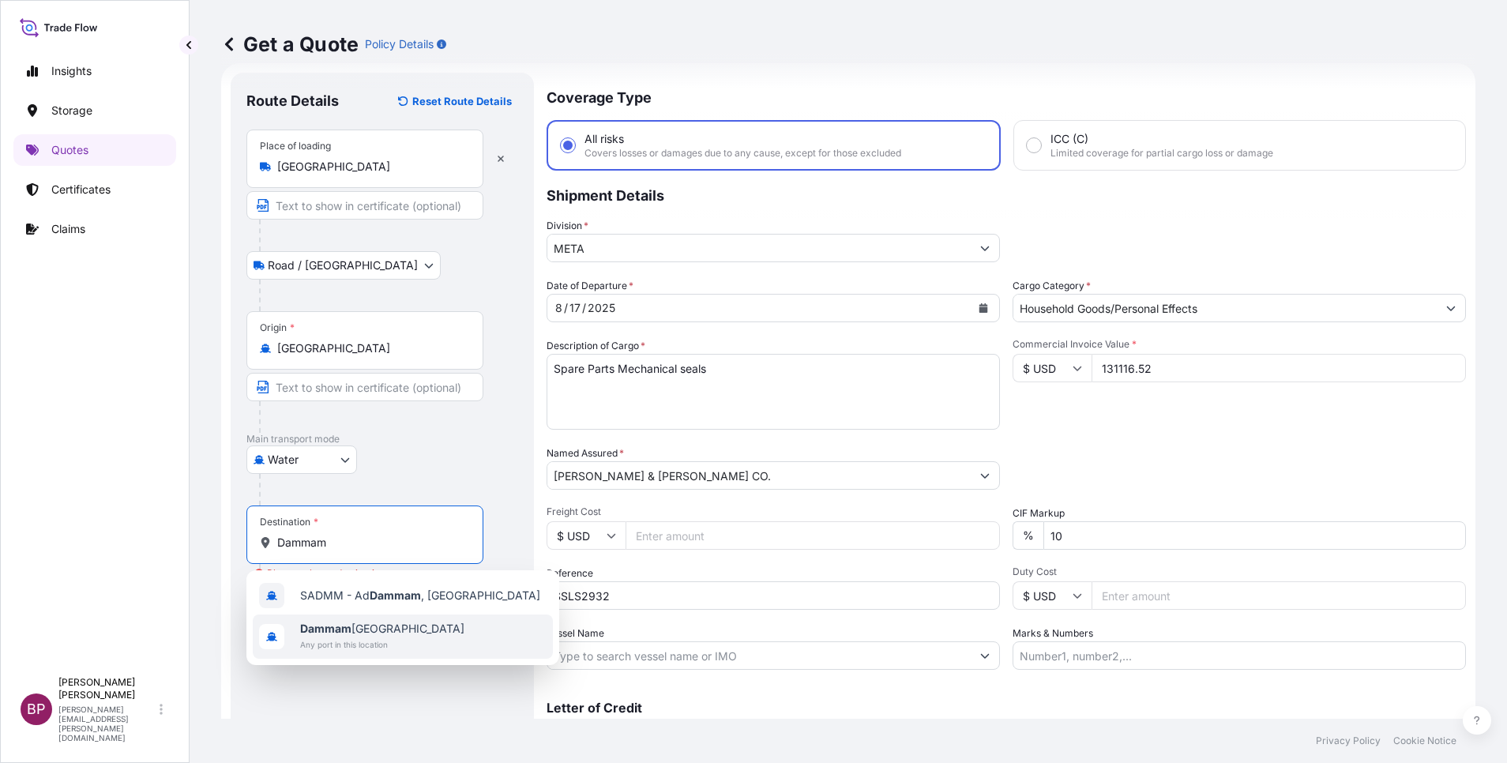
click at [359, 624] on span "Dammam [GEOGRAPHIC_DATA]" at bounding box center [382, 629] width 164 height 16
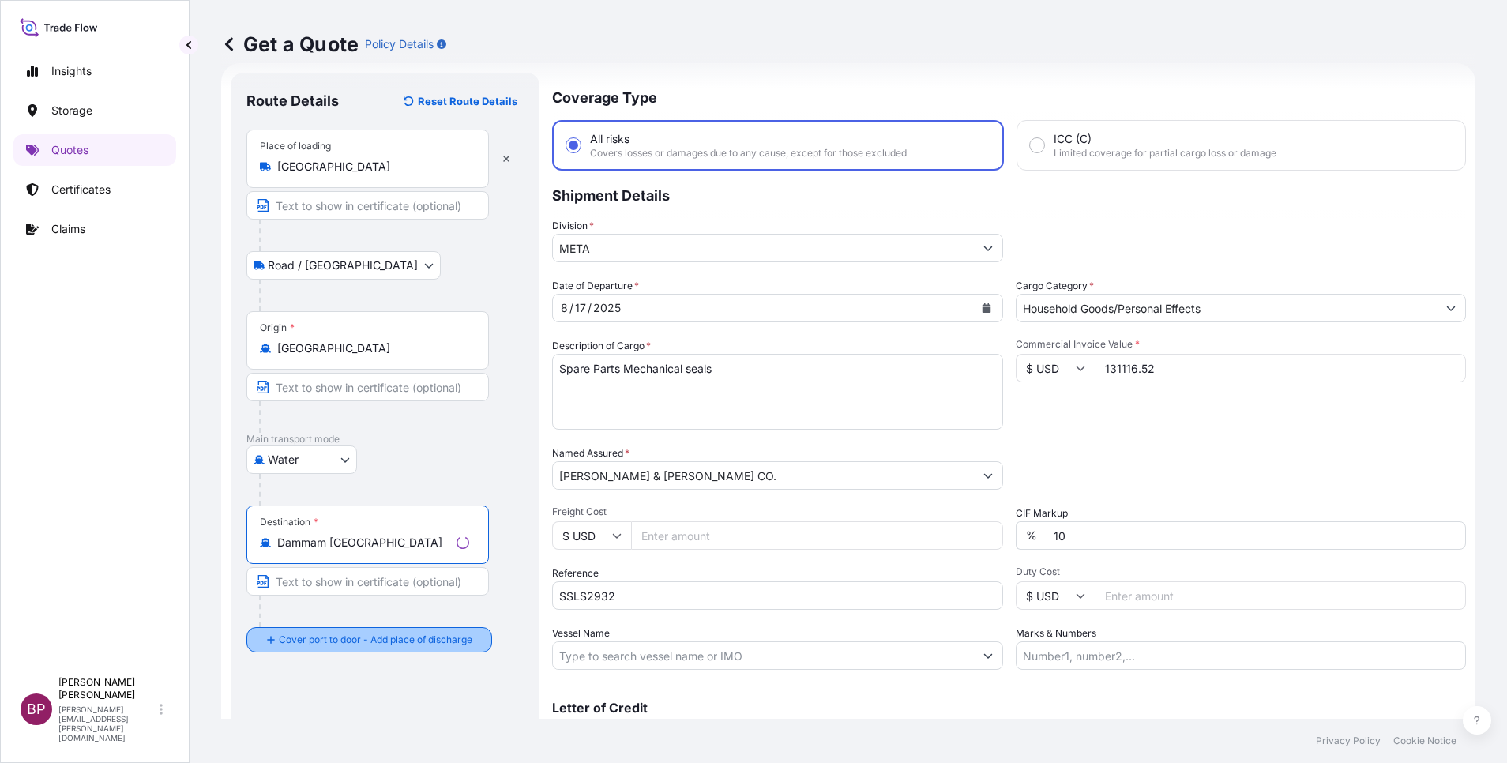
type input "Dammam [GEOGRAPHIC_DATA]"
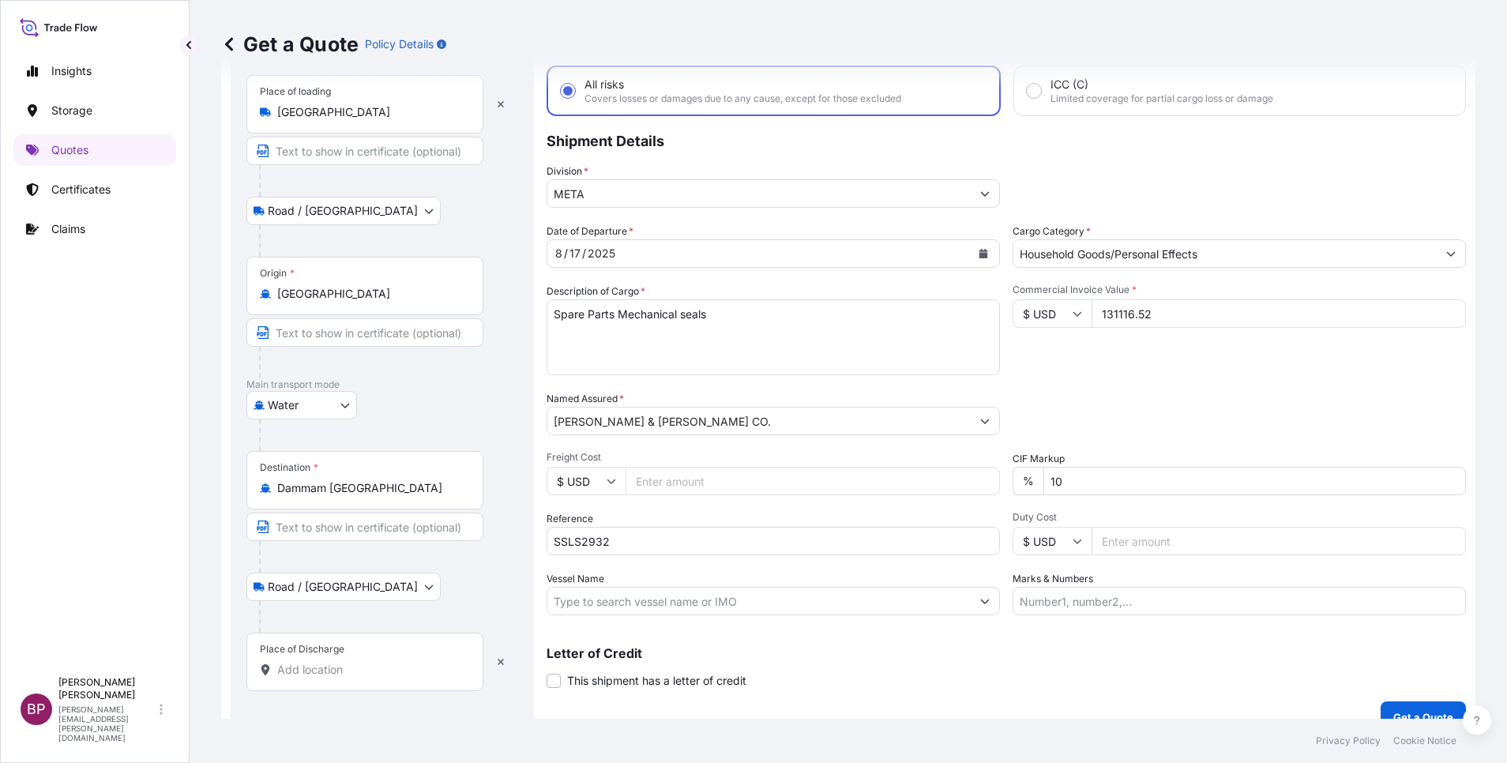
scroll to position [103, 0]
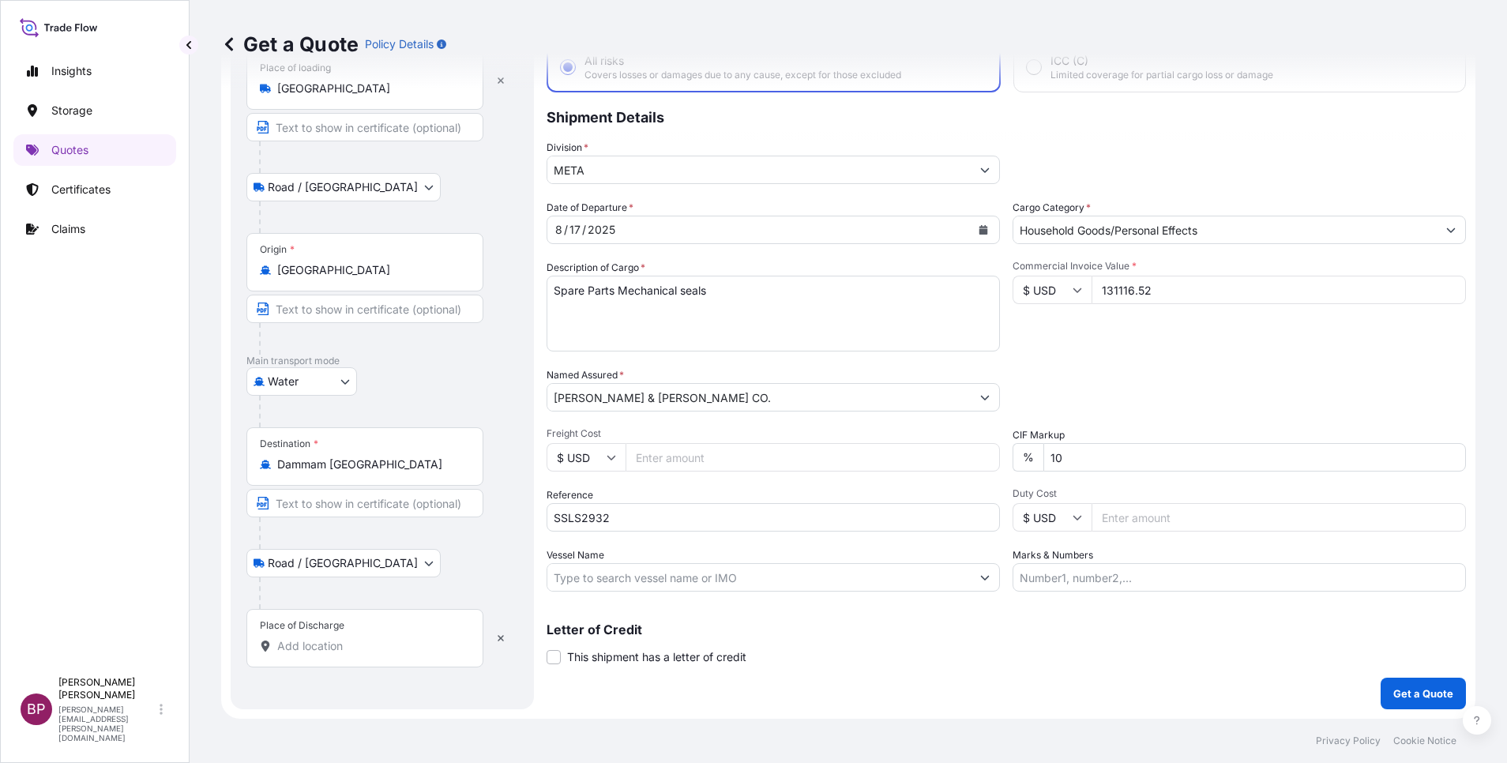
drag, startPoint x: 370, startPoint y: 641, endPoint x: 367, endPoint y: 633, distance: 8.5
click at [371, 638] on input "Place of Discharge" at bounding box center [370, 646] width 186 height 16
paste input "Dammam"
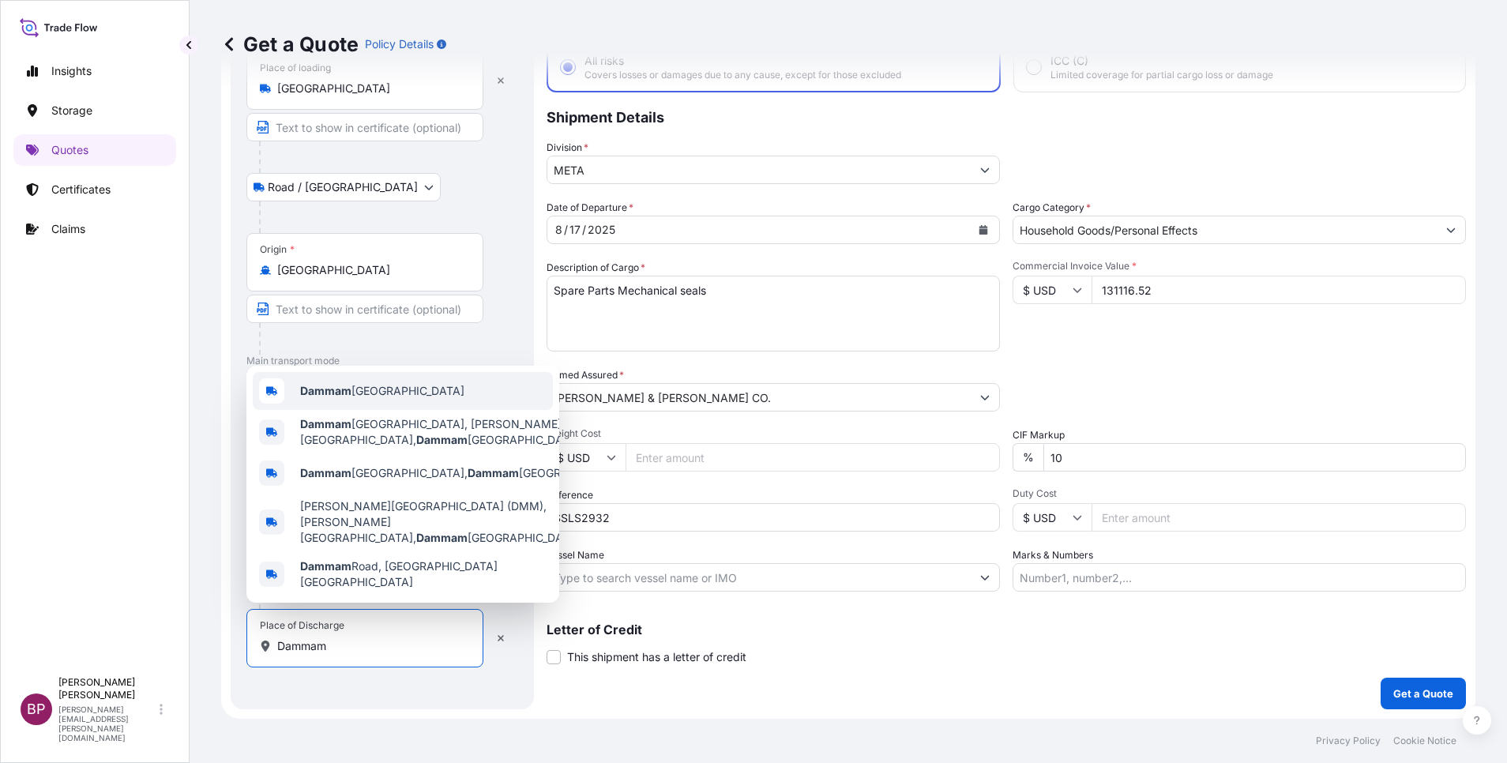
click at [408, 399] on span "Dammam [GEOGRAPHIC_DATA]" at bounding box center [382, 391] width 164 height 16
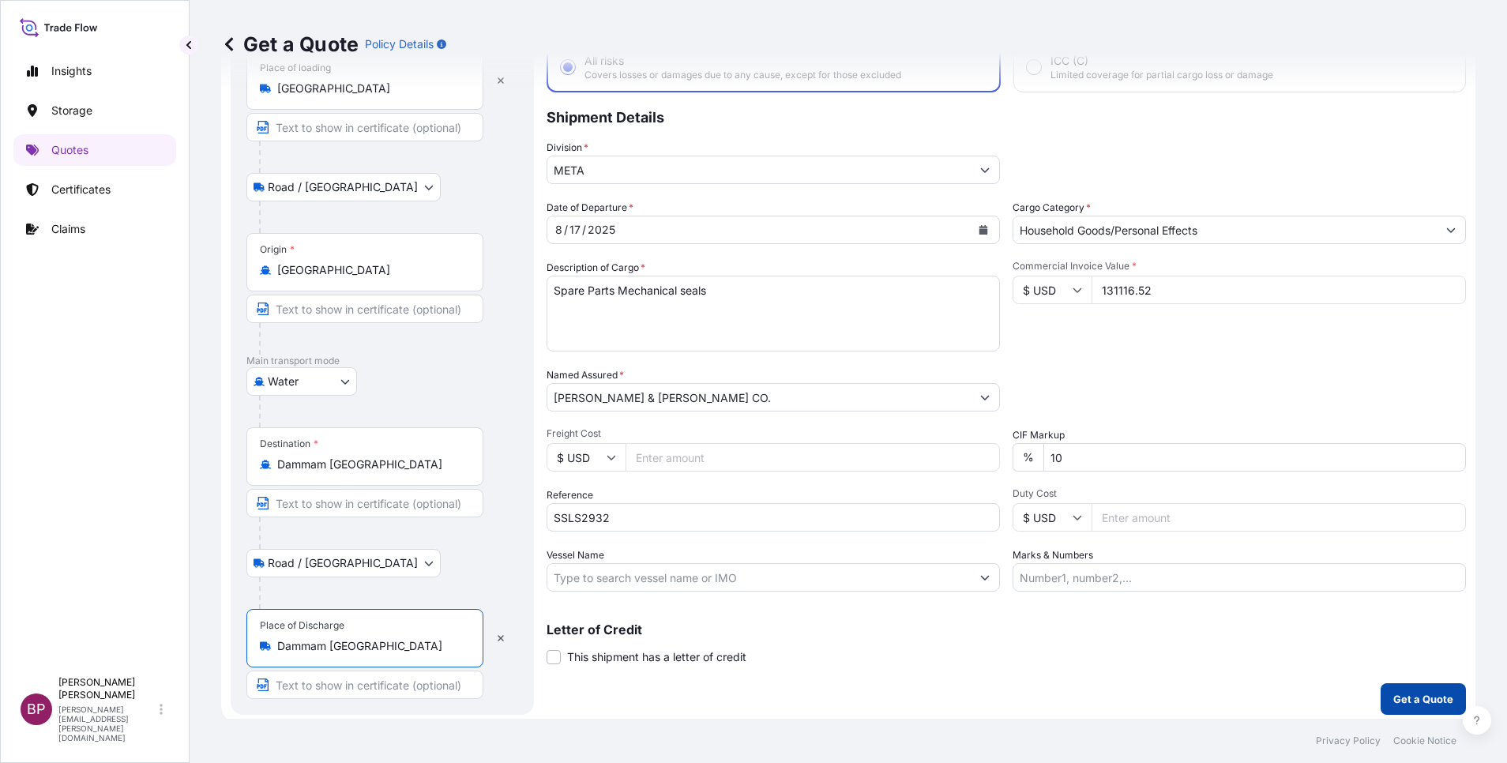
type input "Dammam [GEOGRAPHIC_DATA]"
click at [1407, 693] on p "Get a Quote" at bounding box center [1423, 699] width 60 height 16
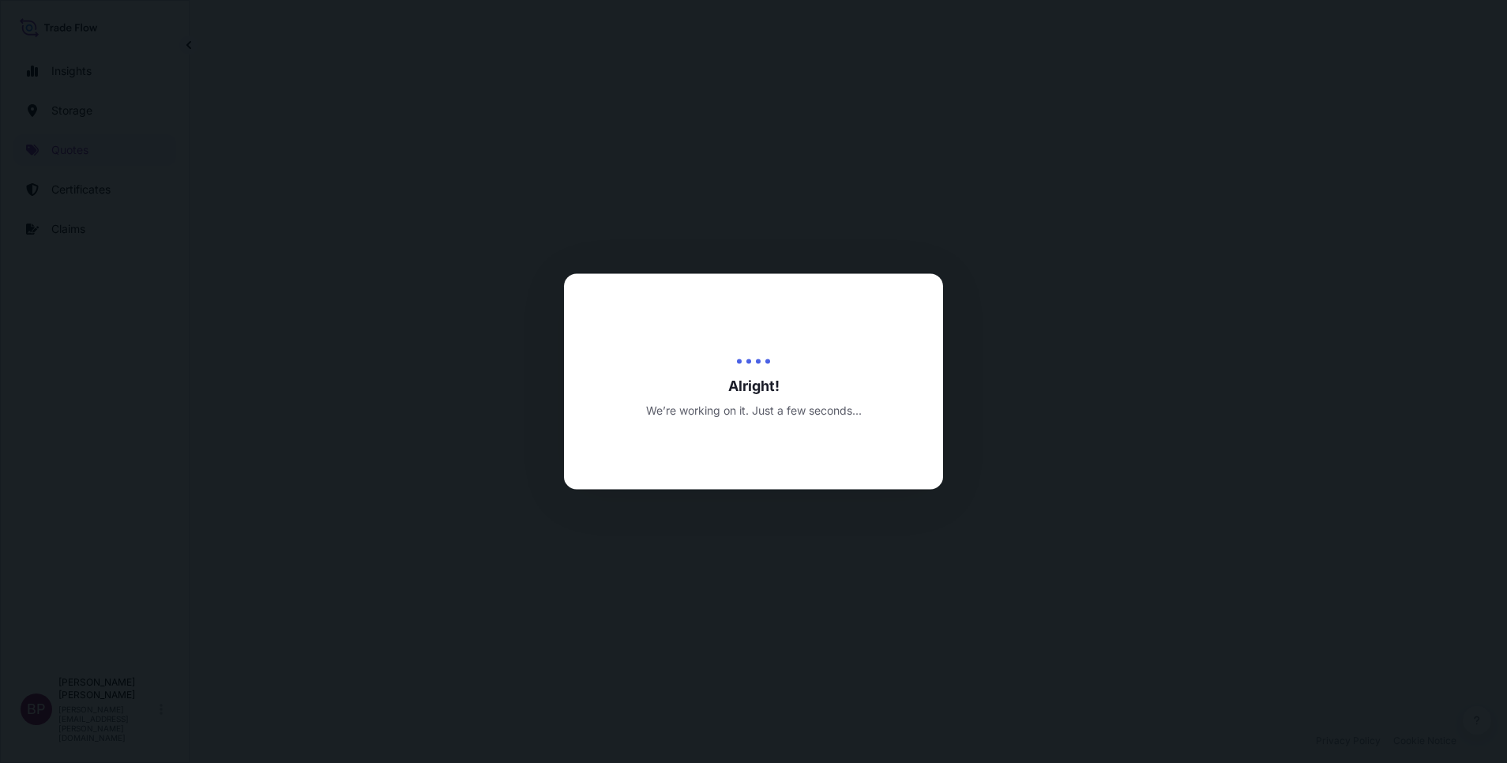
select select "Road / [GEOGRAPHIC_DATA]"
select select "Water"
select select "Road / [GEOGRAPHIC_DATA]"
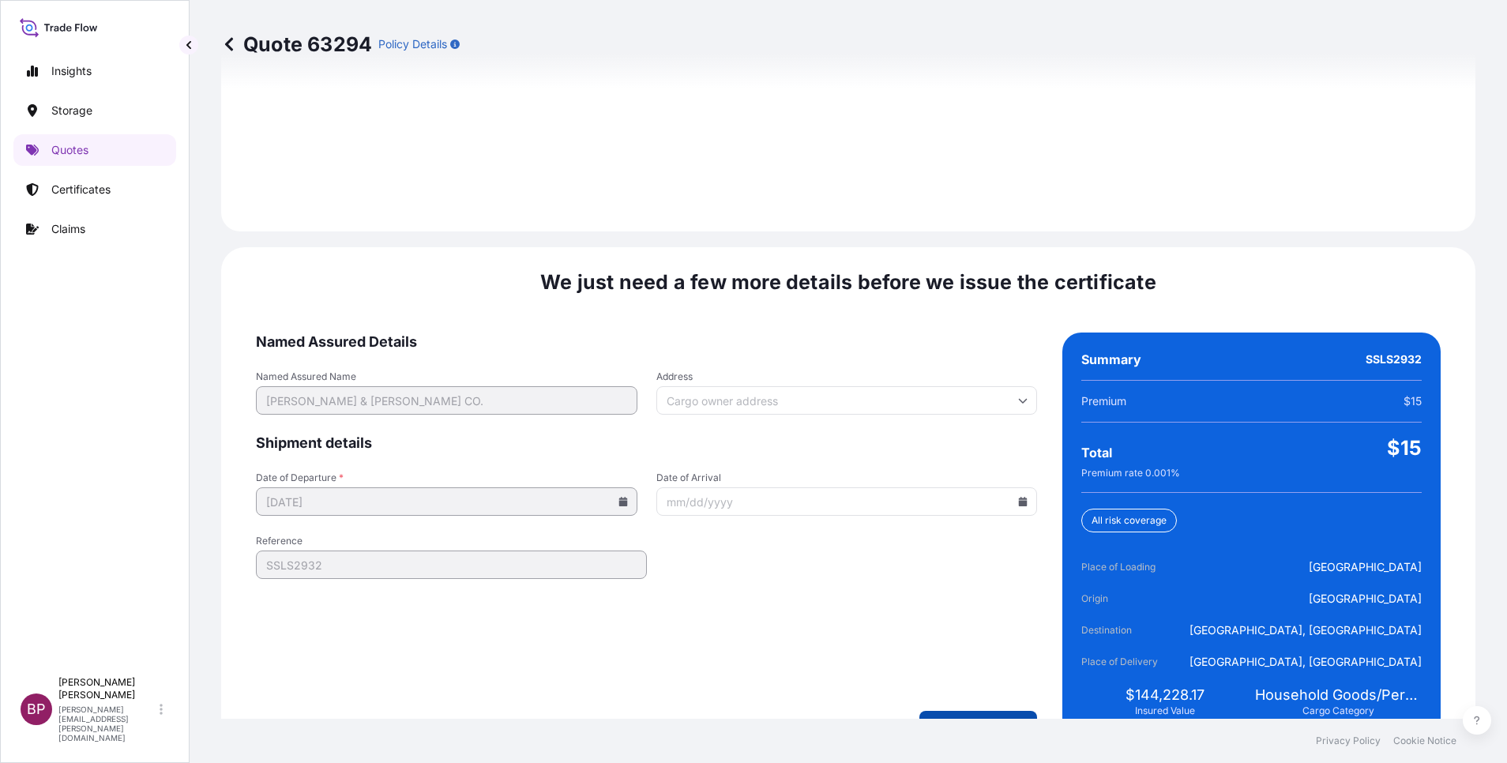
scroll to position [2341, 0]
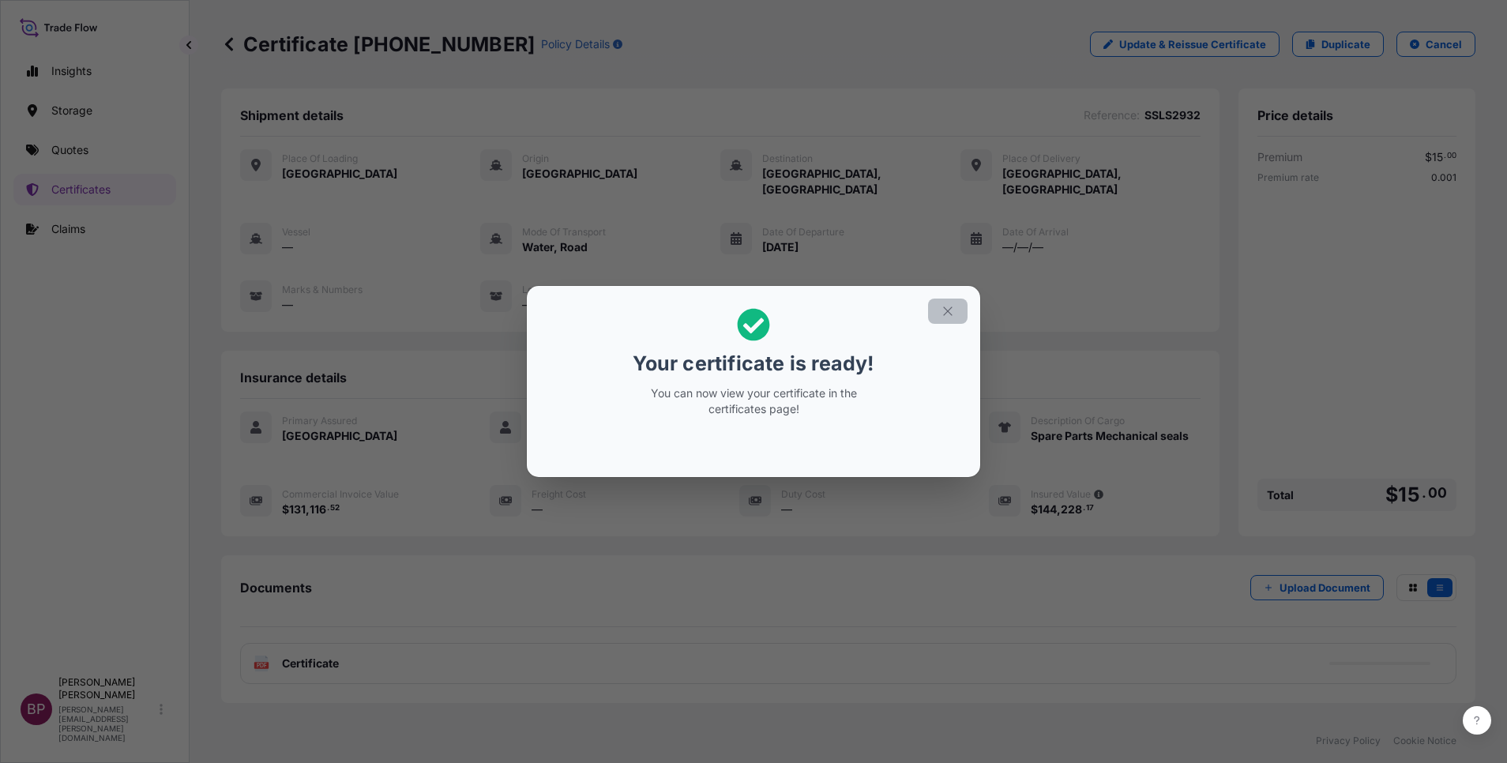
click at [945, 315] on icon "button" at bounding box center [948, 311] width 14 height 14
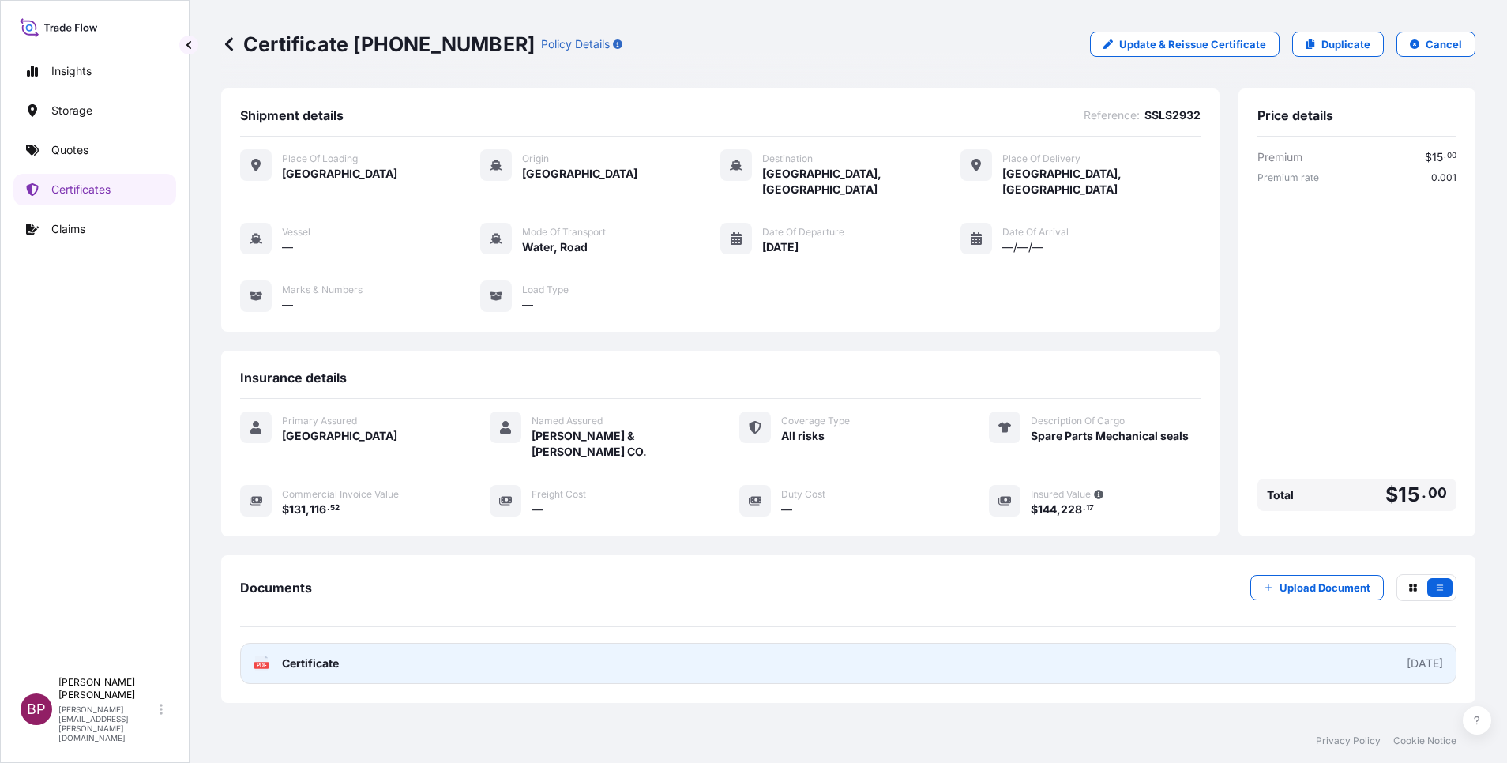
click at [345, 645] on link "PDF Certificate [DATE]" at bounding box center [848, 663] width 1216 height 41
click at [324, 656] on span "Certificate" at bounding box center [310, 664] width 57 height 16
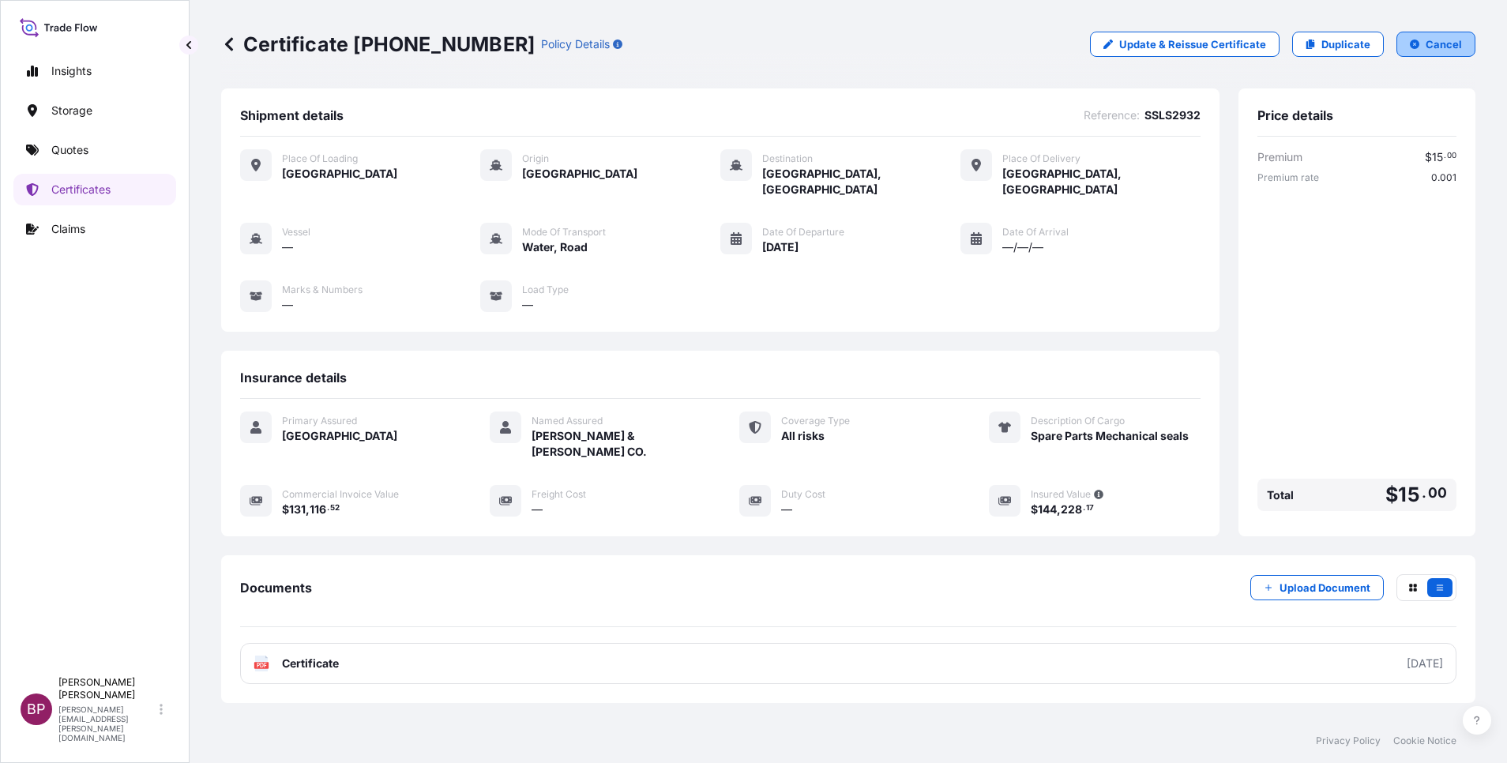
click at [1428, 46] on p "Cancel" at bounding box center [1444, 44] width 36 height 16
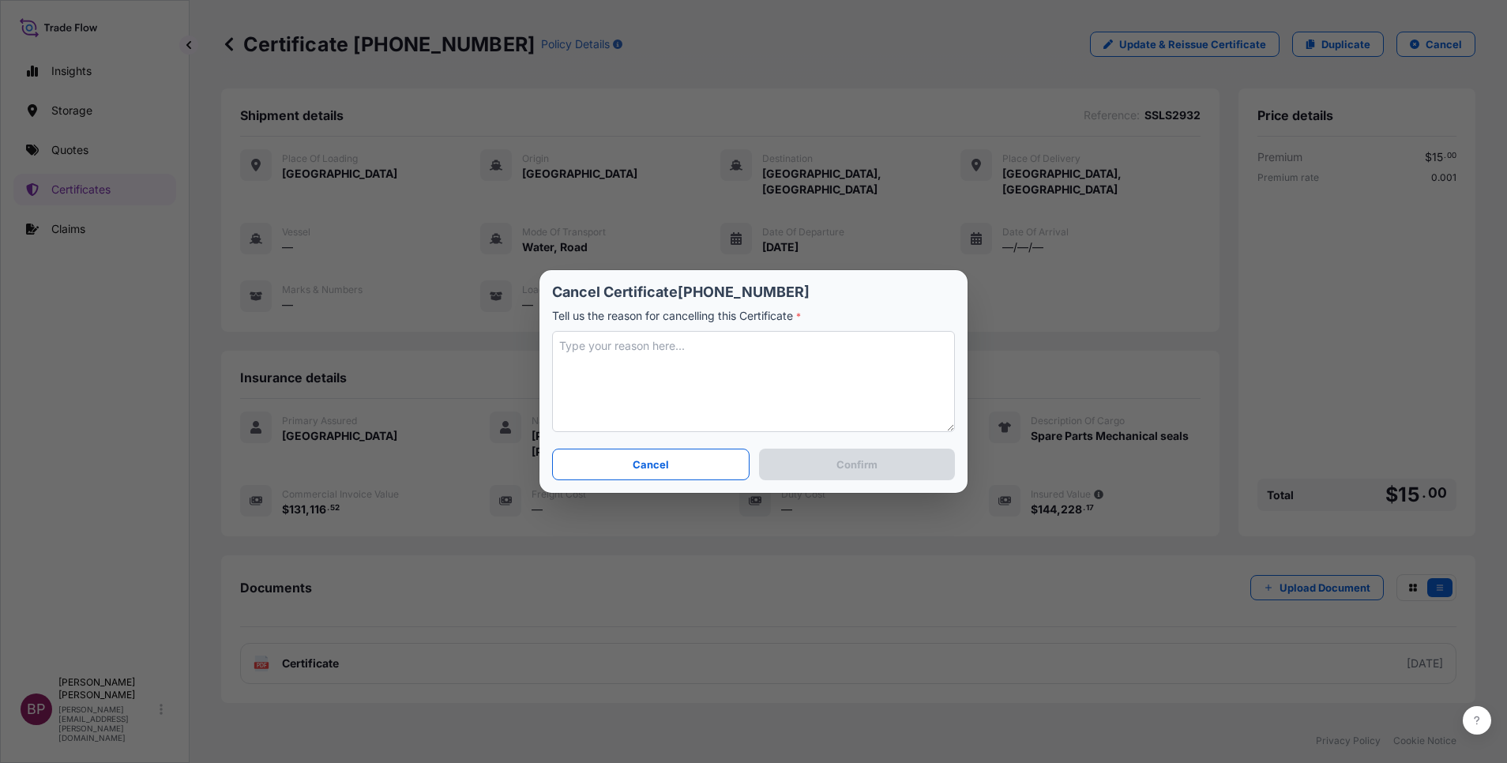
click at [876, 366] on textarea at bounding box center [753, 381] width 403 height 101
type textarea "u"
type textarea "incorrect mode of tpt used. revising."
click at [878, 465] on button "Confirm" at bounding box center [857, 465] width 196 height 32
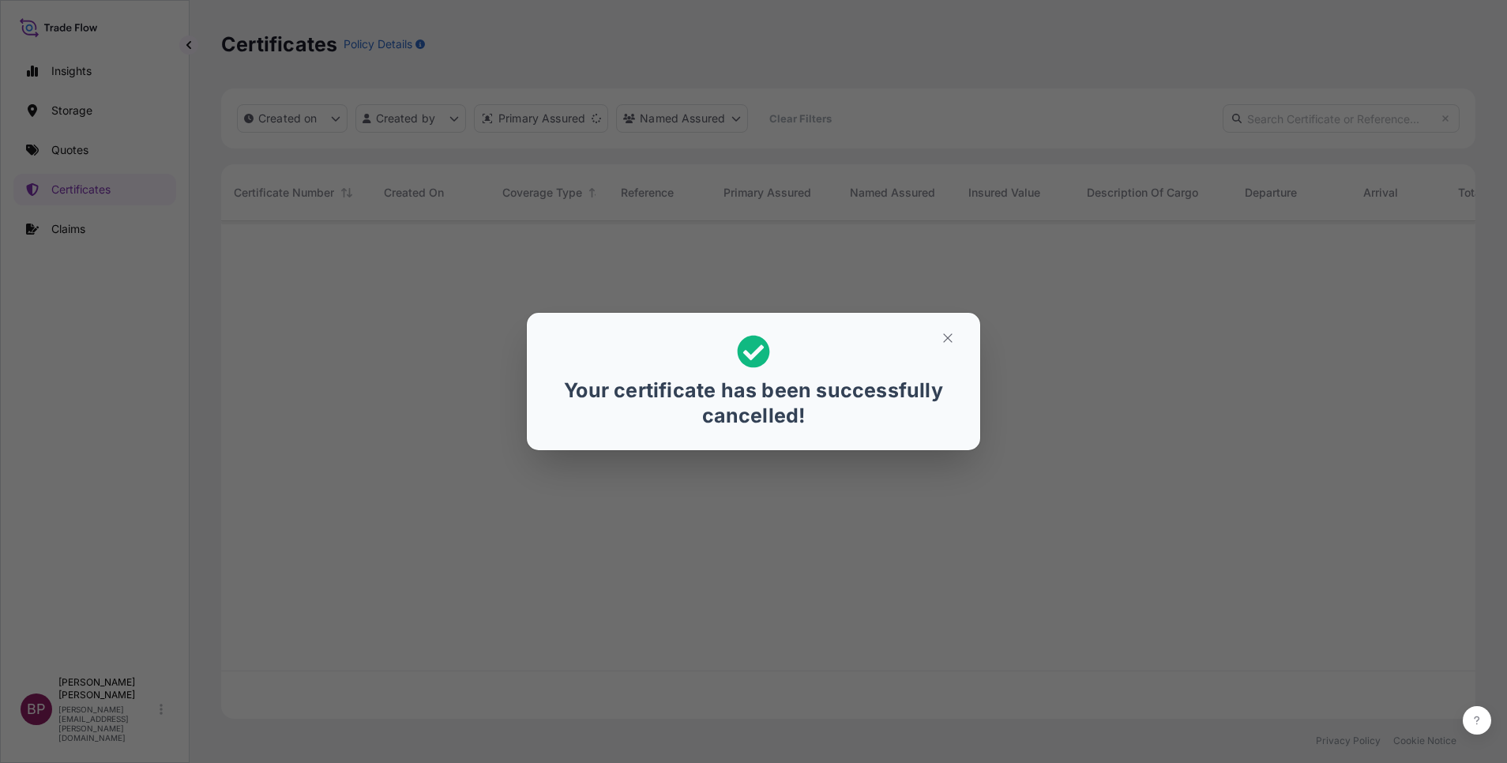
scroll to position [488, 1236]
click at [951, 334] on icon "button" at bounding box center [948, 338] width 14 height 14
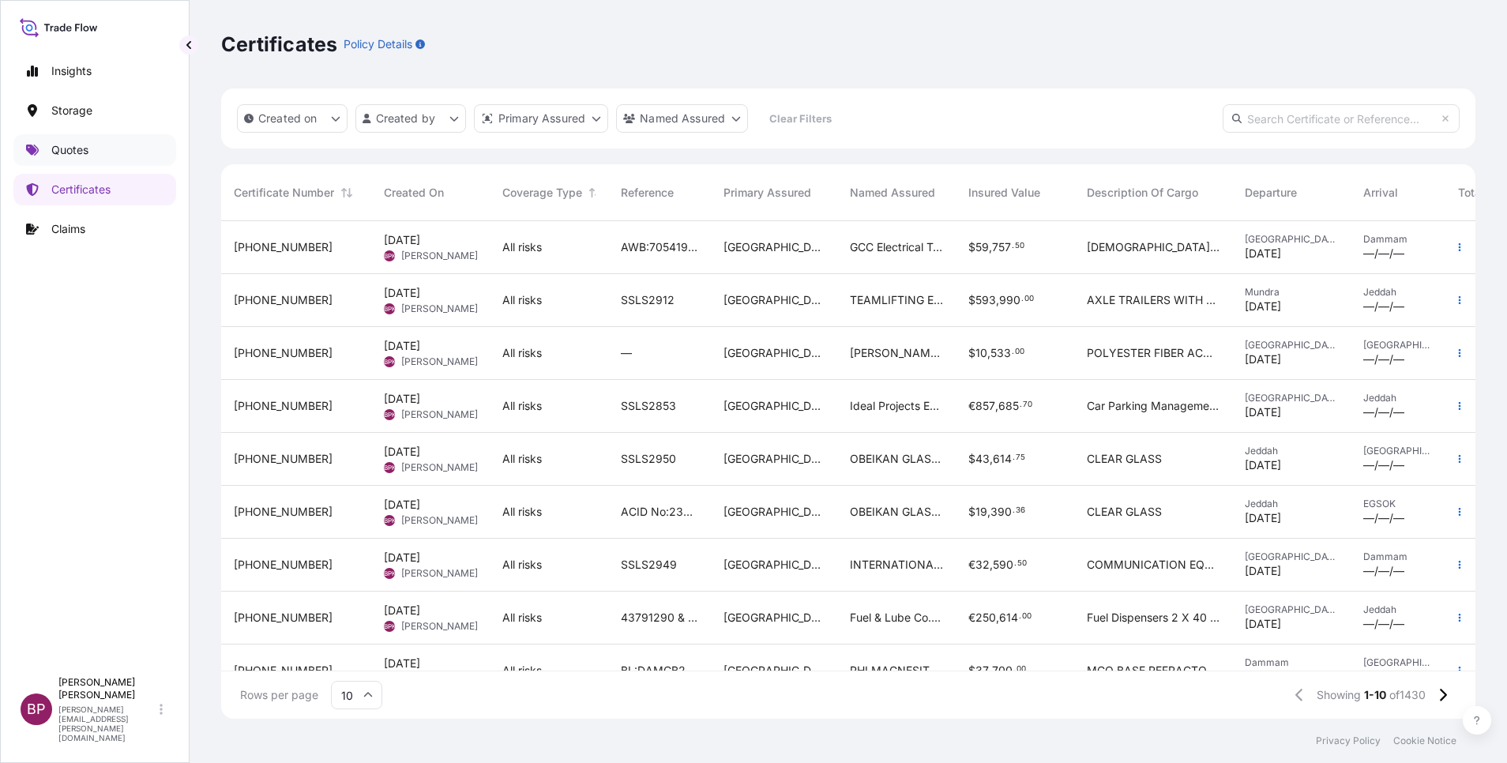
click at [80, 153] on p "Quotes" at bounding box center [69, 150] width 37 height 16
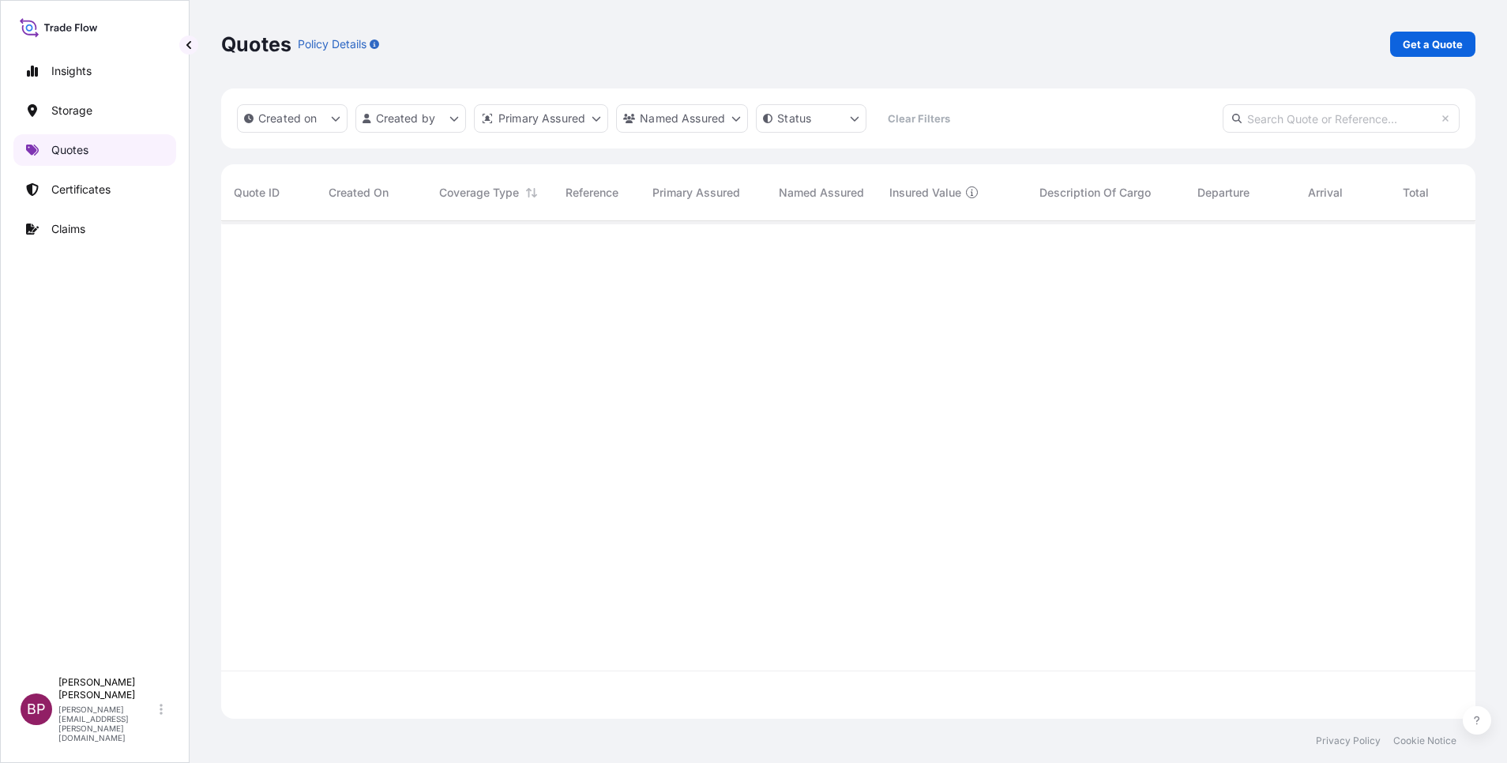
scroll to position [488, 1236]
click at [1436, 51] on p "Get a Quote" at bounding box center [1433, 44] width 60 height 16
select select "Water"
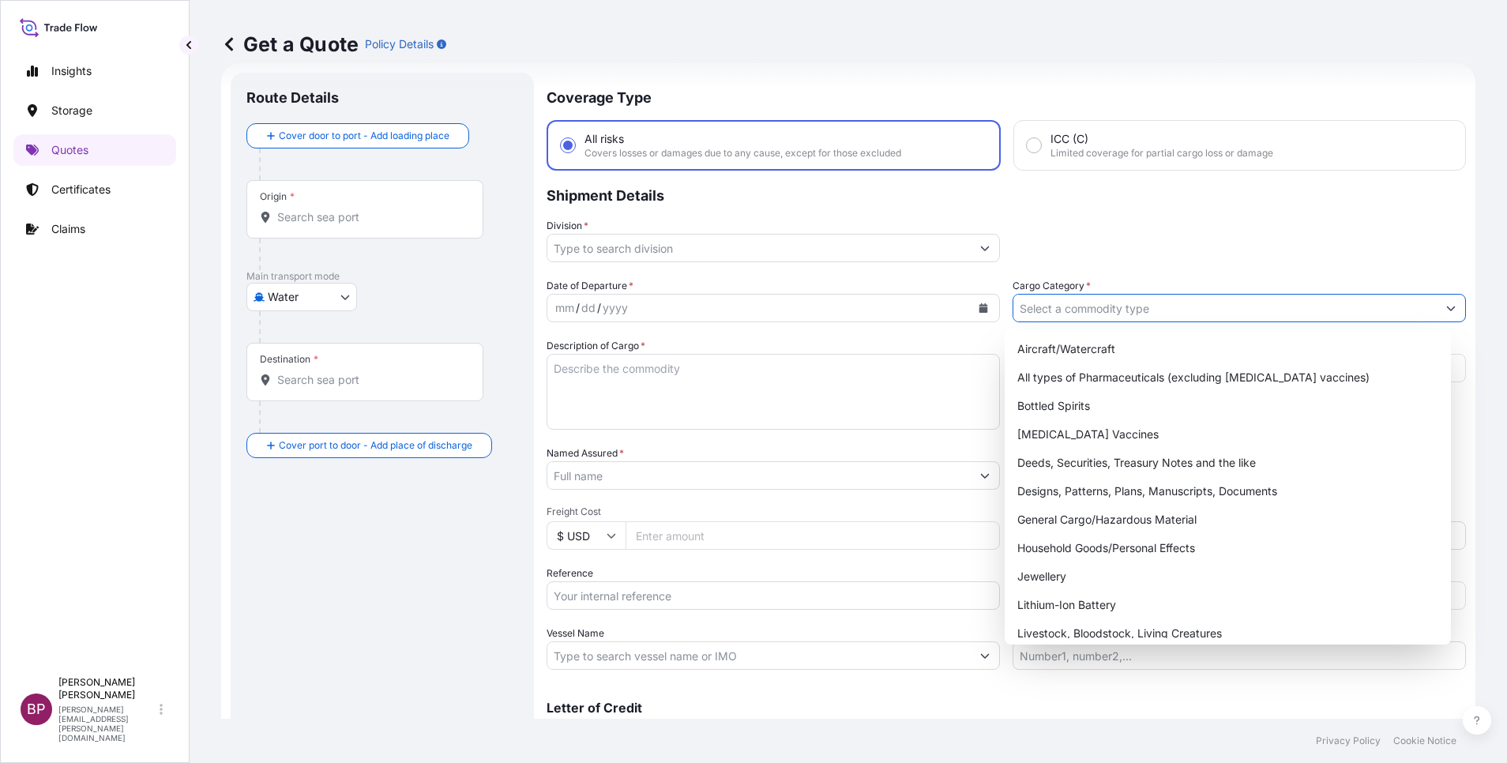
click at [1173, 308] on input "Cargo Category *" at bounding box center [1224, 308] width 423 height 28
click at [1148, 518] on div "General Cargo/Hazardous Material" at bounding box center [1228, 519] width 434 height 28
type input "General Cargo/Hazardous Material"
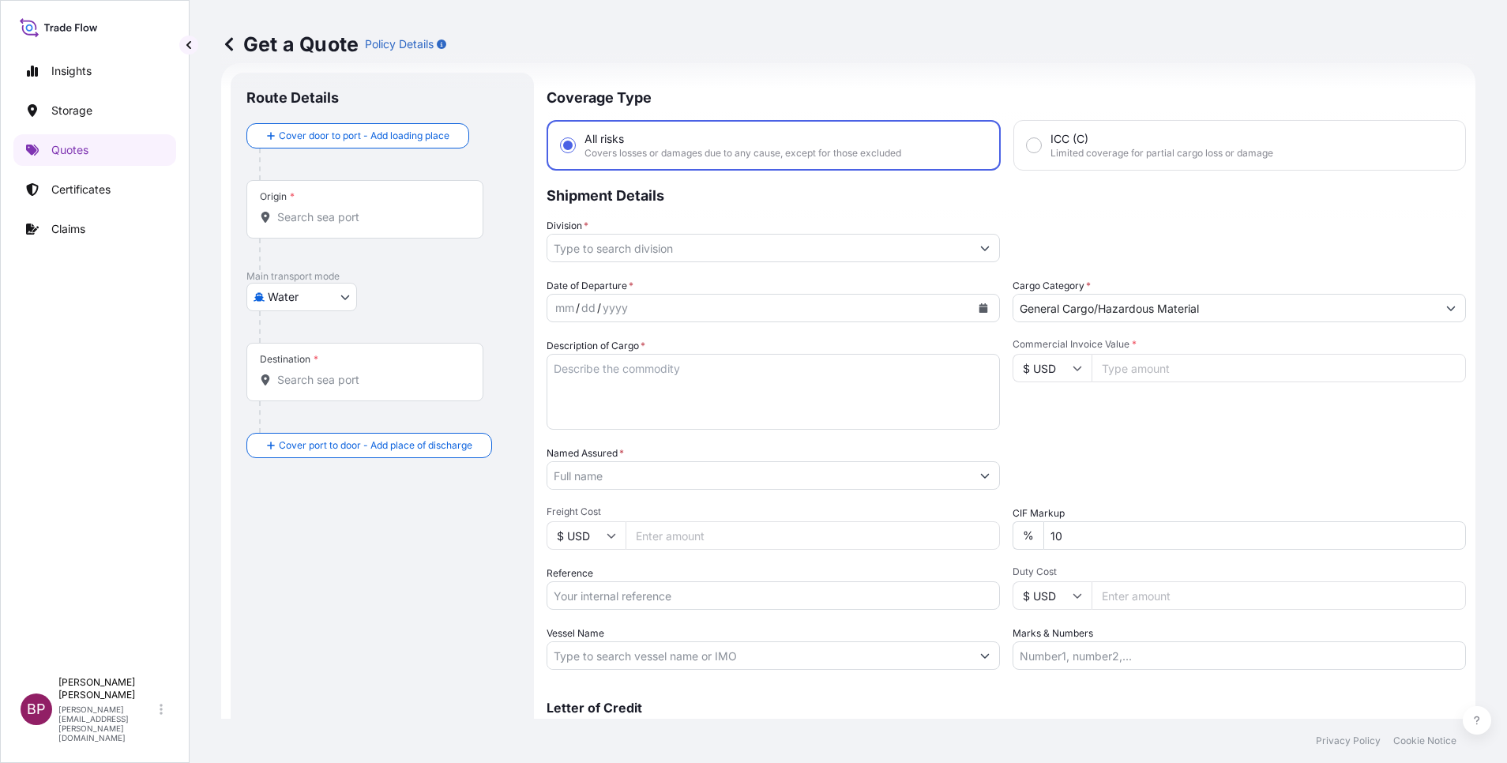
click at [1077, 148] on span "Limited coverage for partial cargo loss or damage" at bounding box center [1161, 153] width 223 height 13
click at [1041, 148] on input "ICC (C) Limited coverage for partial cargo loss or damage" at bounding box center [1034, 145] width 14 height 14
radio input "true"
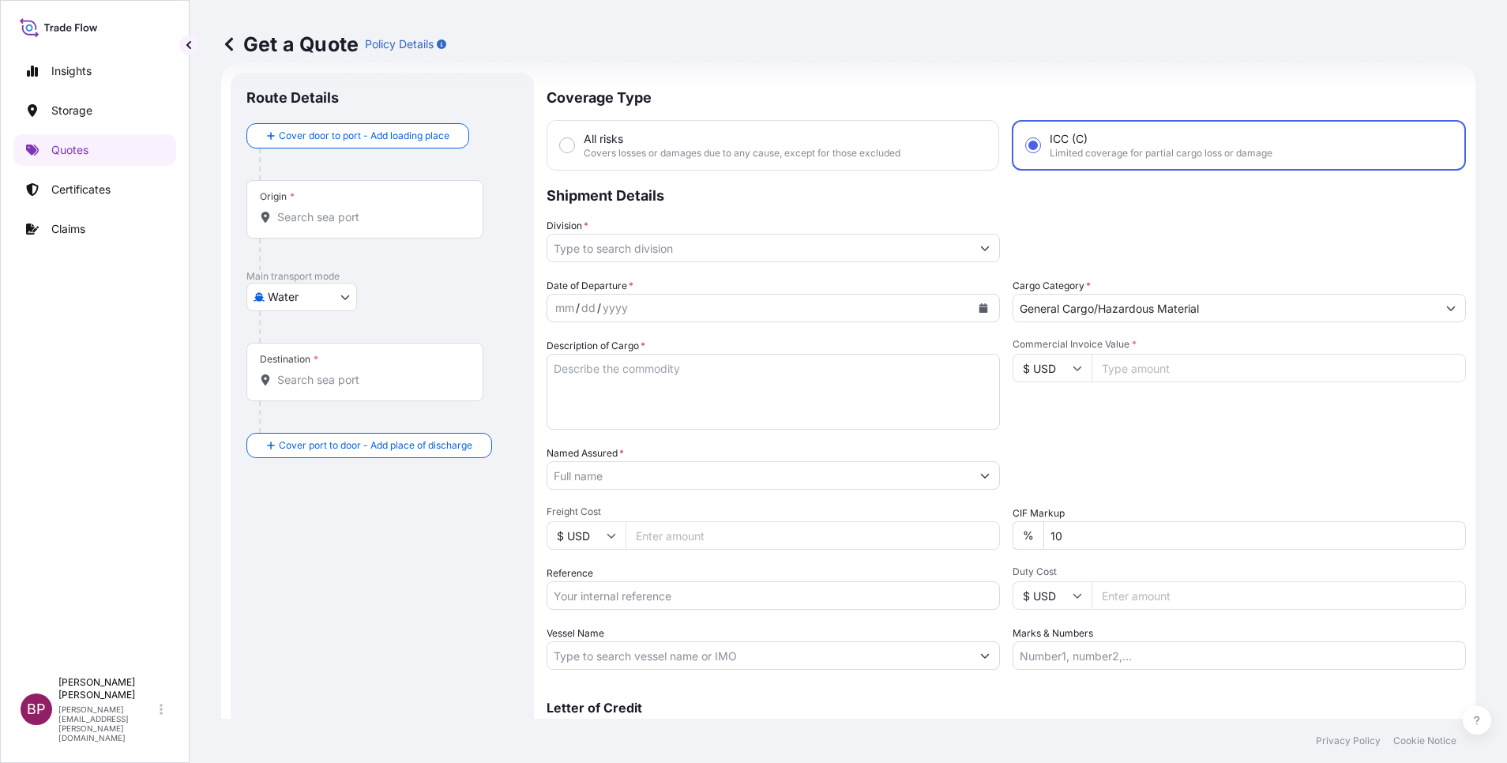
click at [899, 148] on span "Covers losses or damages due to any cause, except for those excluded" at bounding box center [742, 153] width 317 height 13
click at [574, 148] on input "All risks Covers losses or damages due to any cause, except for those excluded" at bounding box center [567, 145] width 14 height 14
radio input "true"
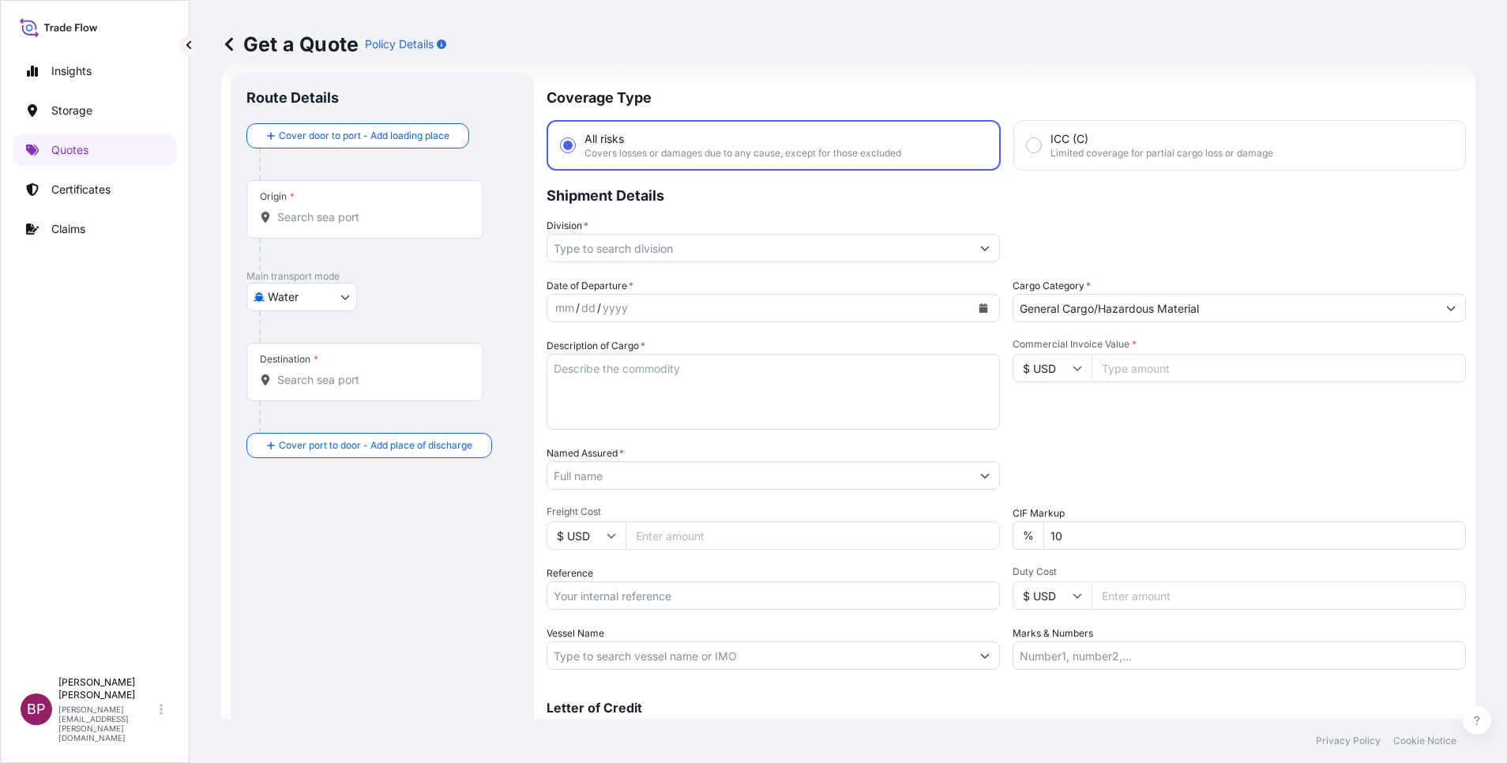
click at [774, 250] on input "Division *" at bounding box center [758, 248] width 423 height 28
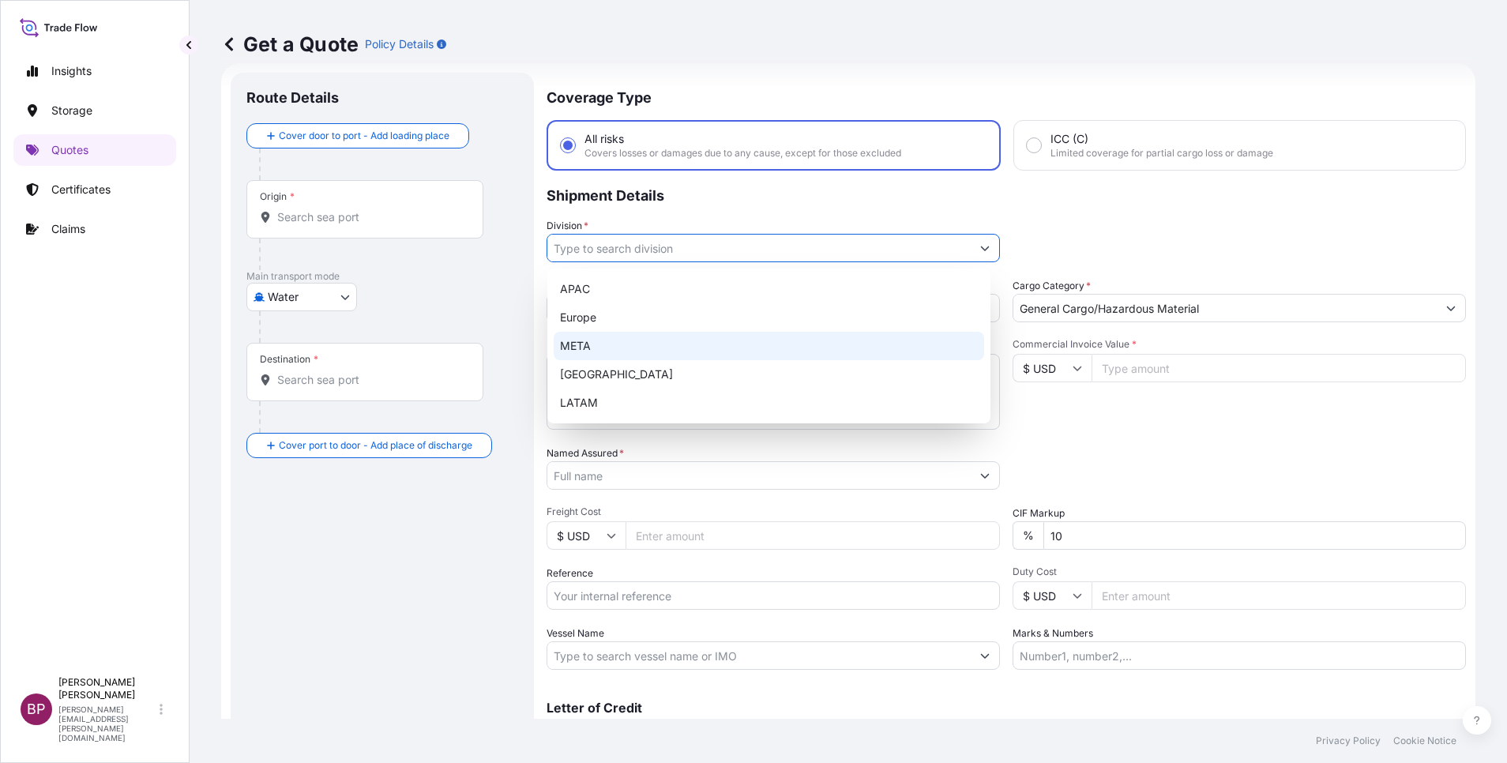
click at [658, 344] on div "META" at bounding box center [769, 346] width 430 height 28
type input "META"
click at [1167, 374] on input "Commercial Invoice Value *" at bounding box center [1279, 368] width 374 height 28
paste input "131116.52"
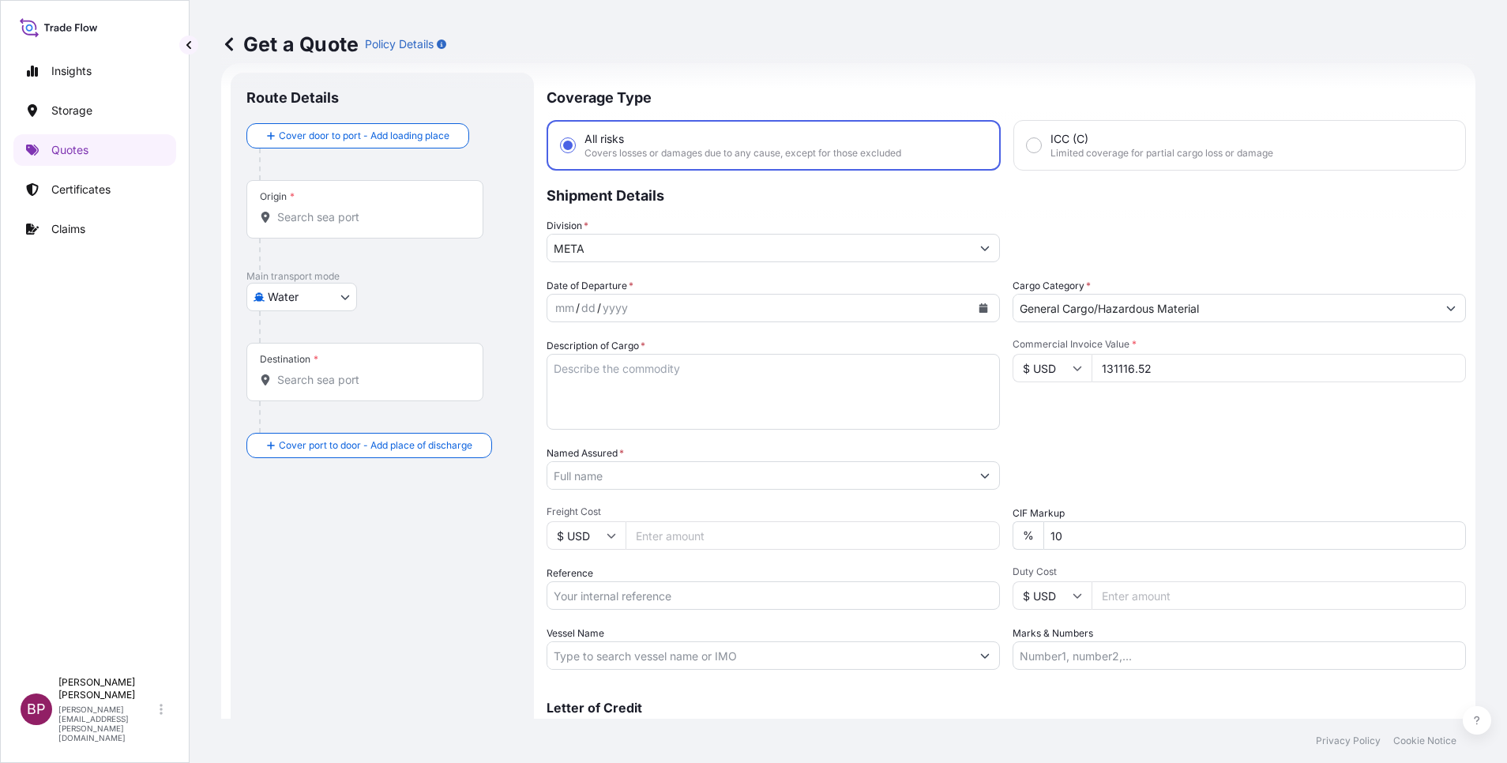
type input "131116.52"
click at [1161, 419] on div "Commercial Invoice Value * $ USD 131116.52" at bounding box center [1239, 384] width 453 height 92
drag, startPoint x: 682, startPoint y: 413, endPoint x: 695, endPoint y: 408, distance: 13.8
click at [682, 408] on textarea "Description of Cargo *" at bounding box center [773, 392] width 453 height 76
paste textarea "Spare Parts Mechanical seals"
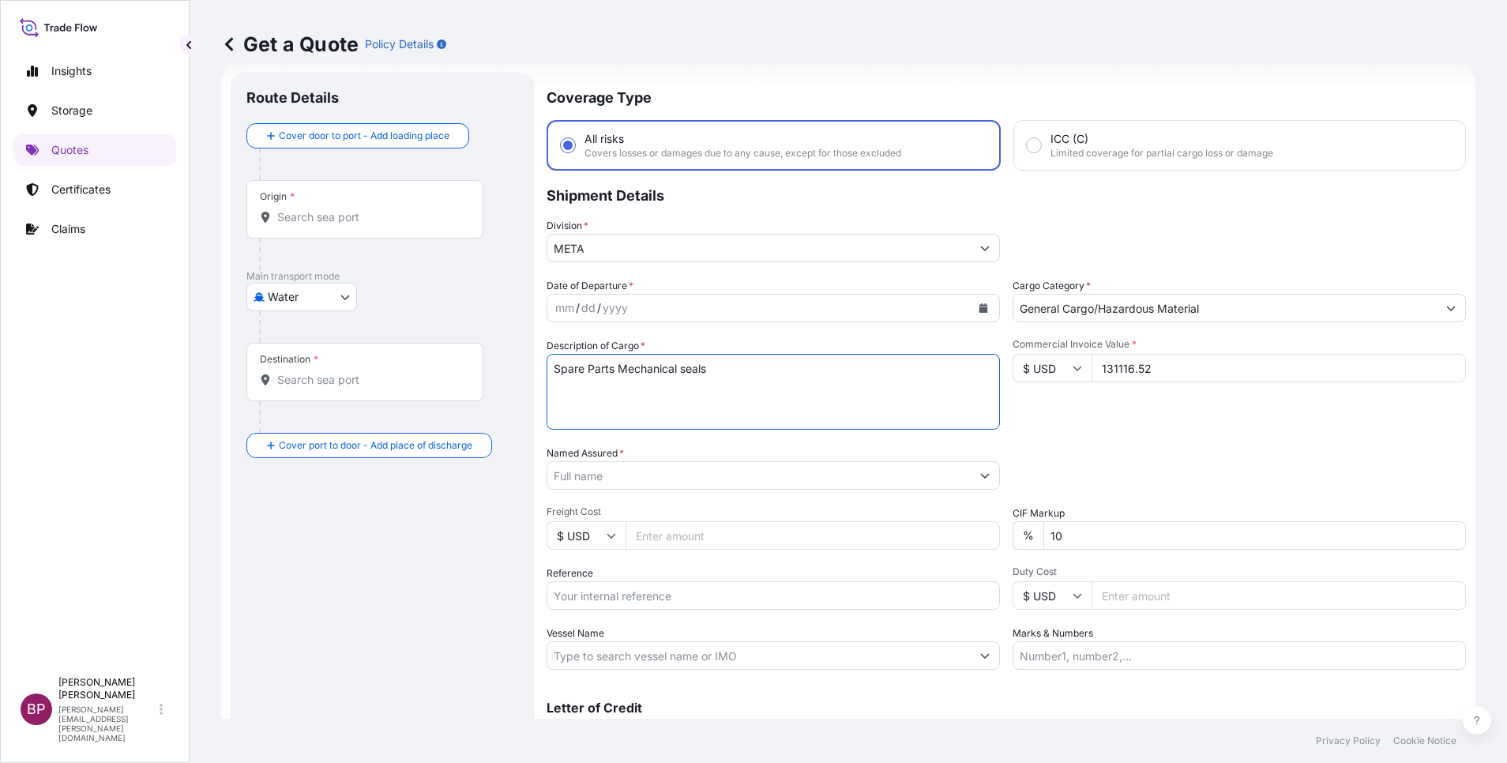
type textarea "Spare Parts Mechanical seals"
click at [979, 306] on icon "Calendar" at bounding box center [983, 307] width 9 height 9
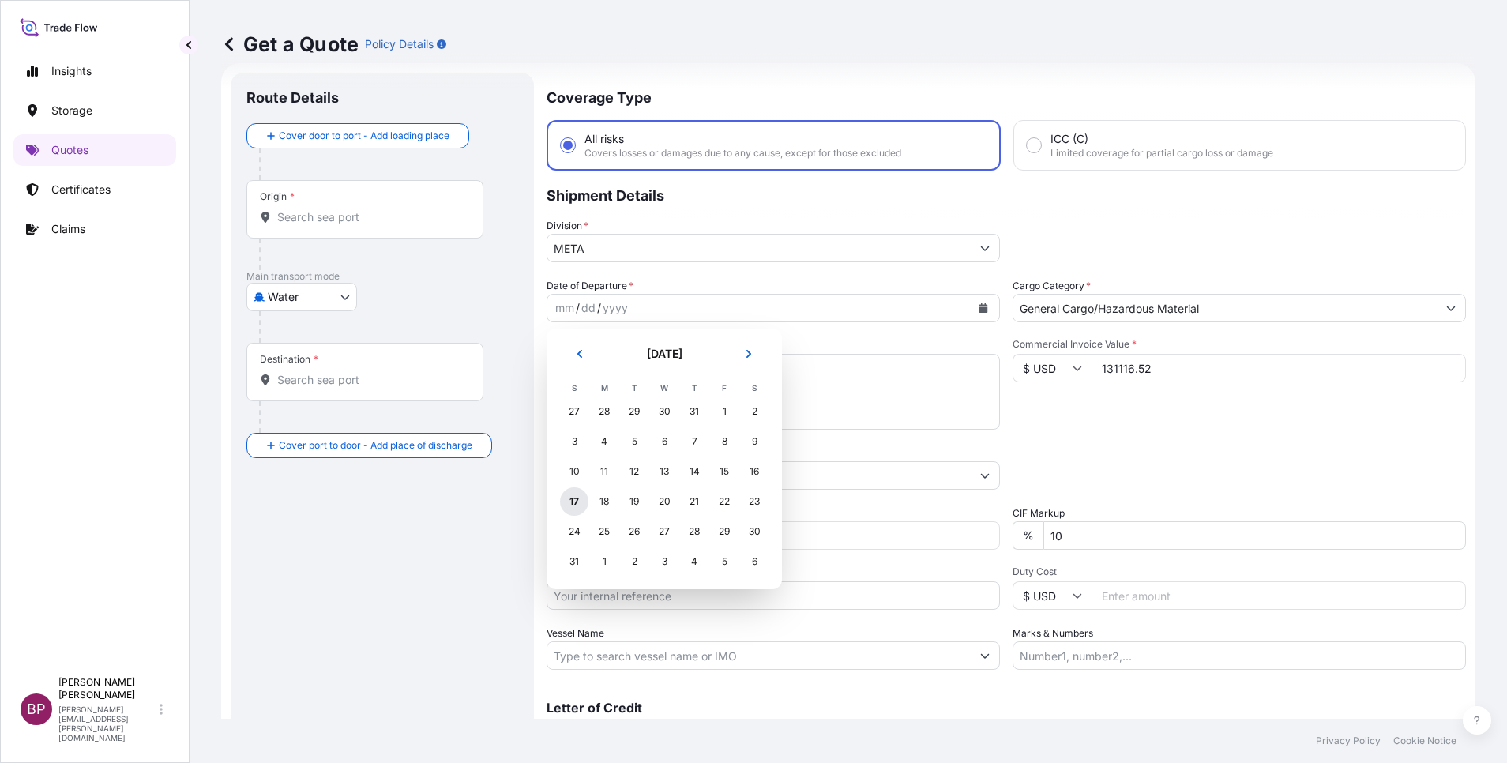
click at [577, 498] on div "17" at bounding box center [574, 501] width 28 height 28
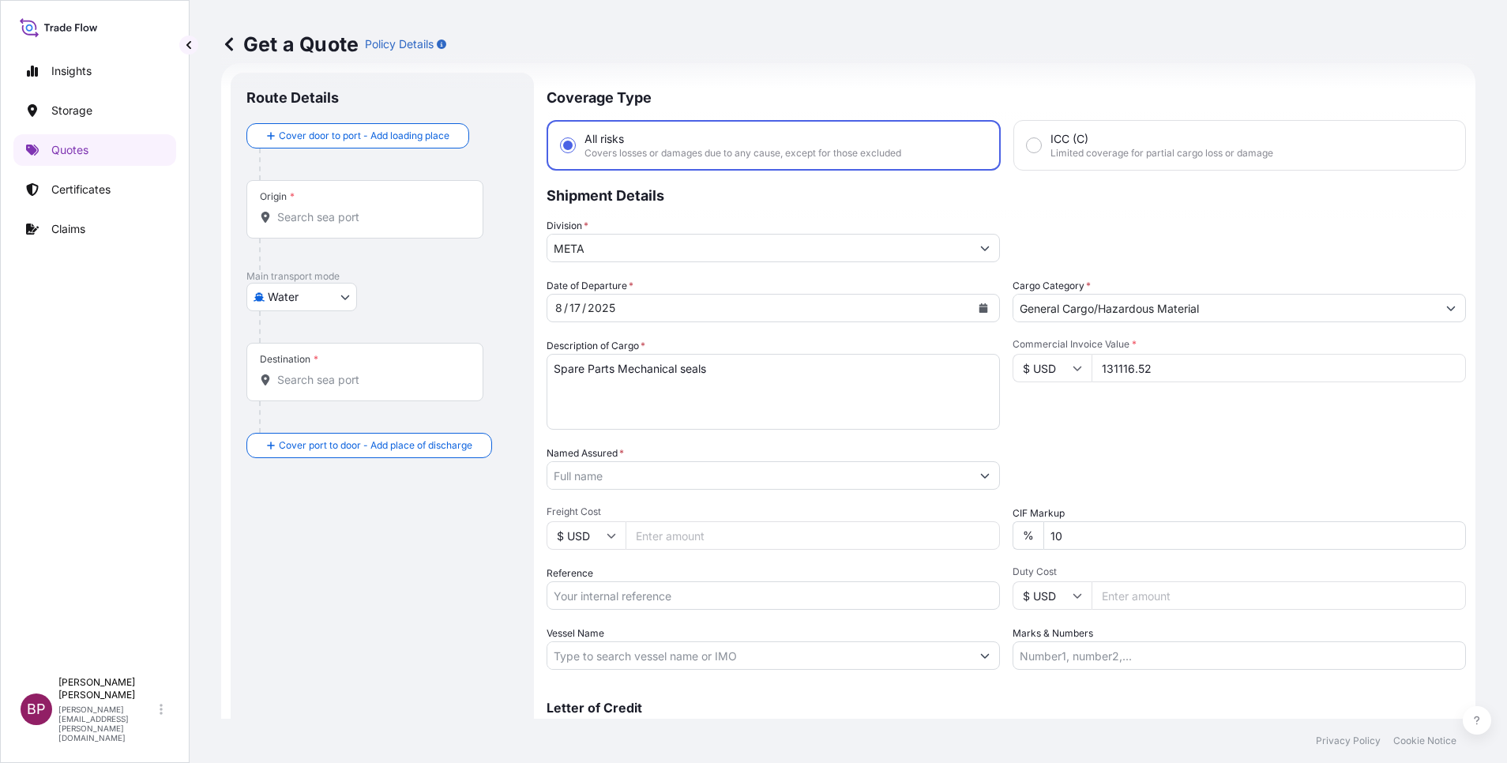
click at [1141, 445] on div "Date of Departure * [DATE] Cargo Category * General Cargo/Hazardous Material De…" at bounding box center [1006, 474] width 919 height 392
click at [700, 478] on input "Named Assured *" at bounding box center [754, 475] width 415 height 28
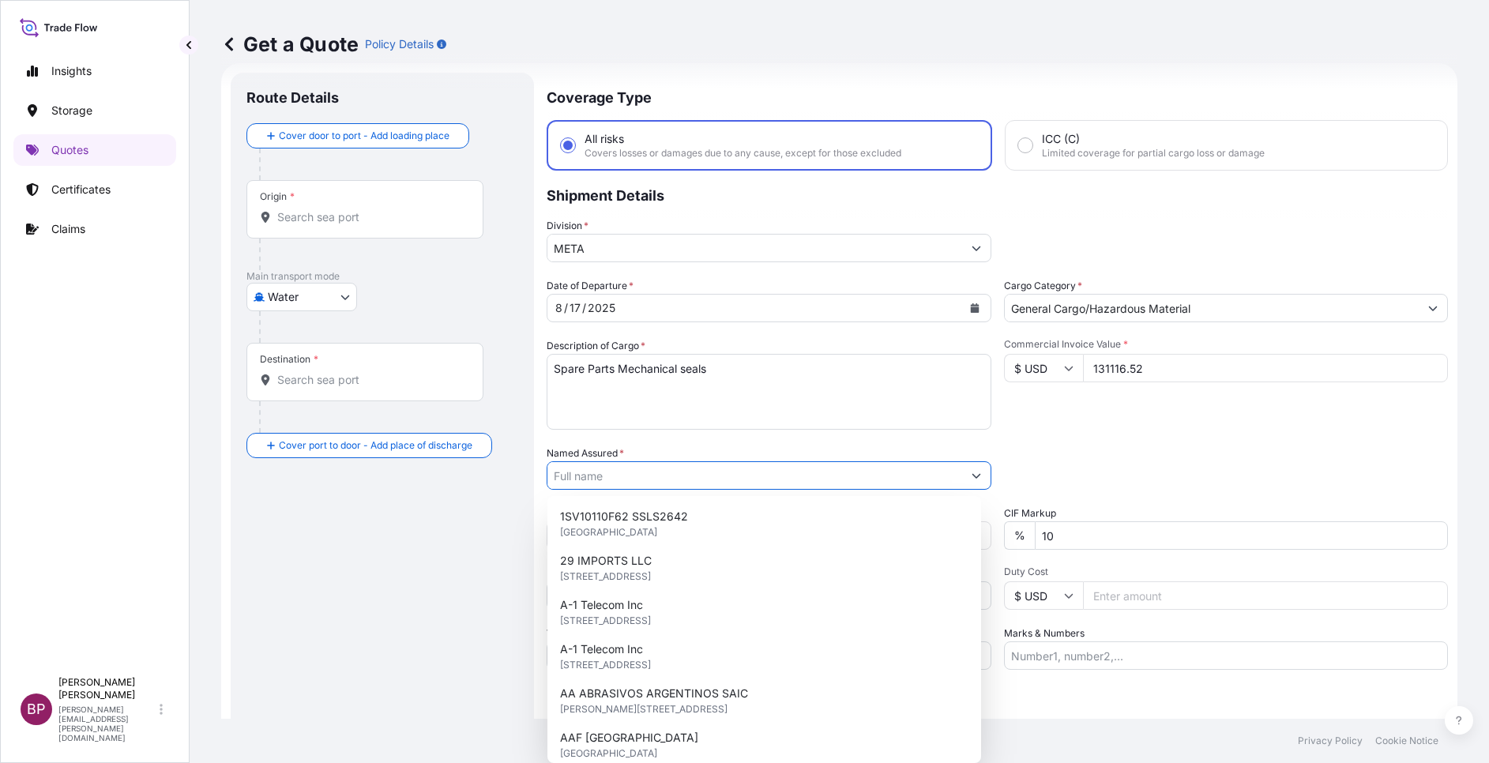
paste input "[PERSON_NAME] & [PERSON_NAME] CO."
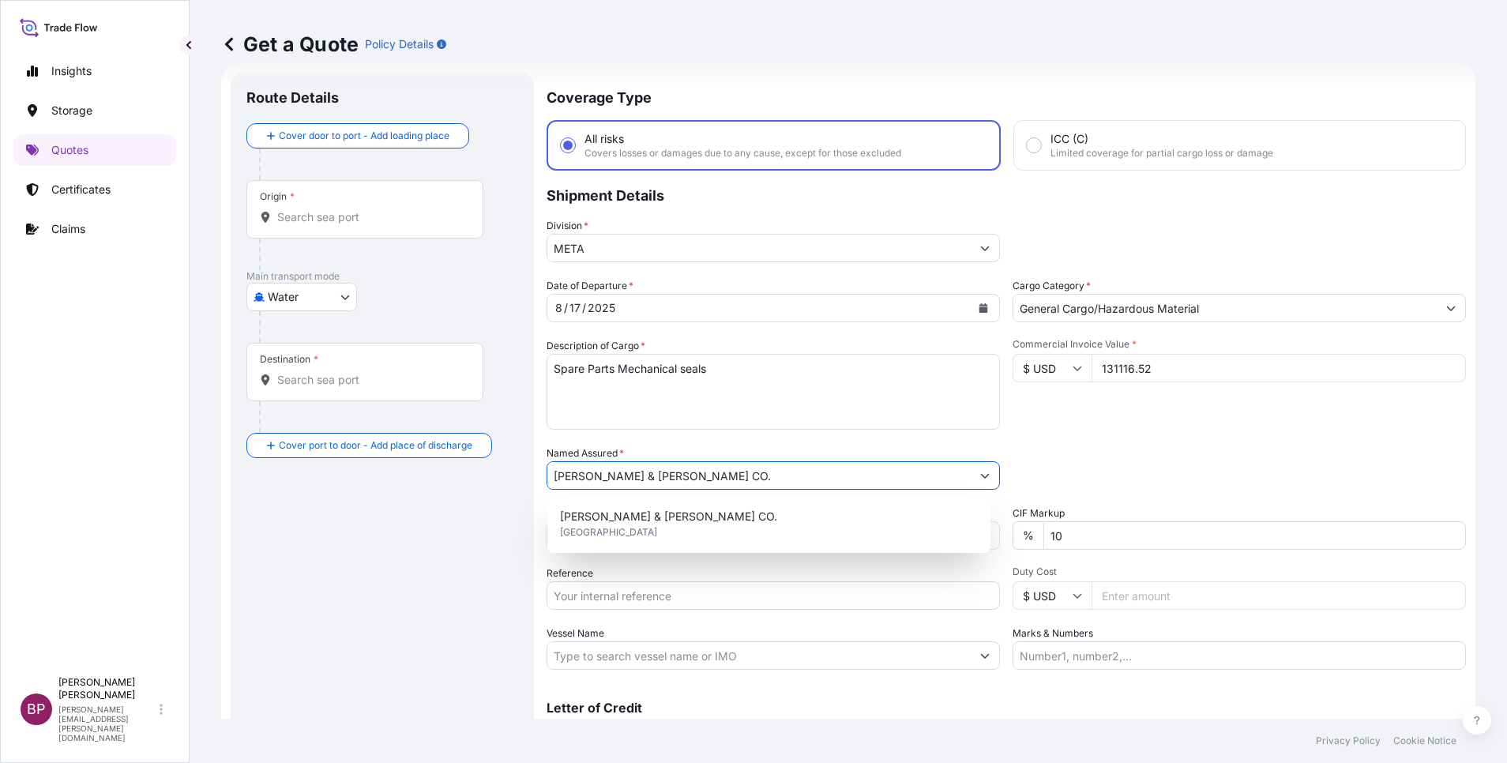
type input "[PERSON_NAME] & [PERSON_NAME] CO."
click at [1098, 490] on div "Date of Departure * [DATE] Cargo Category * General Cargo/Hazardous Material De…" at bounding box center [1006, 474] width 919 height 392
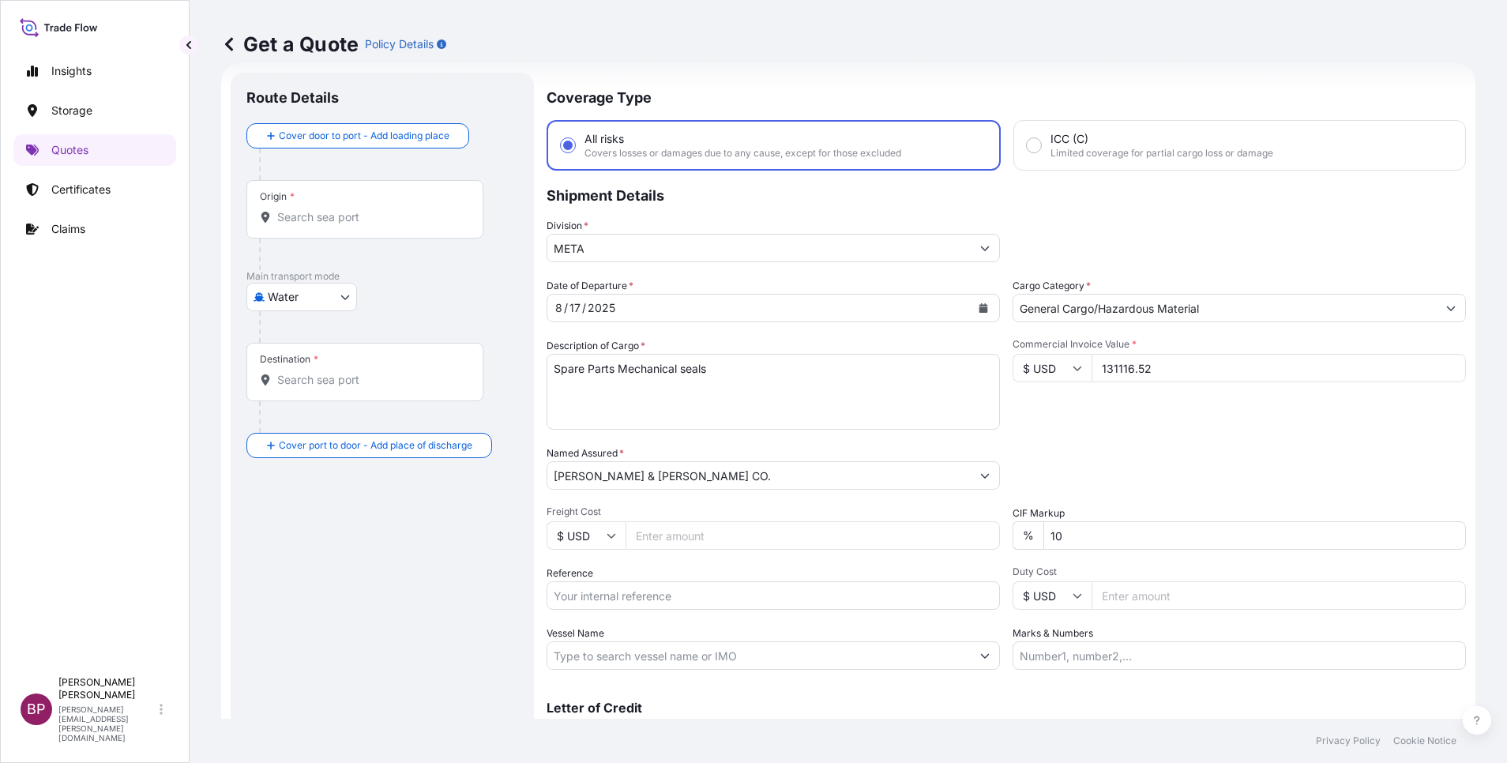
click at [618, 599] on input "Reference" at bounding box center [773, 595] width 453 height 28
paste input "SSLS2932"
type input "SSLS2932"
click at [344, 300] on body "1 option available. Insights Storage Quotes Certificates Claims BP [PERSON_NAME…" at bounding box center [753, 381] width 1507 height 763
click at [320, 329] on div "Air" at bounding box center [302, 338] width 98 height 28
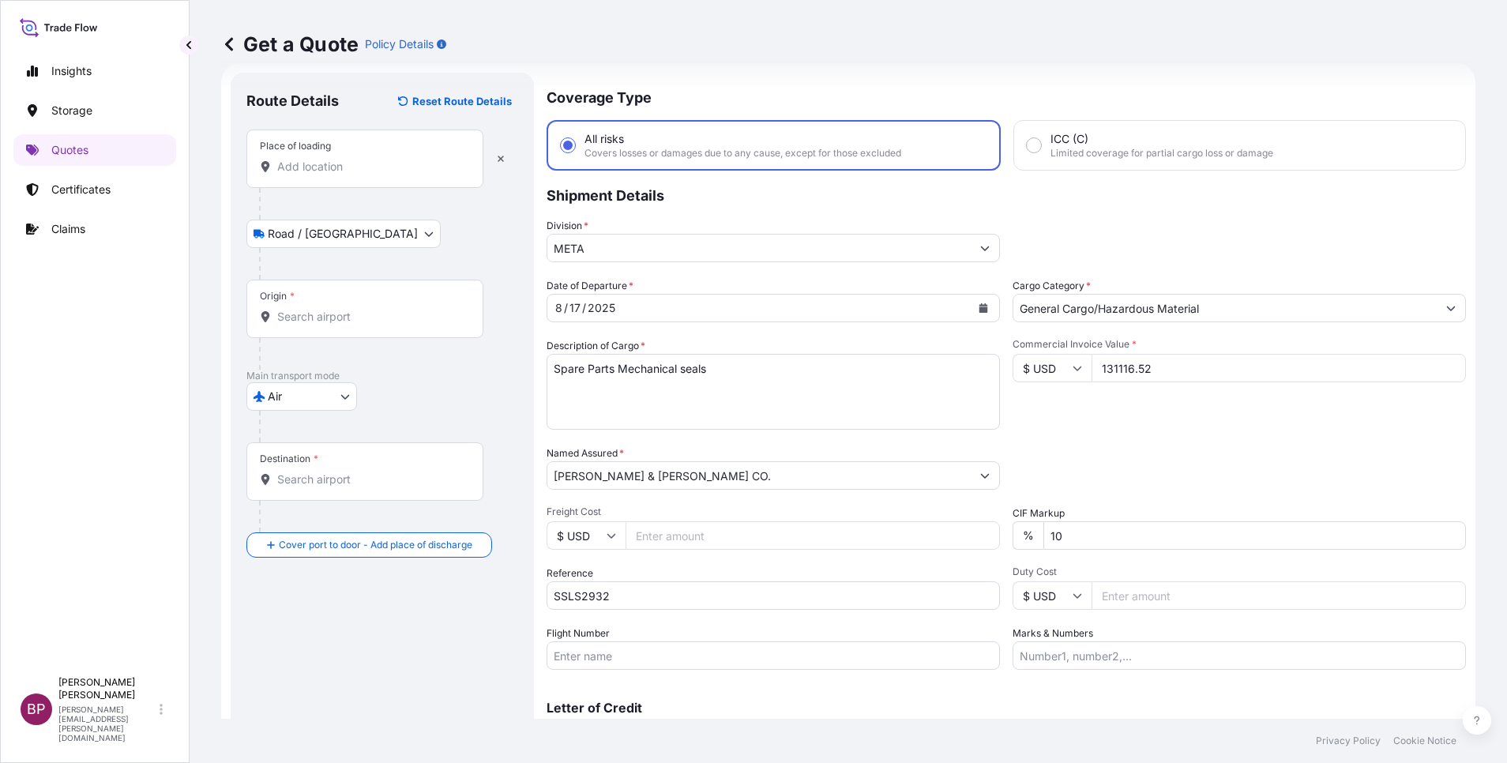
click at [366, 156] on div "Place of loading" at bounding box center [364, 159] width 237 height 58
click at [366, 159] on input "Place of loading" at bounding box center [370, 167] width 186 height 16
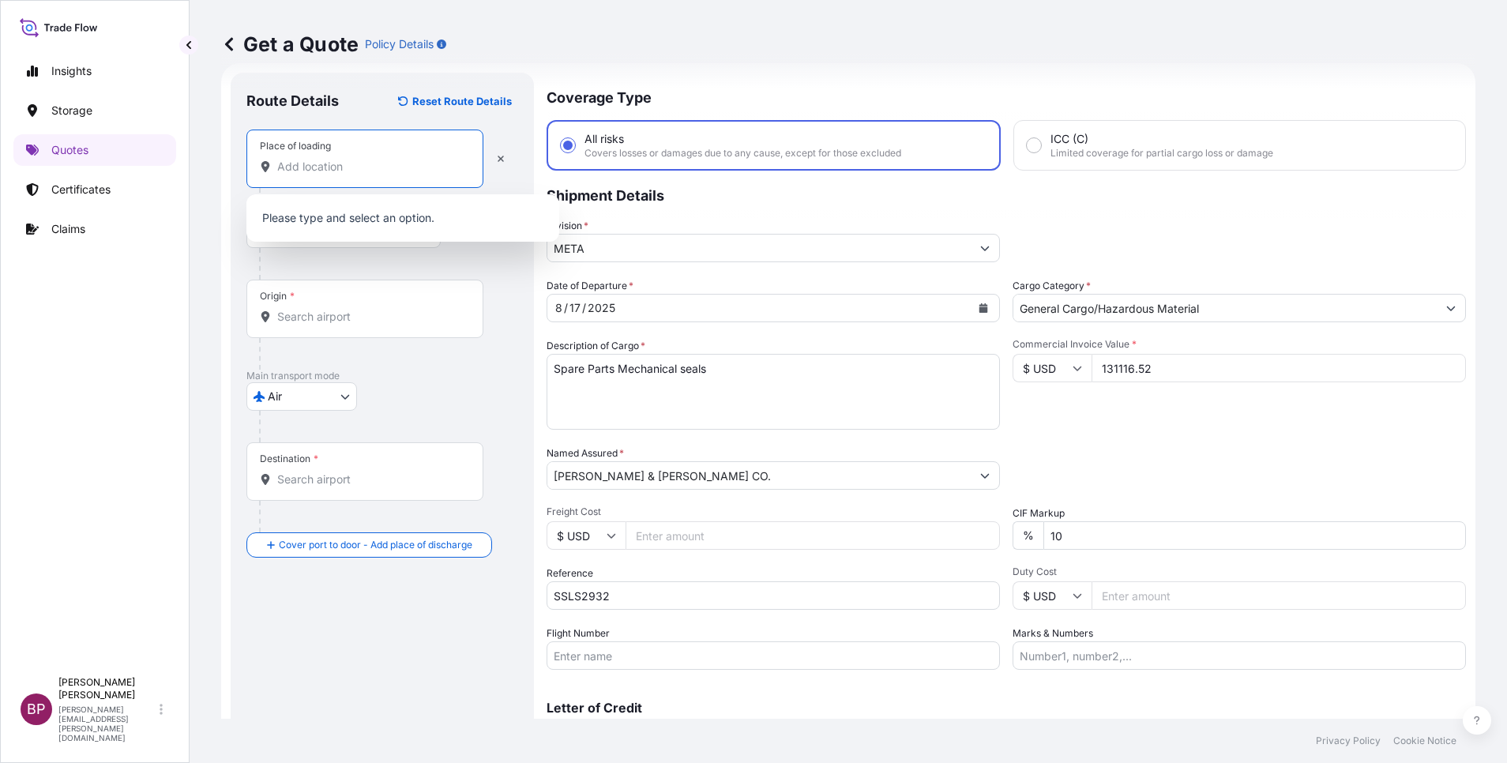
paste input "[GEOGRAPHIC_DATA]"
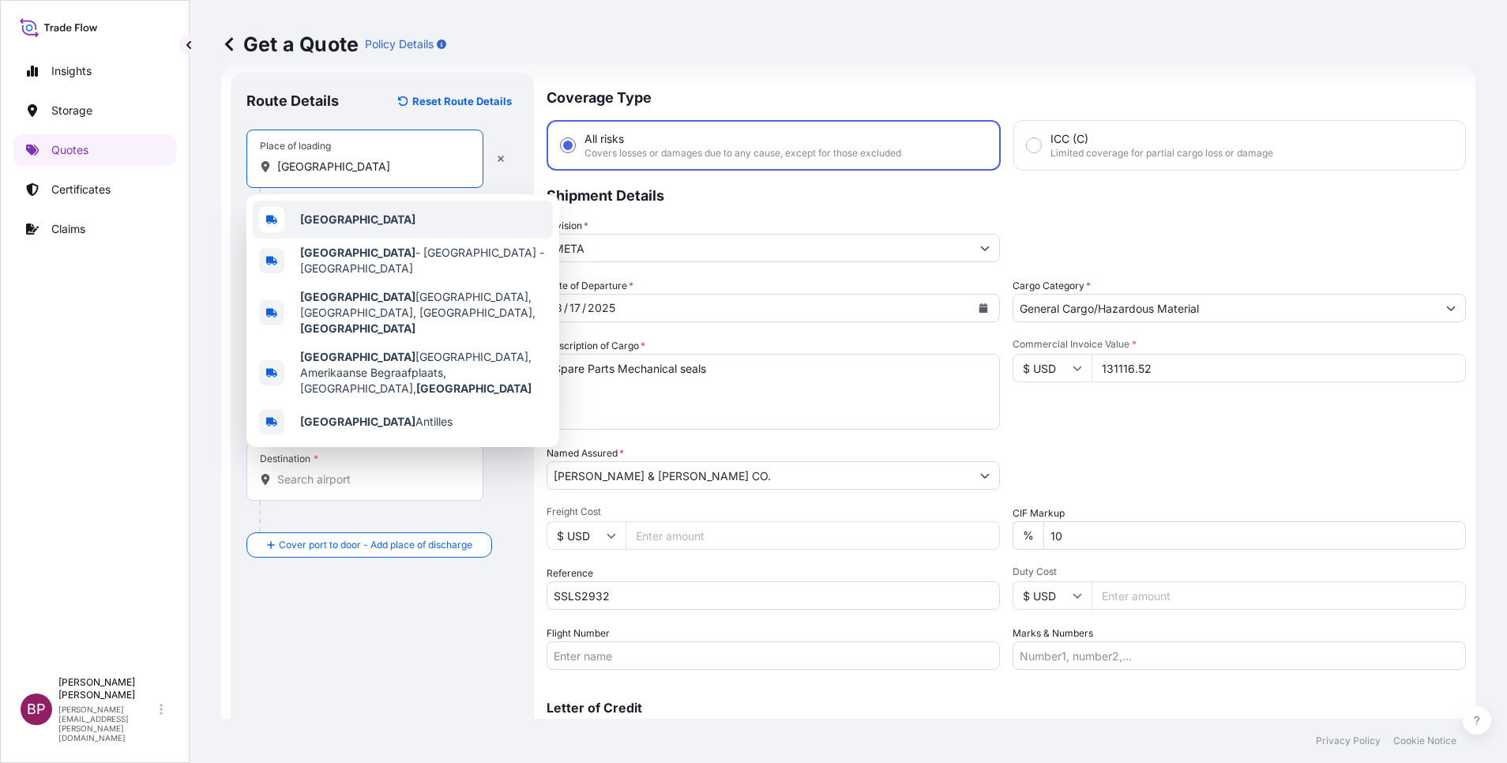
click at [388, 217] on div "[GEOGRAPHIC_DATA]" at bounding box center [403, 220] width 300 height 38
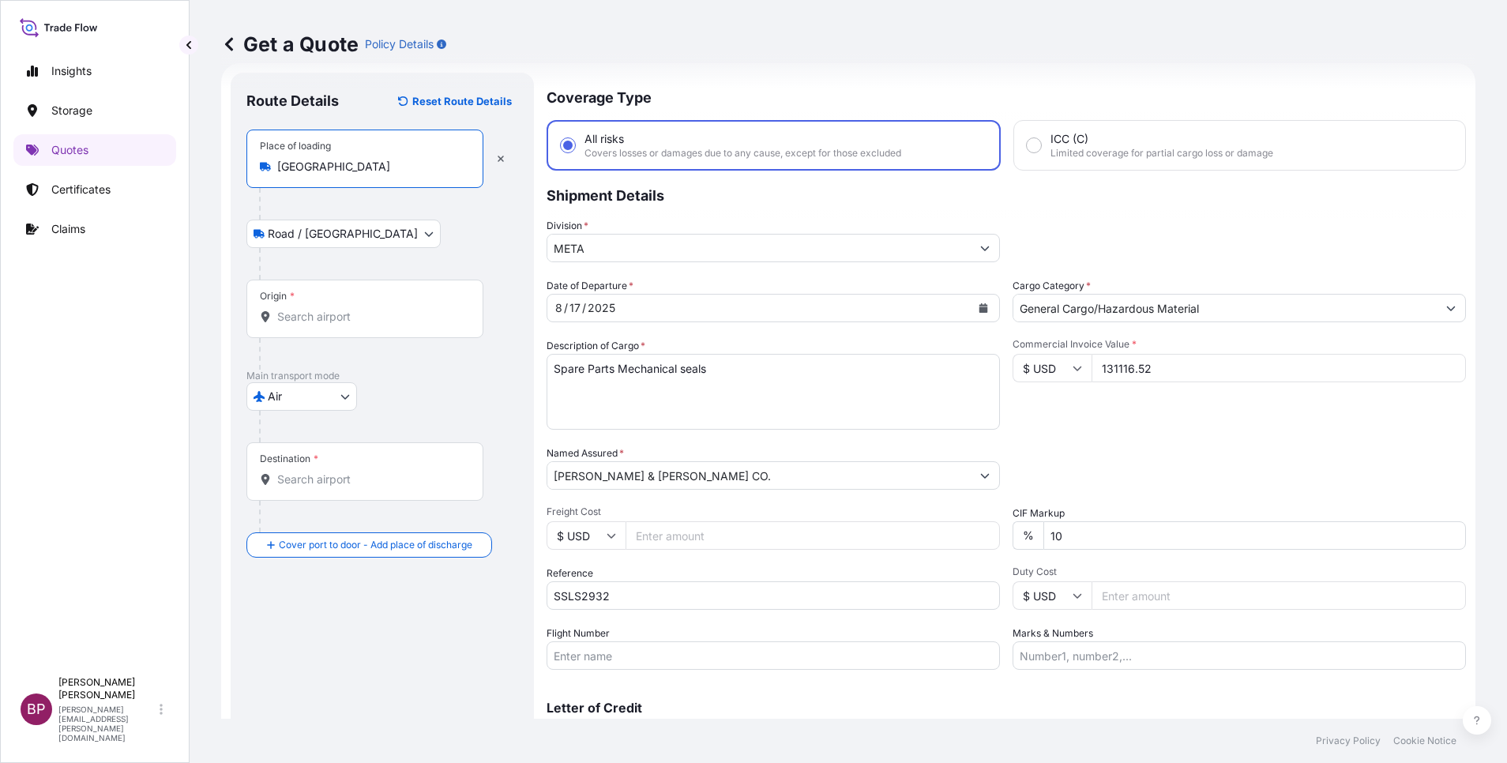
type input "[GEOGRAPHIC_DATA]"
click at [379, 325] on div "Origin *" at bounding box center [364, 309] width 237 height 58
click at [379, 325] on input "Origin *" at bounding box center [370, 317] width 186 height 16
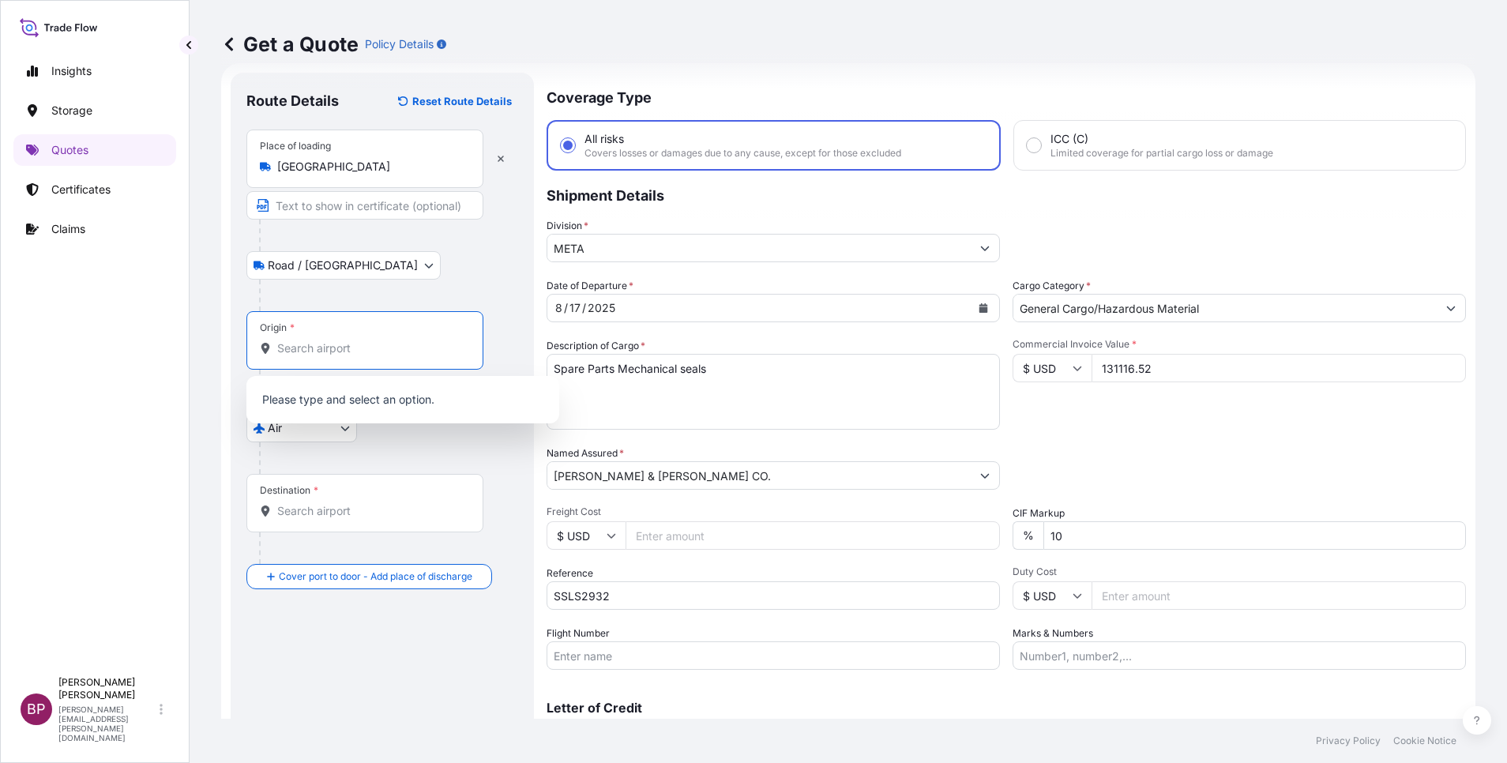
paste input "[GEOGRAPHIC_DATA]"
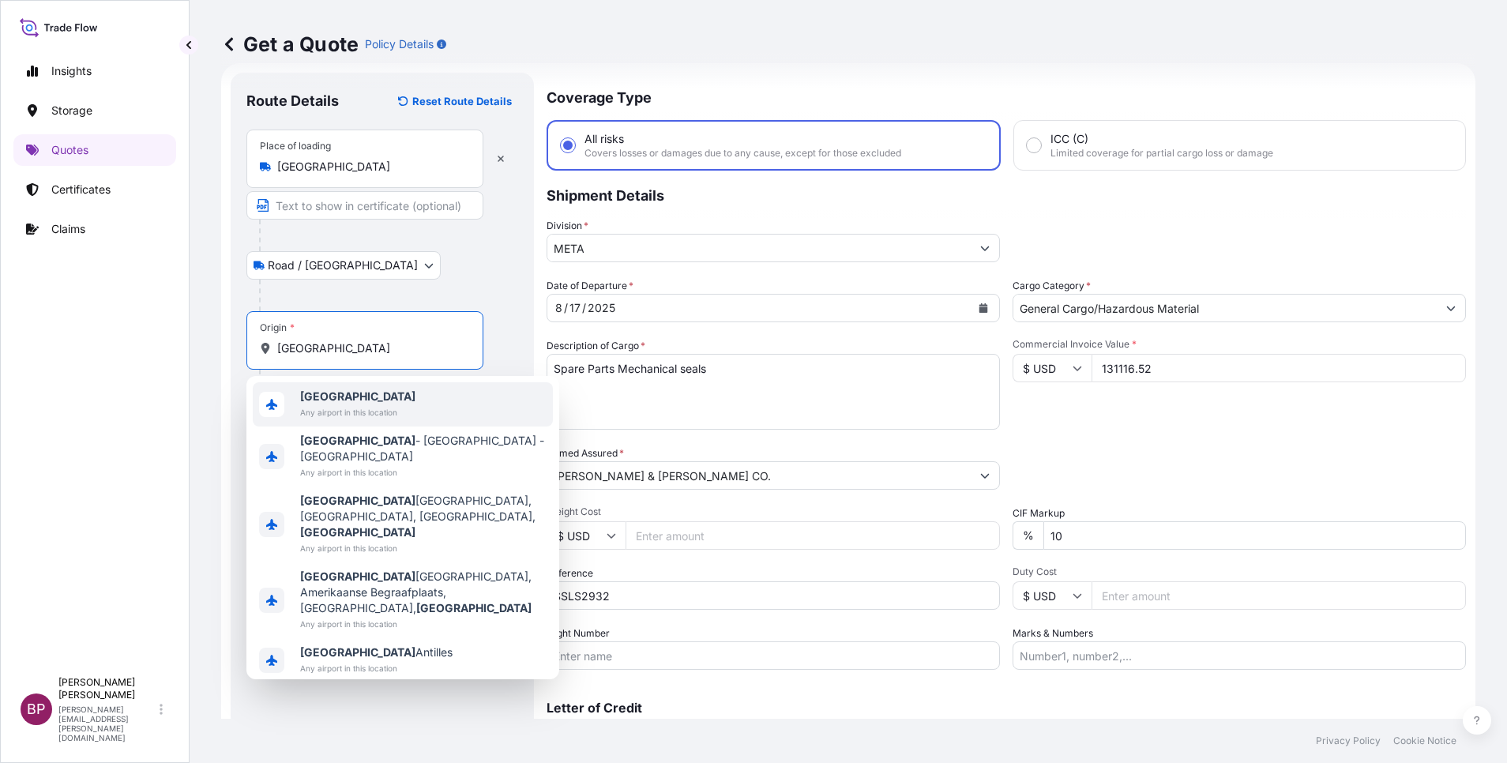
click at [374, 400] on span "[GEOGRAPHIC_DATA]" at bounding box center [357, 397] width 115 height 16
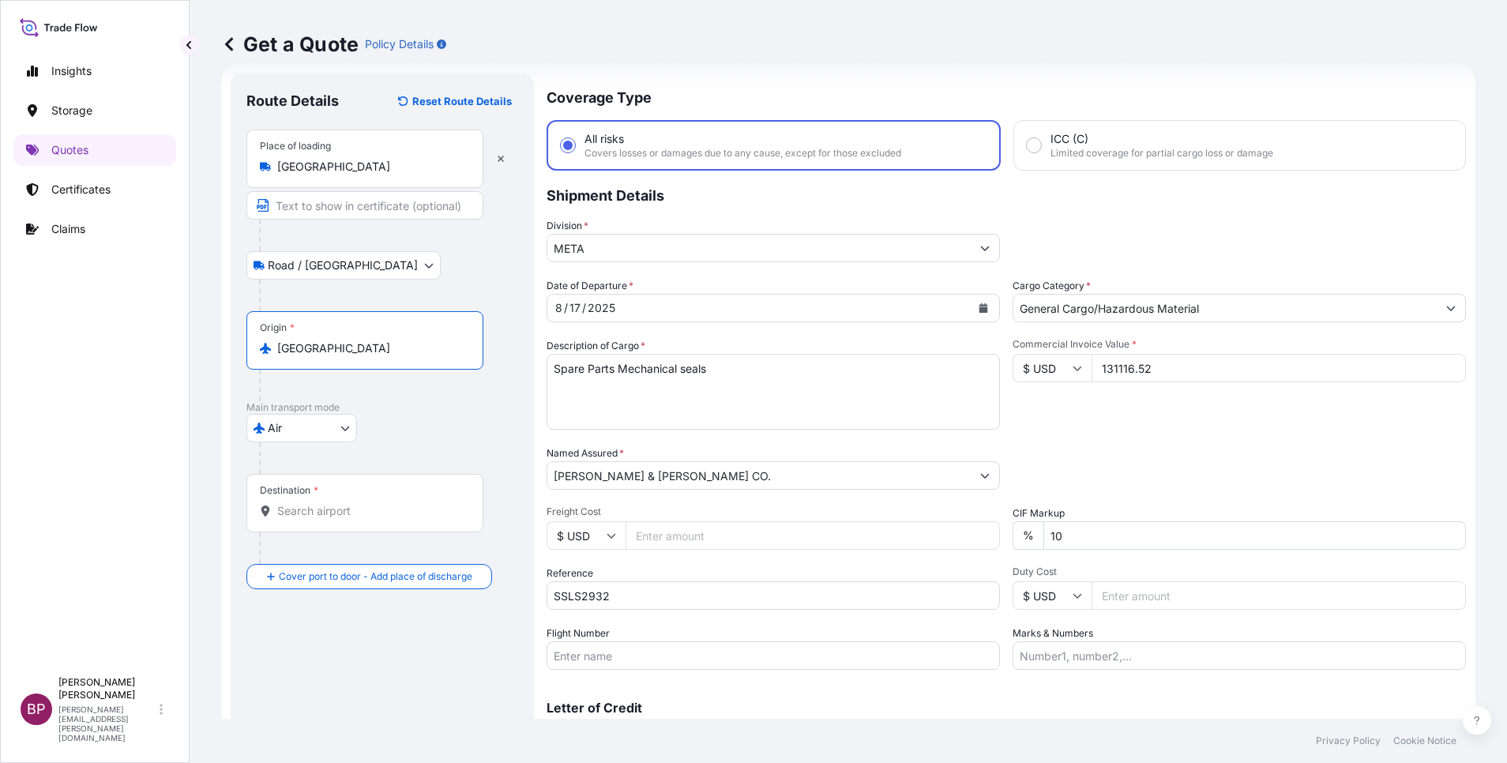
type input "[GEOGRAPHIC_DATA]"
click at [366, 504] on div "Place of loading [GEOGRAPHIC_DATA] / [GEOGRAPHIC_DATA] / Inland Origin * [GEOGR…" at bounding box center [382, 360] width 272 height 460
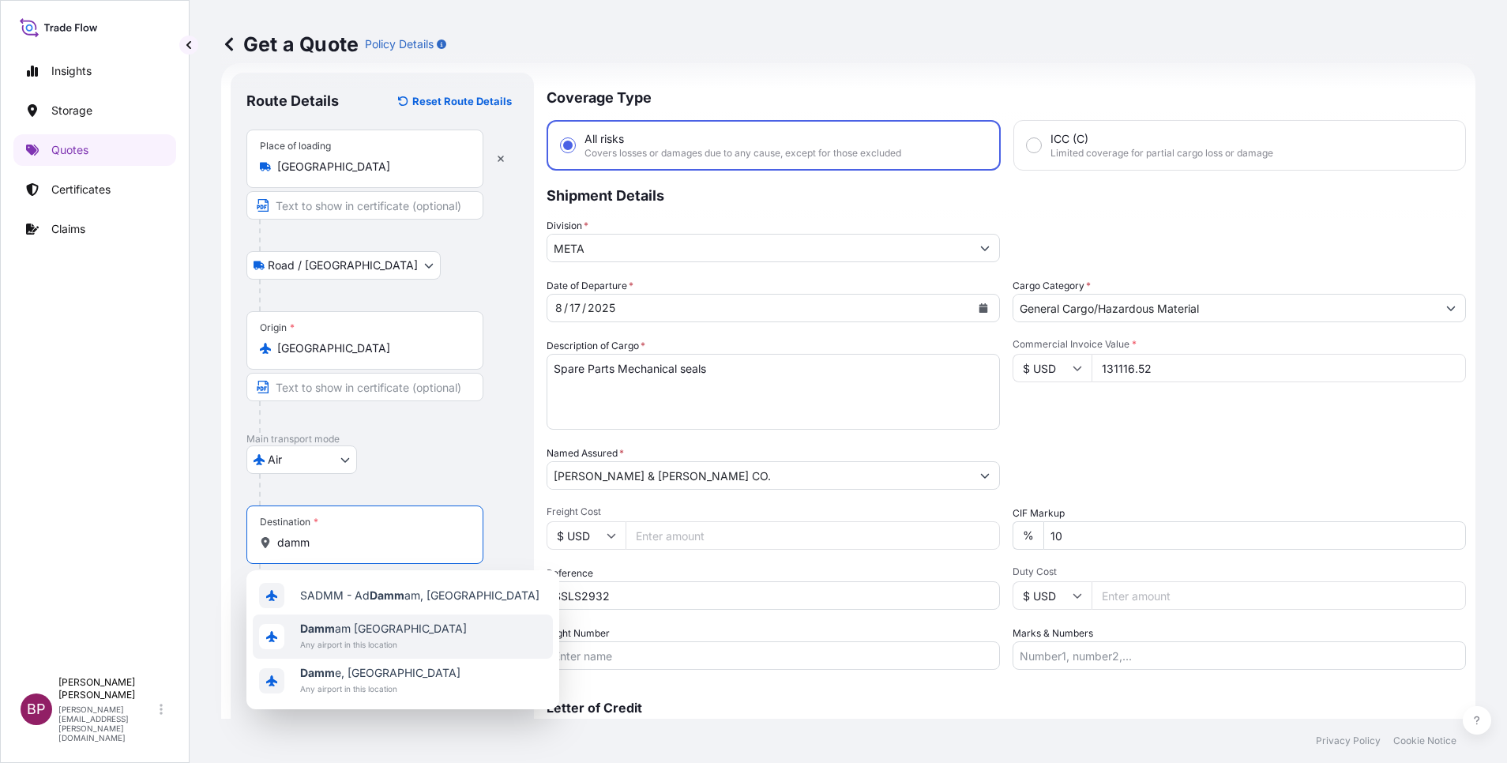
click at [370, 636] on span "Damm am [GEOGRAPHIC_DATA]" at bounding box center [383, 629] width 167 height 16
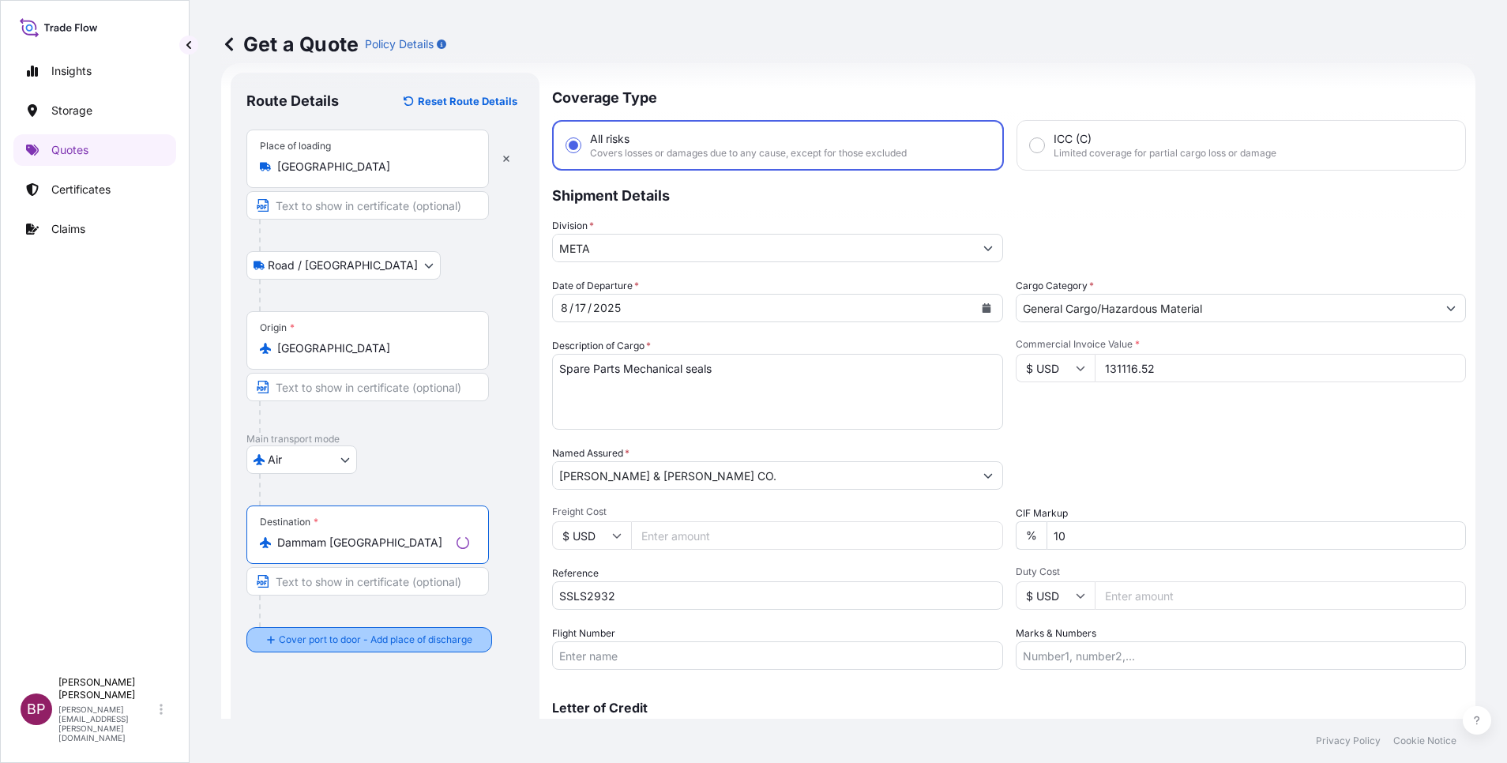
type input "Dammam [GEOGRAPHIC_DATA]"
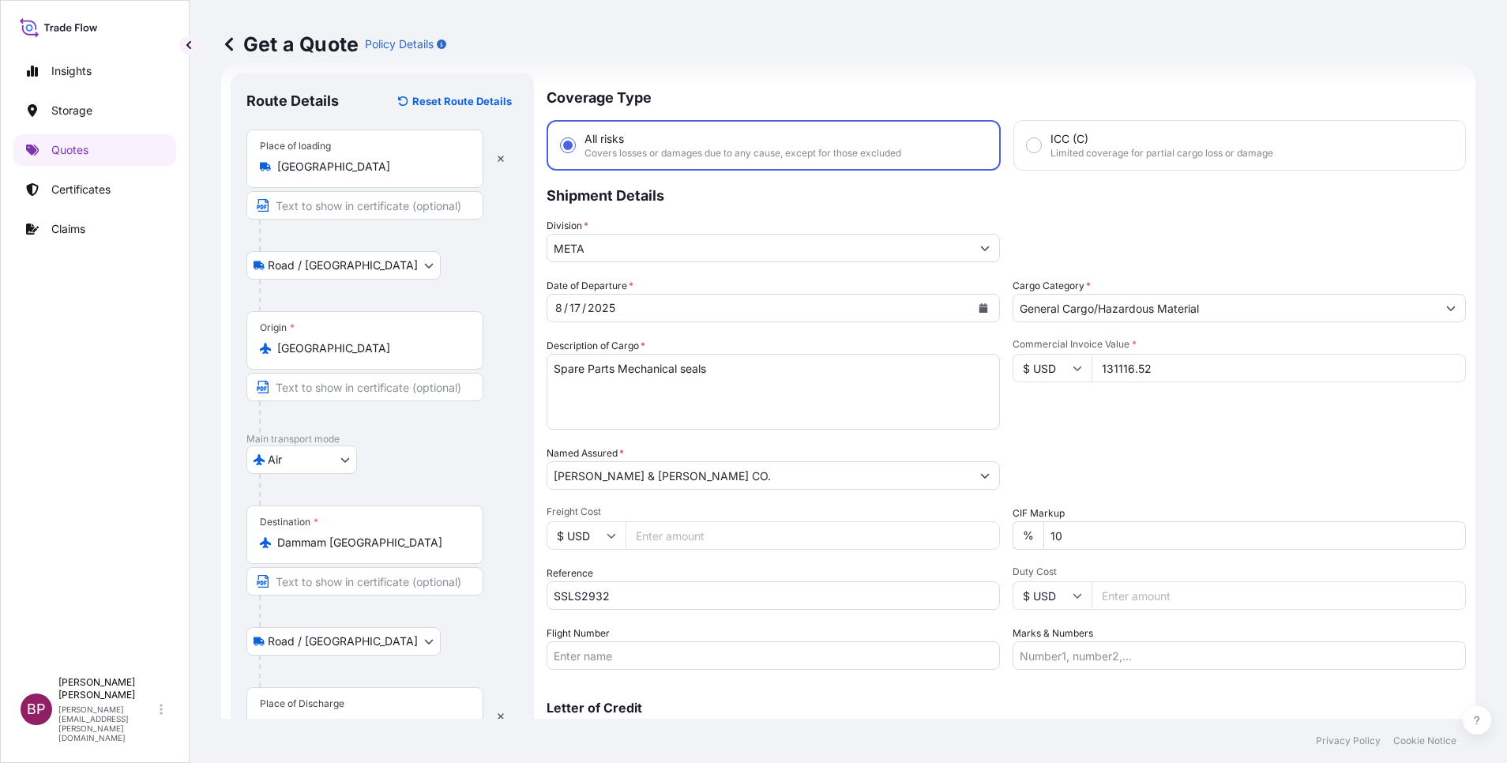
click at [348, 713] on div "Place of Discharge" at bounding box center [364, 716] width 237 height 58
click at [348, 716] on input "Place of Discharge" at bounding box center [370, 724] width 186 height 16
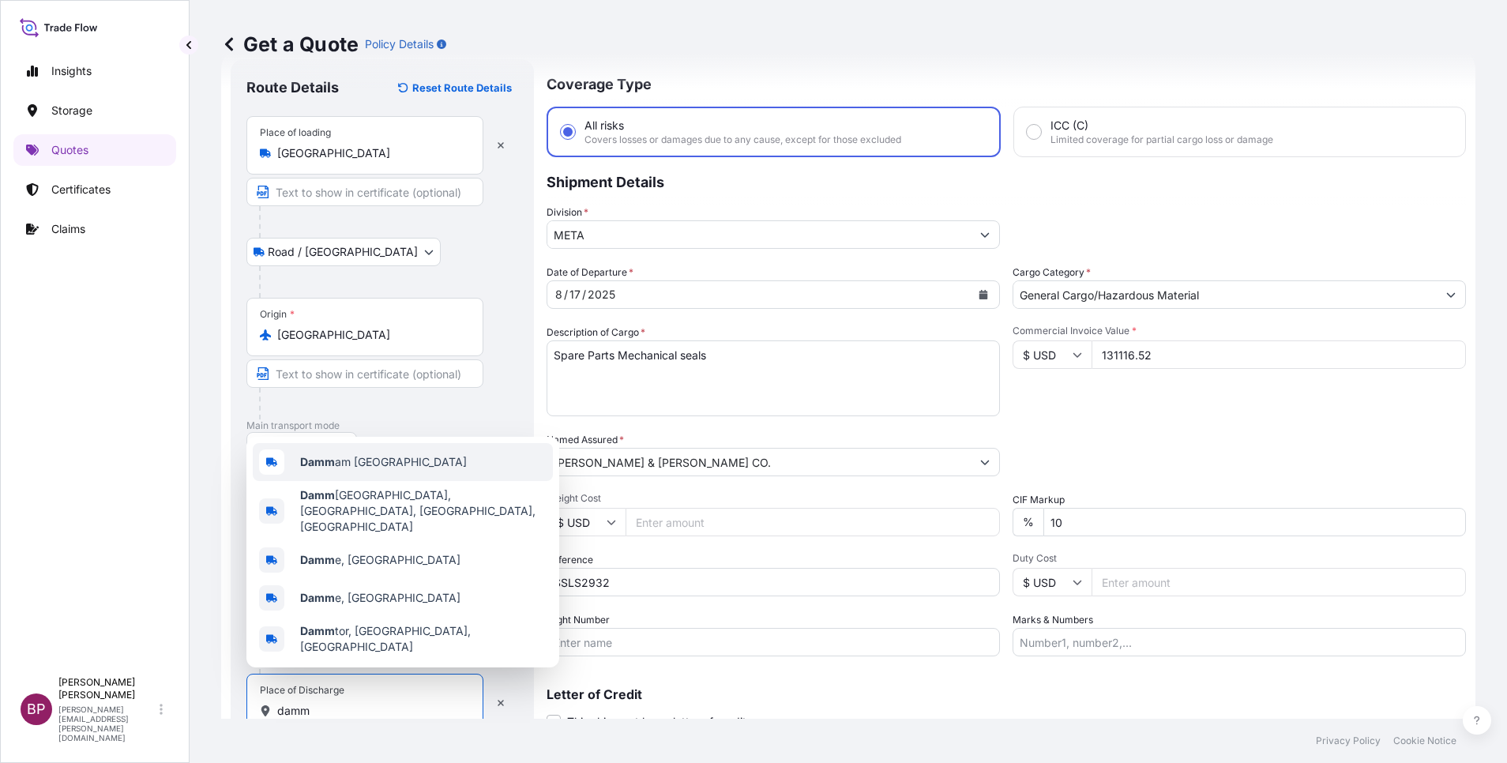
click at [404, 470] on span "Damm am [GEOGRAPHIC_DATA]" at bounding box center [383, 462] width 167 height 16
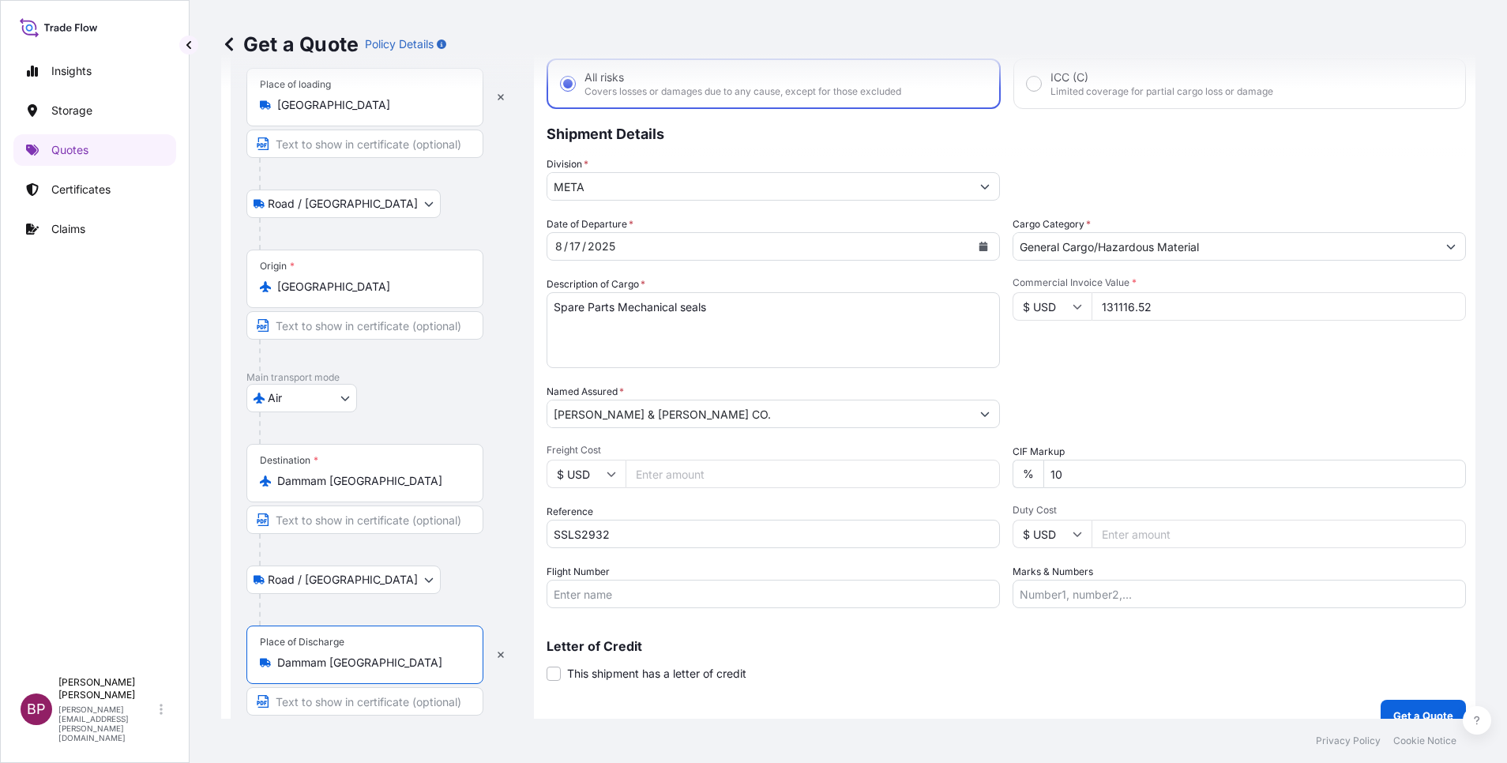
scroll to position [109, 0]
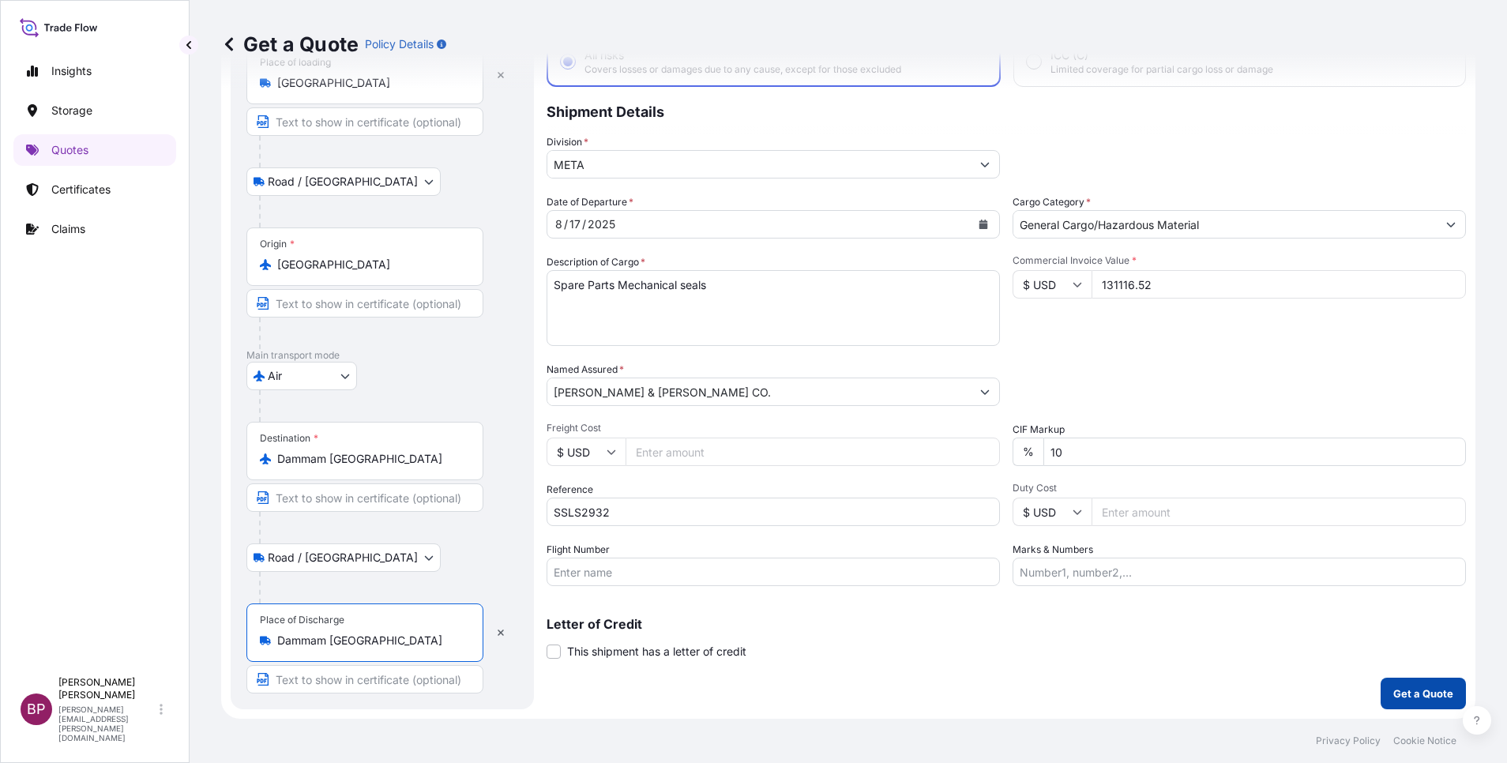
type input "Dammam [GEOGRAPHIC_DATA]"
click at [1424, 698] on p "Get a Quote" at bounding box center [1423, 694] width 60 height 16
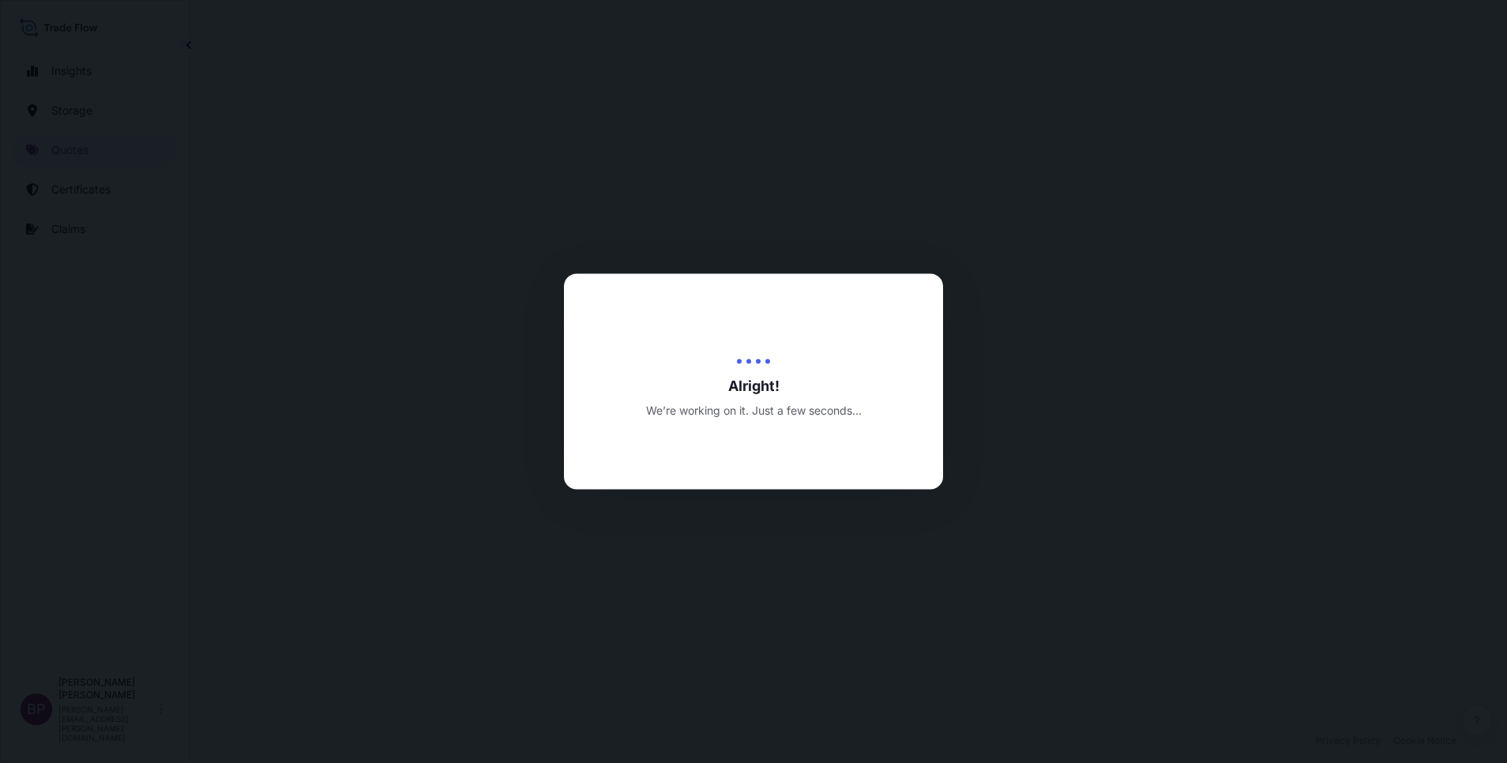
select select "Road / [GEOGRAPHIC_DATA]"
select select "Air"
select select "Road / [GEOGRAPHIC_DATA]"
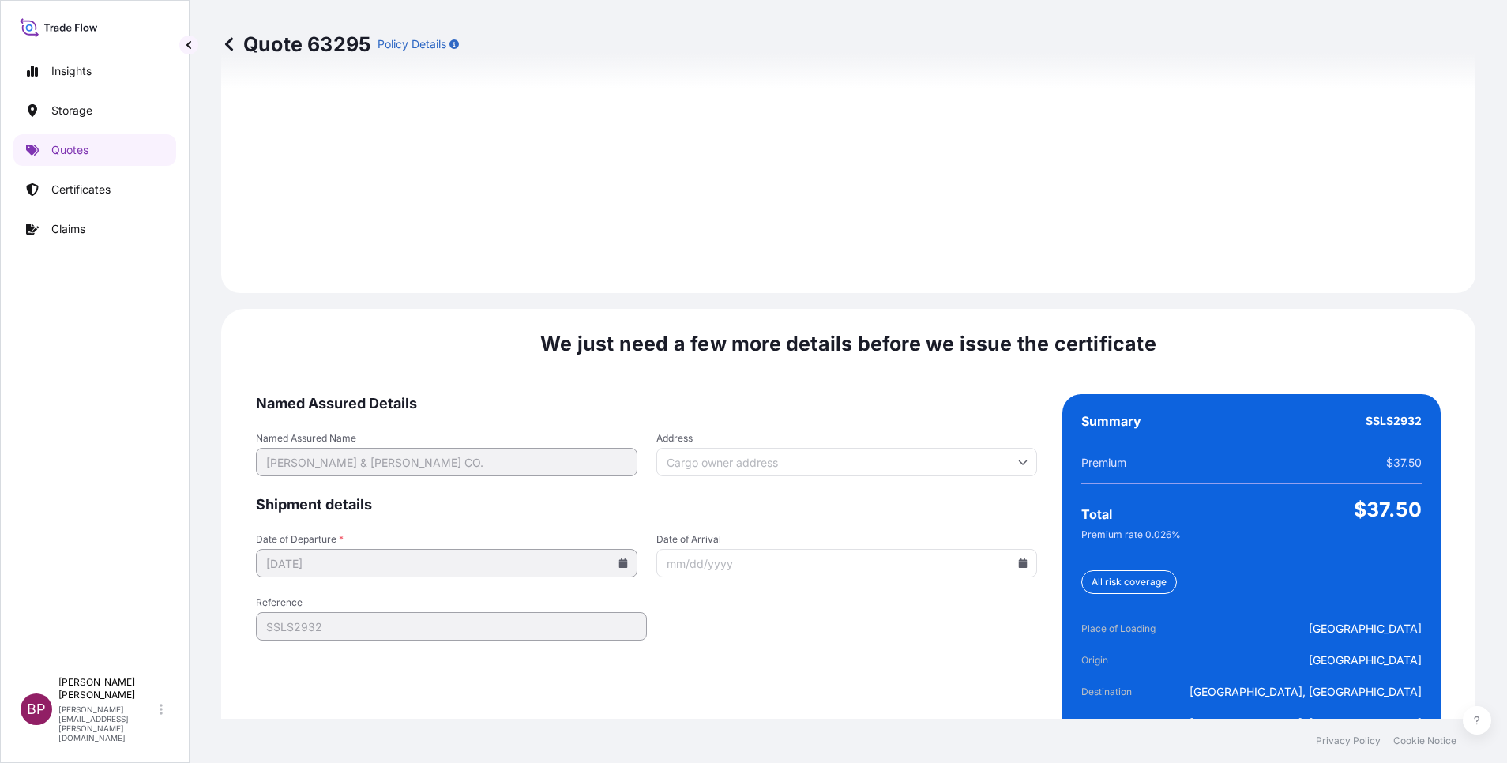
scroll to position [2341, 0]
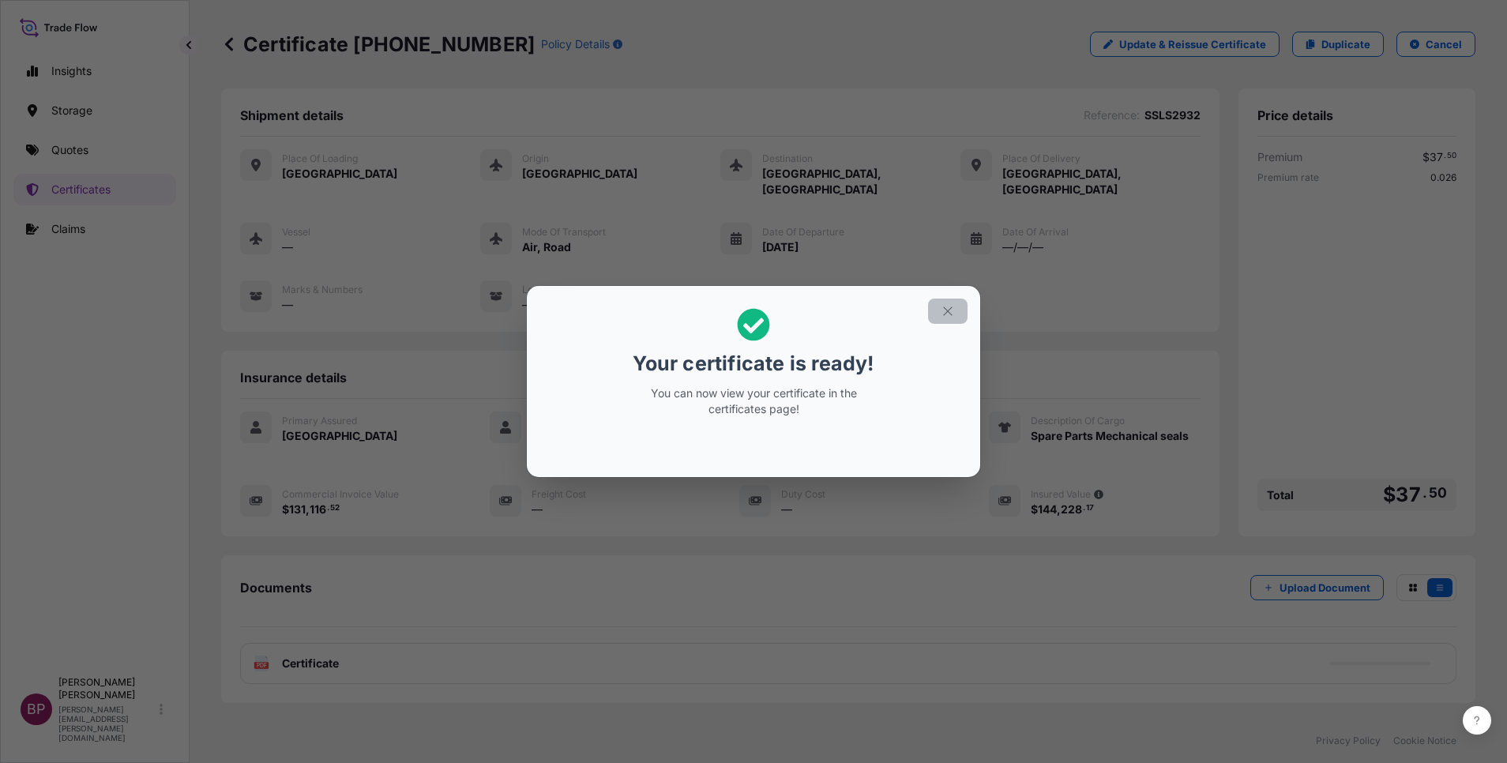
click at [945, 314] on icon "button" at bounding box center [947, 310] width 9 height 9
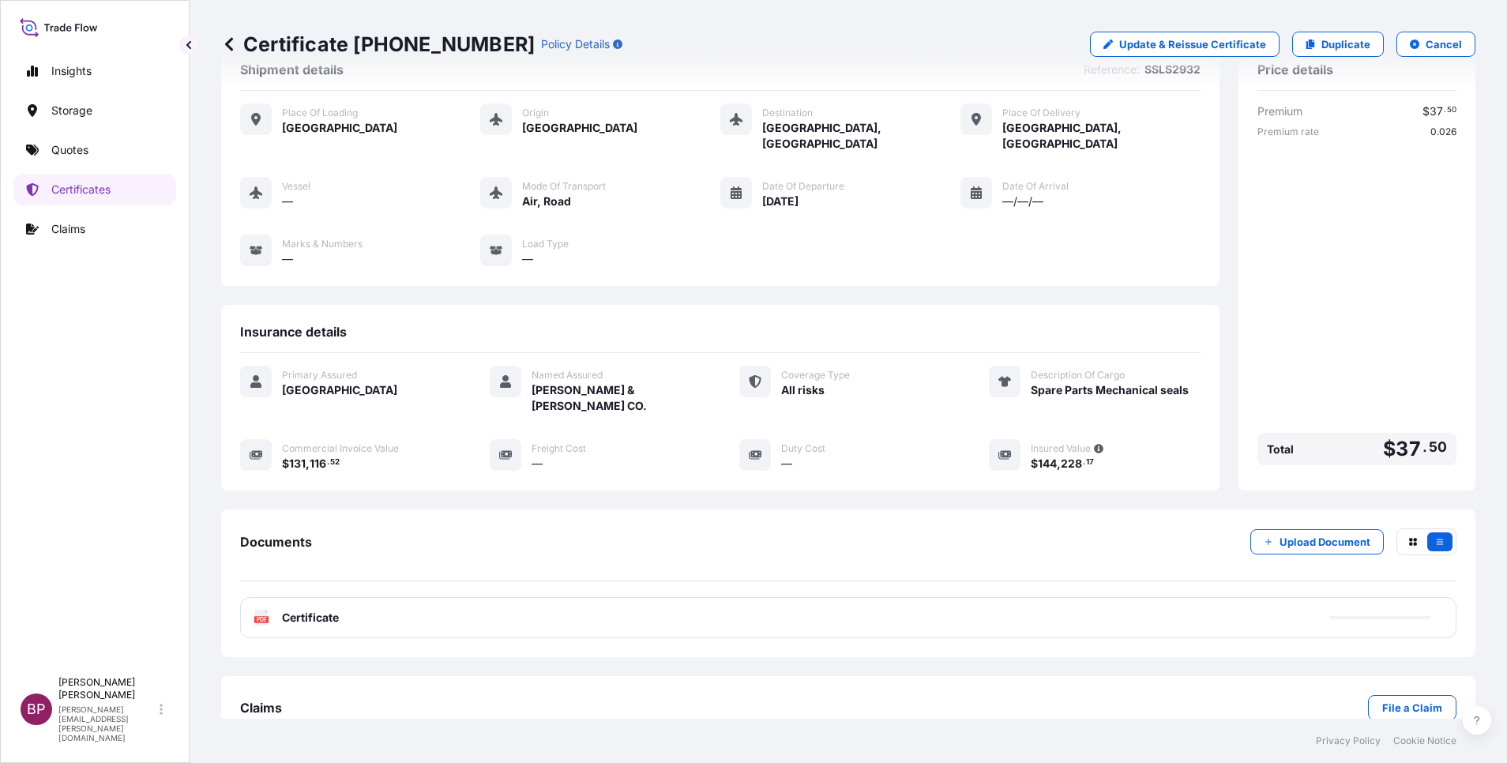
scroll to position [67, 0]
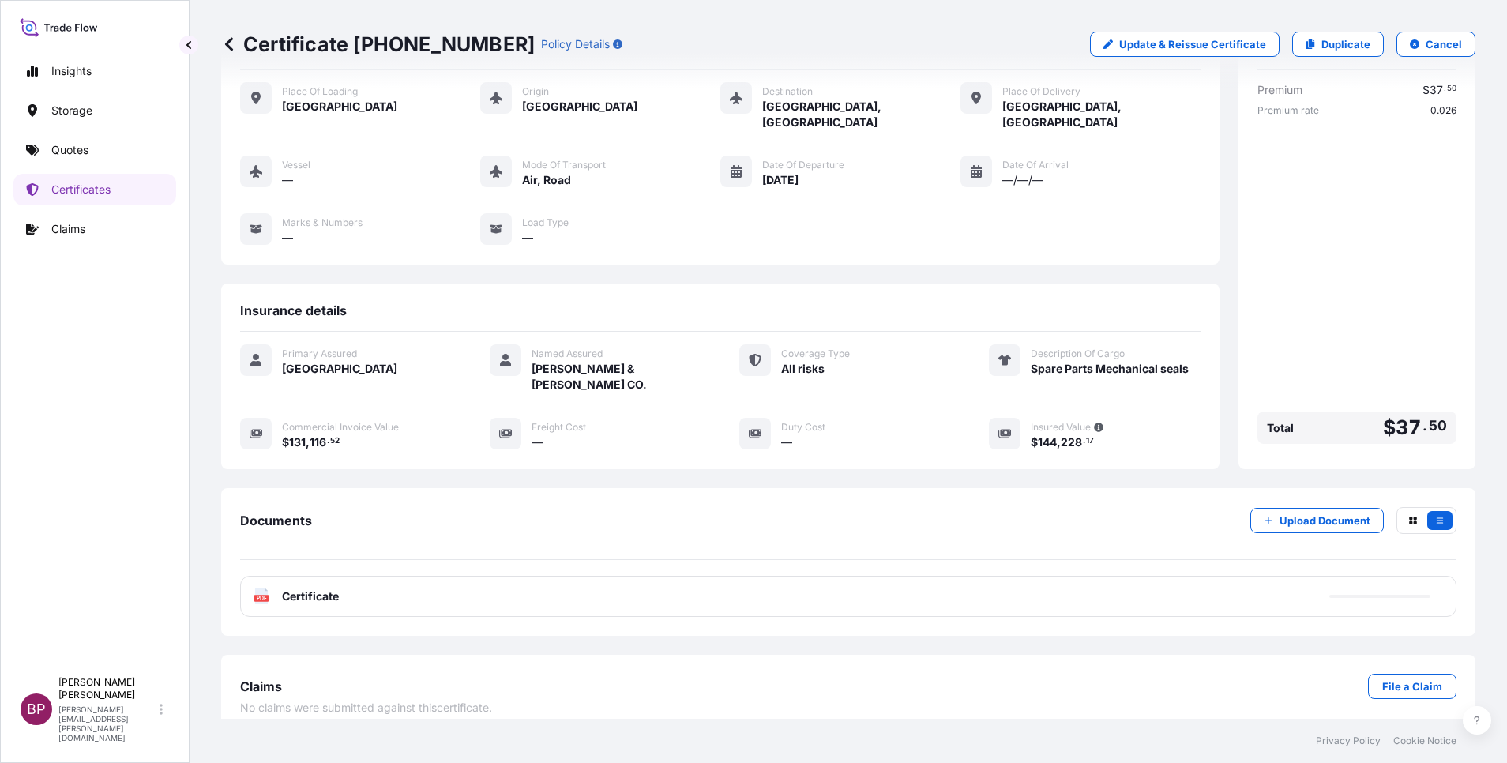
click at [326, 588] on span "Certificate" at bounding box center [310, 596] width 57 height 16
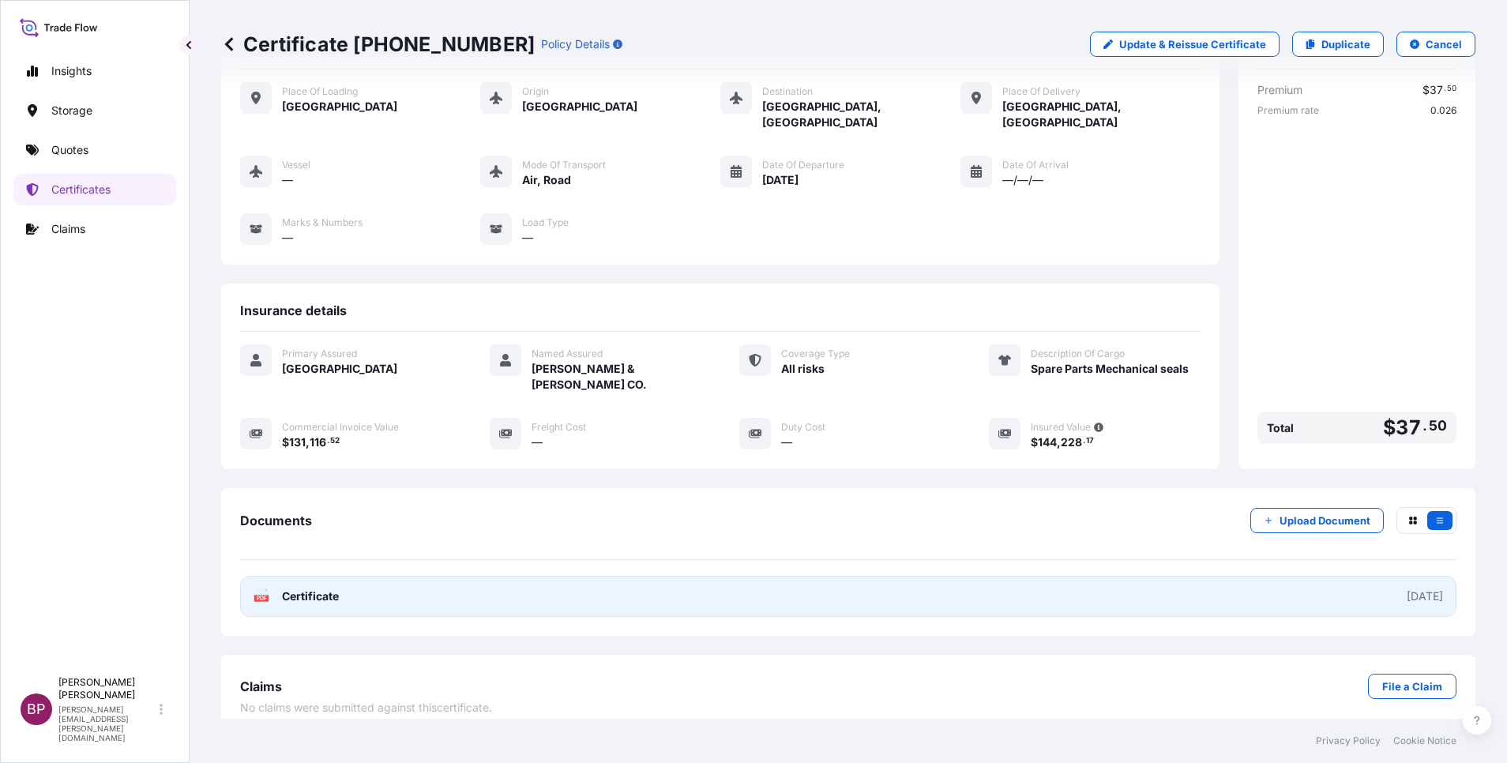
click at [326, 588] on span "Certificate" at bounding box center [310, 596] width 57 height 16
